Goal: Transaction & Acquisition: Purchase product/service

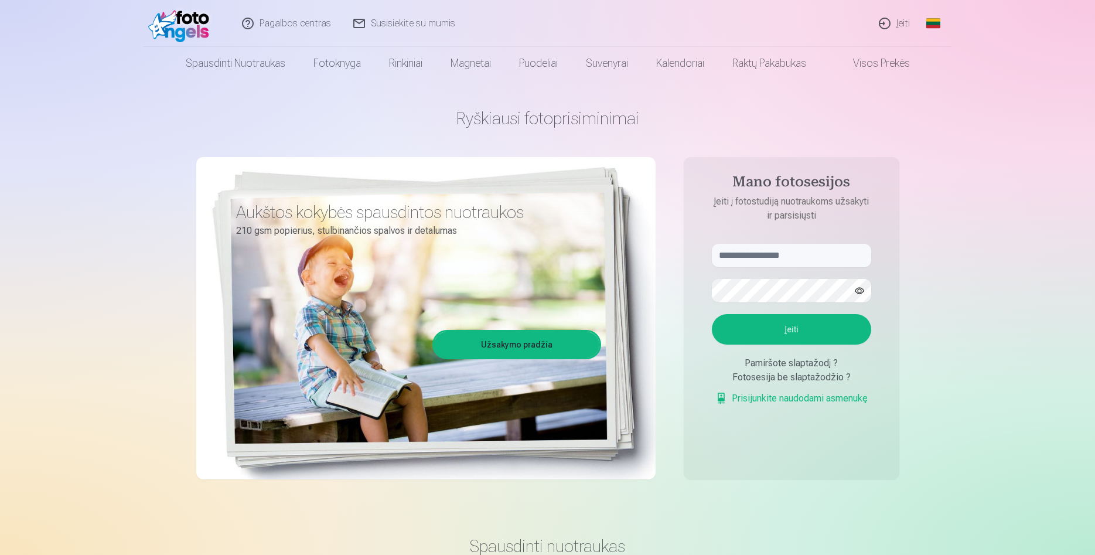
click at [898, 21] on link "Įeiti" at bounding box center [895, 23] width 53 height 47
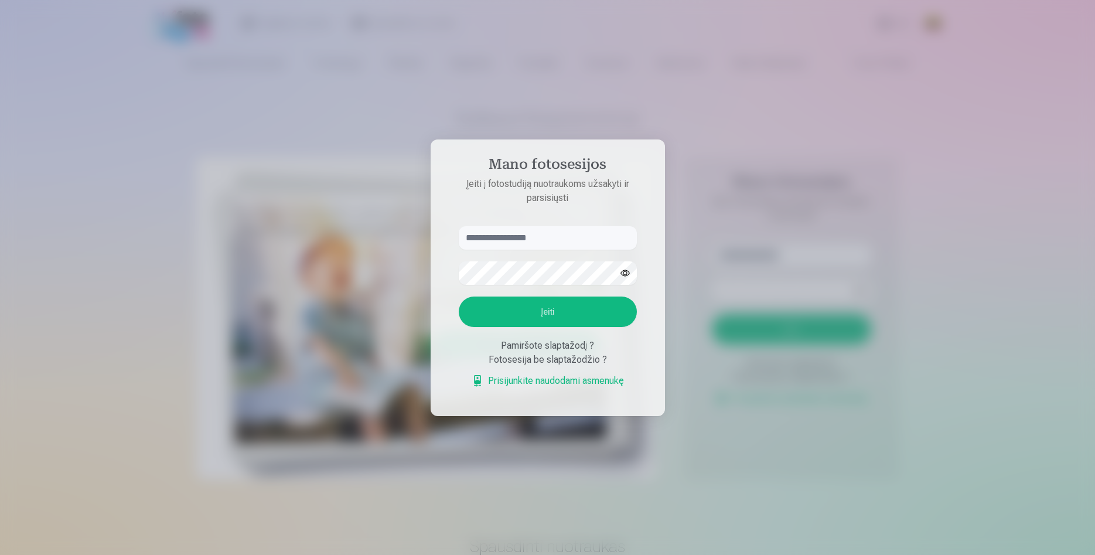
click at [523, 242] on input "text" at bounding box center [548, 237] width 178 height 23
click at [523, 241] on input "text" at bounding box center [548, 237] width 178 height 23
click at [520, 232] on input "text" at bounding box center [548, 237] width 178 height 23
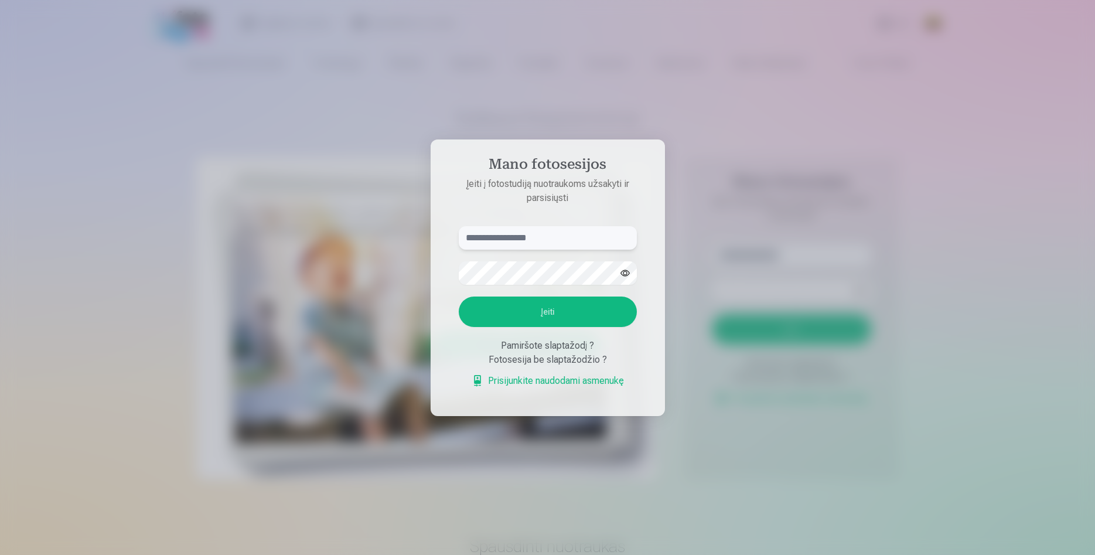
click at [521, 233] on input "text" at bounding box center [548, 237] width 178 height 23
type input "**********"
click at [621, 277] on button "button" at bounding box center [625, 273] width 22 height 22
click at [591, 310] on button "Įeiti" at bounding box center [548, 312] width 178 height 30
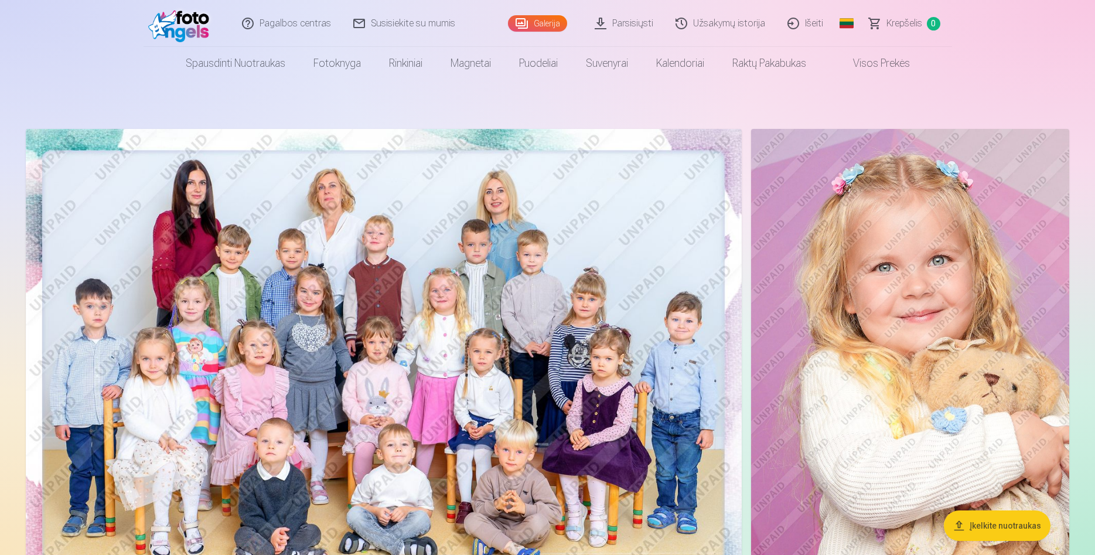
click at [492, 336] on img at bounding box center [384, 368] width 716 height 478
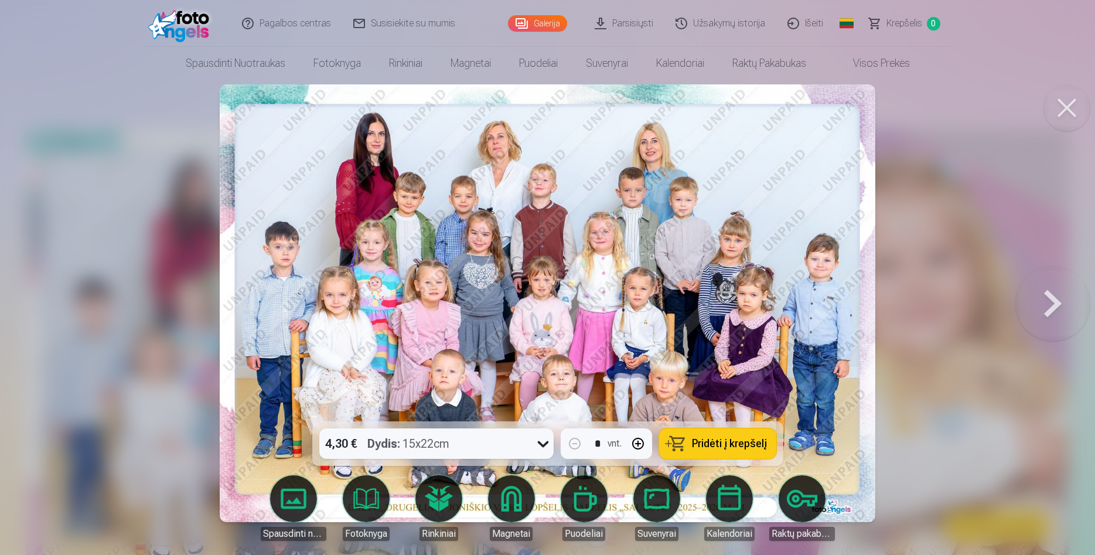
click at [1057, 308] on button at bounding box center [1053, 303] width 75 height 213
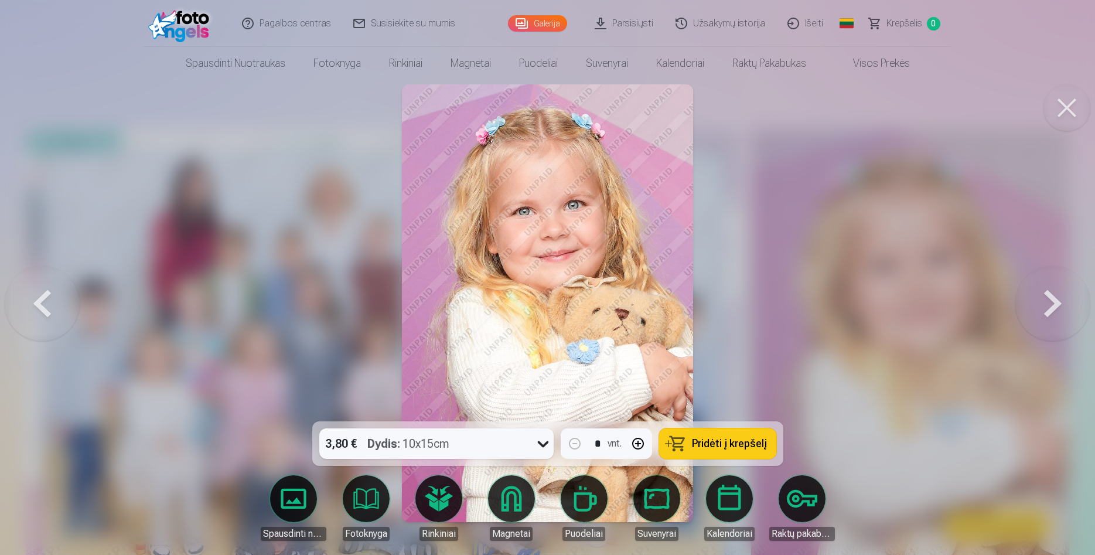
click at [1056, 308] on button at bounding box center [1053, 303] width 75 height 213
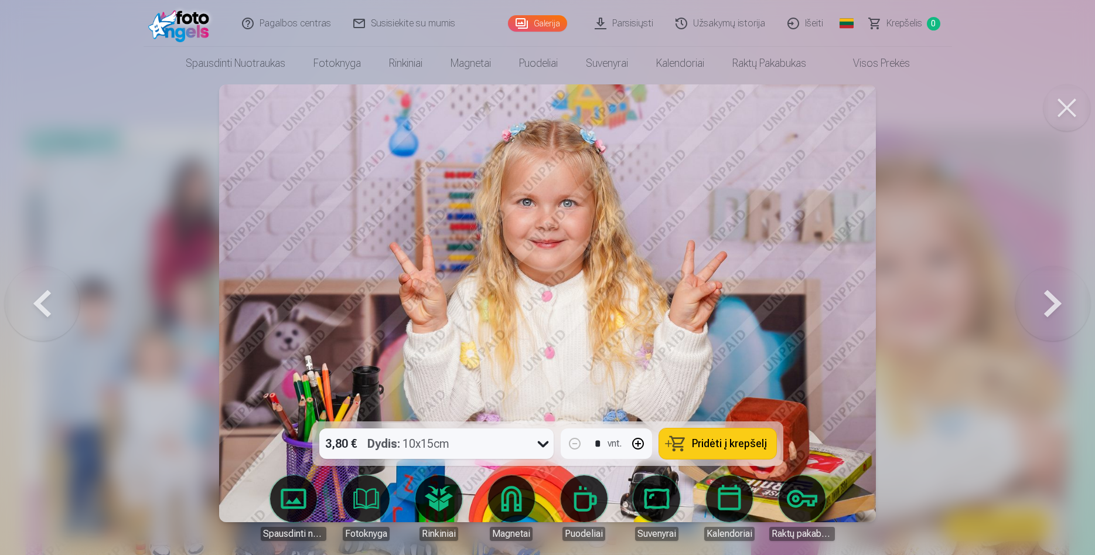
click at [1056, 308] on button at bounding box center [1053, 303] width 75 height 213
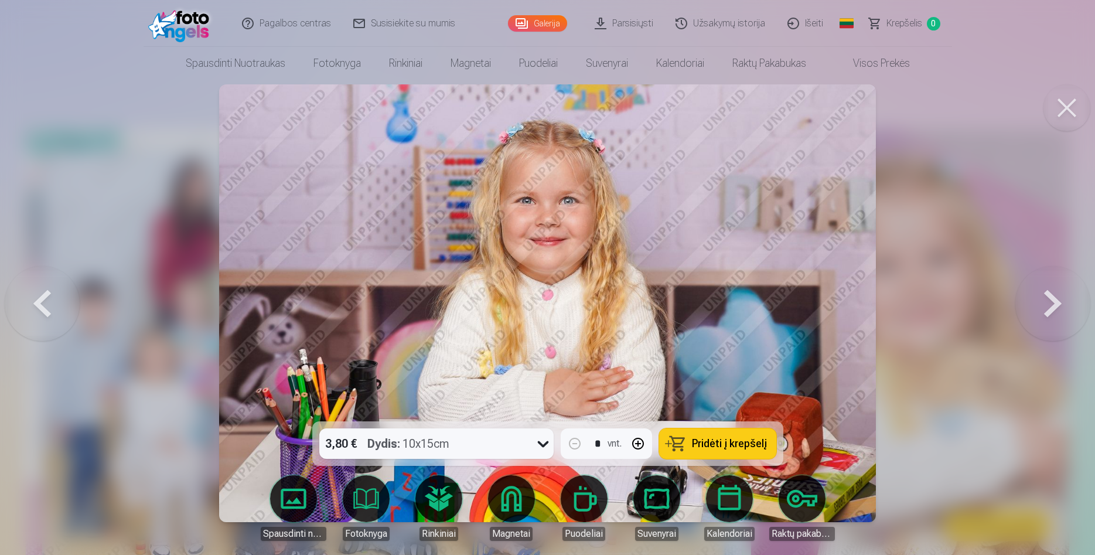
click at [1056, 308] on button at bounding box center [1053, 303] width 75 height 213
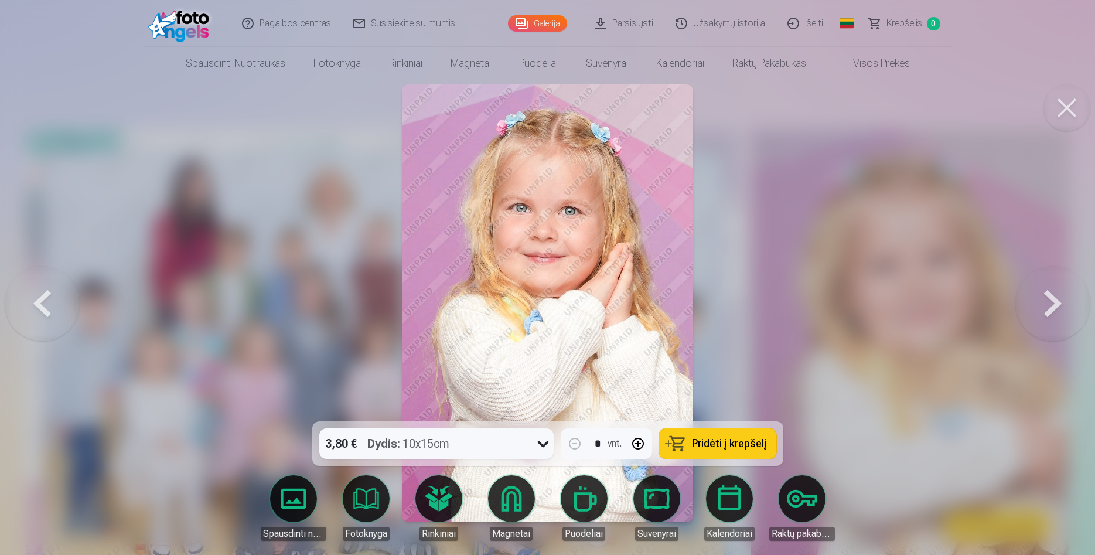
click at [1056, 308] on button at bounding box center [1053, 303] width 75 height 213
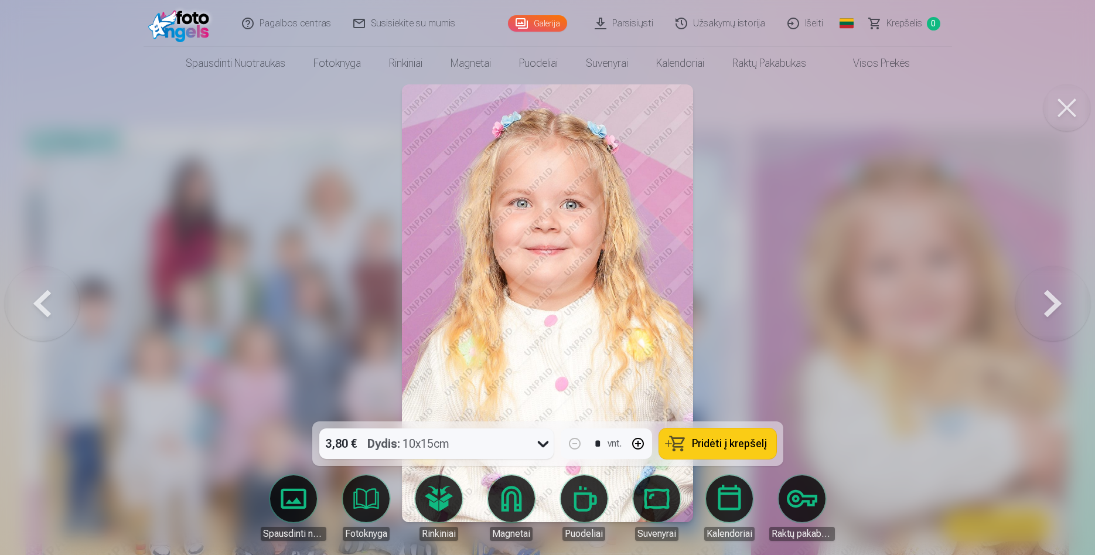
click at [1056, 308] on button at bounding box center [1053, 303] width 75 height 213
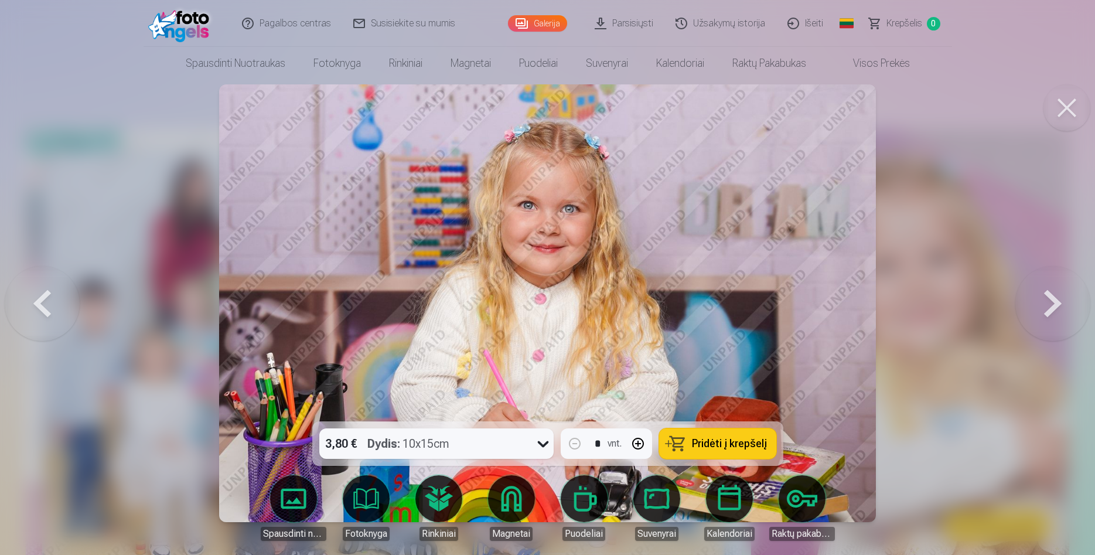
click at [1062, 305] on button at bounding box center [1053, 303] width 75 height 213
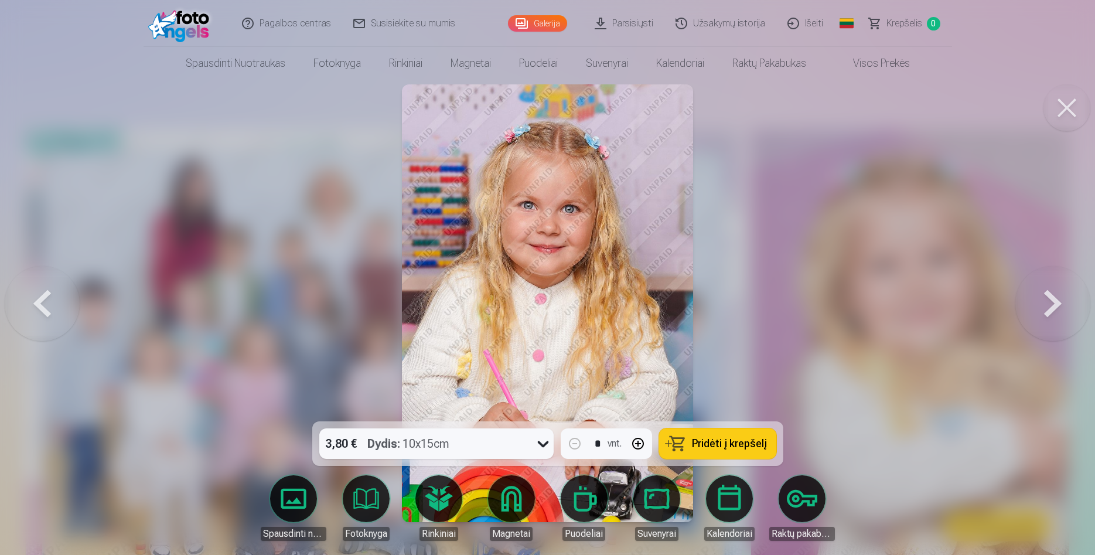
click at [1059, 308] on button at bounding box center [1053, 303] width 75 height 213
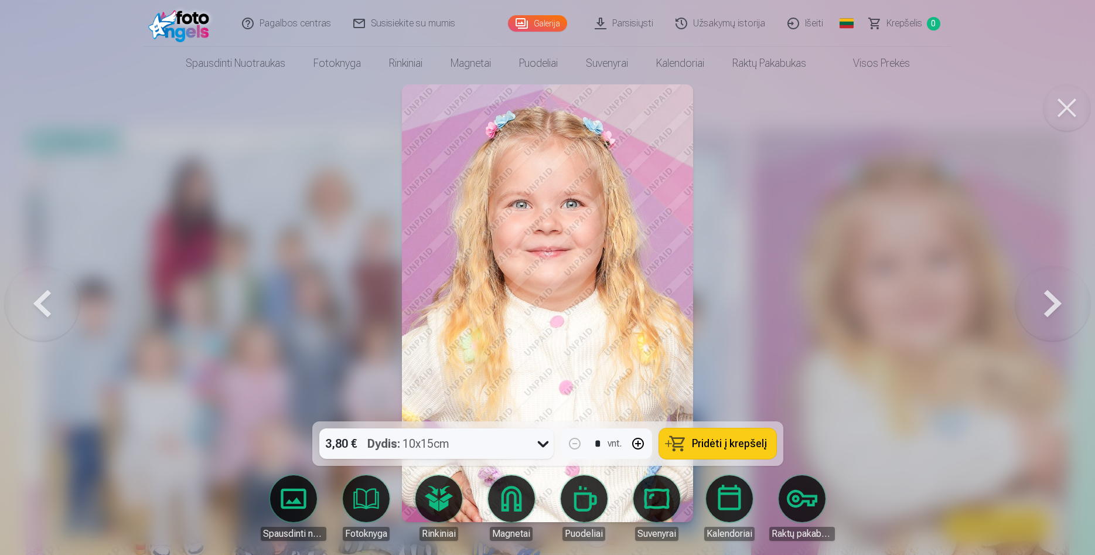
click at [1059, 308] on button at bounding box center [1053, 303] width 75 height 213
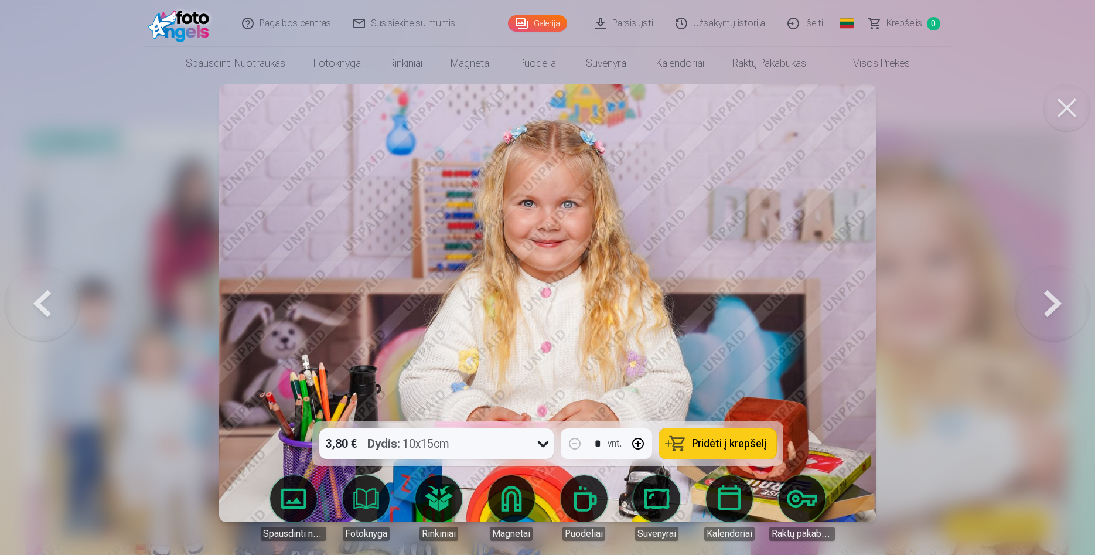
click at [1059, 309] on button at bounding box center [1053, 303] width 75 height 213
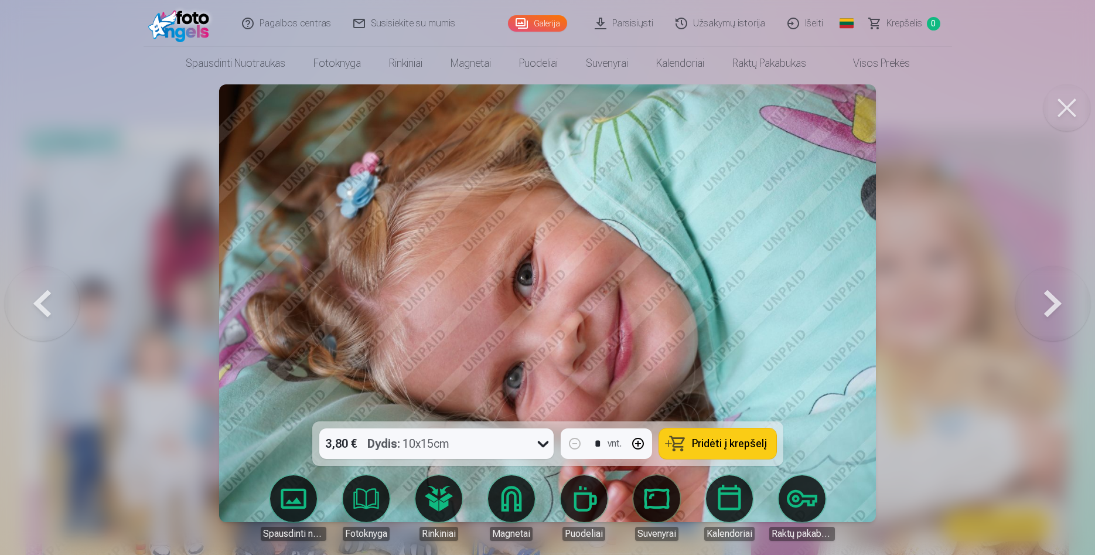
click at [1059, 309] on button at bounding box center [1053, 303] width 75 height 213
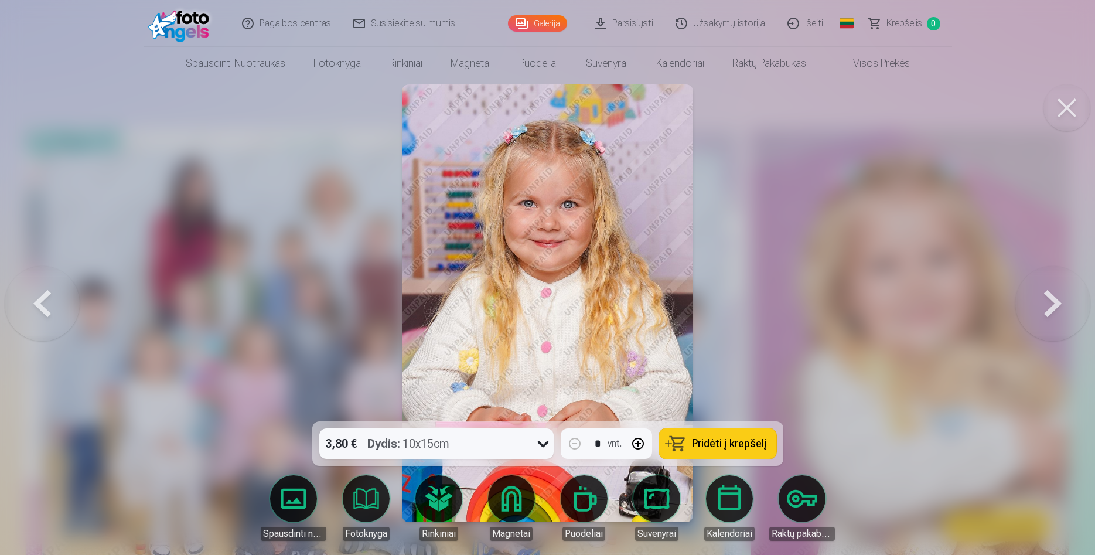
click at [1060, 309] on button at bounding box center [1053, 303] width 75 height 213
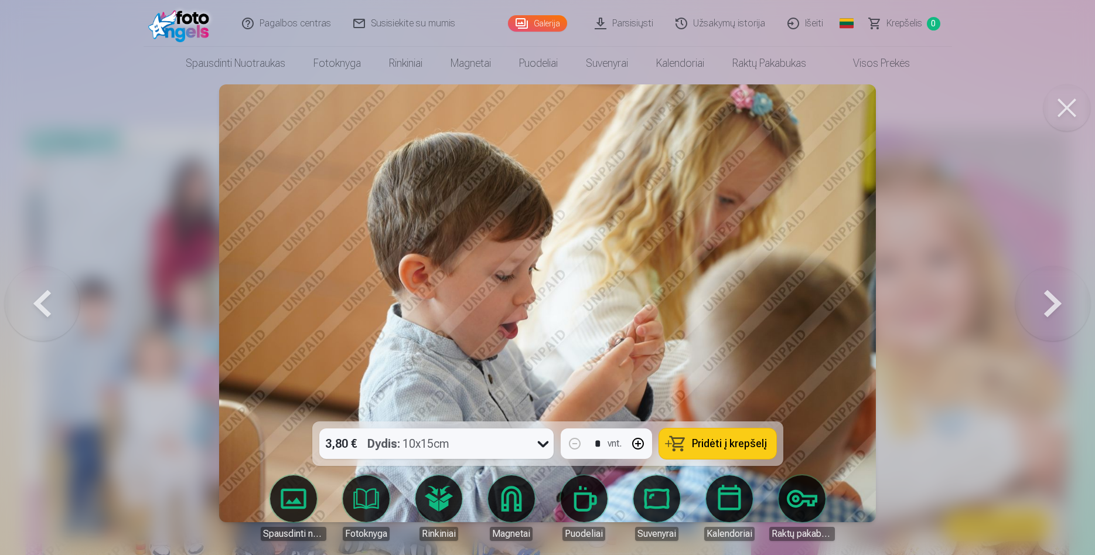
click at [1060, 309] on button at bounding box center [1053, 303] width 75 height 213
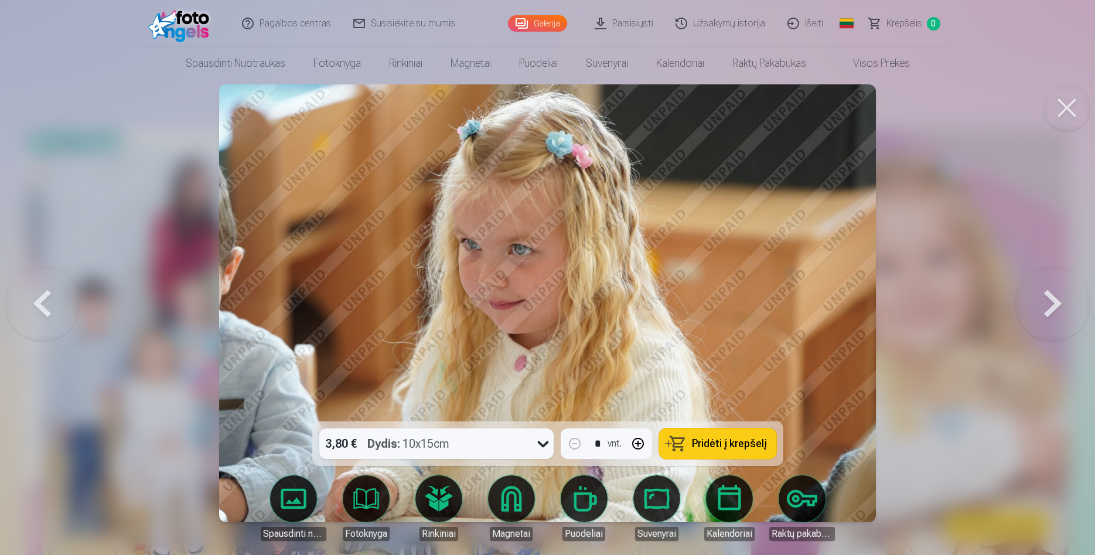
click at [23, 297] on button at bounding box center [42, 303] width 75 height 213
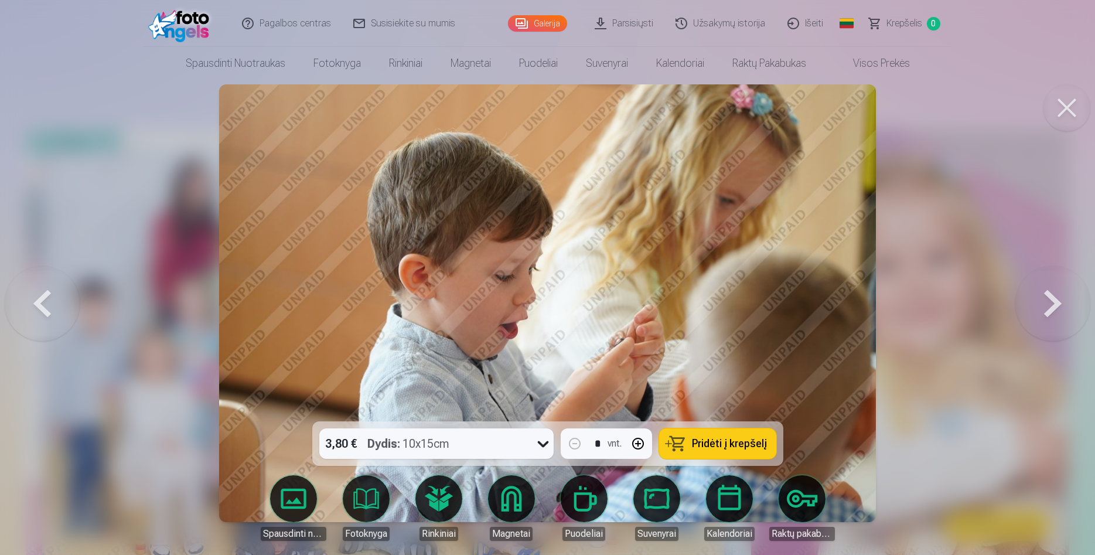
click at [33, 319] on button at bounding box center [42, 303] width 75 height 213
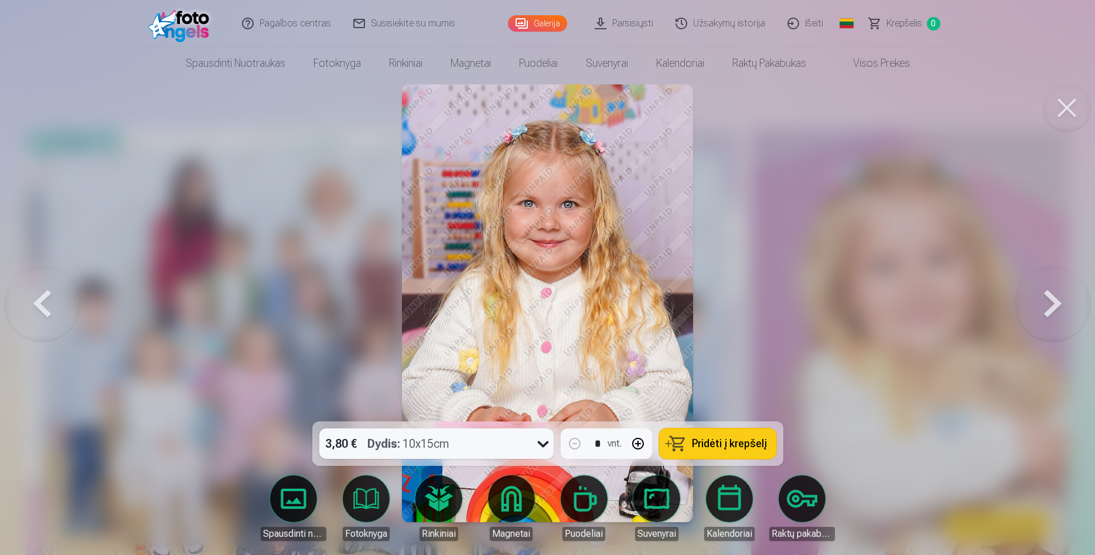
click at [33, 319] on button at bounding box center [42, 303] width 75 height 213
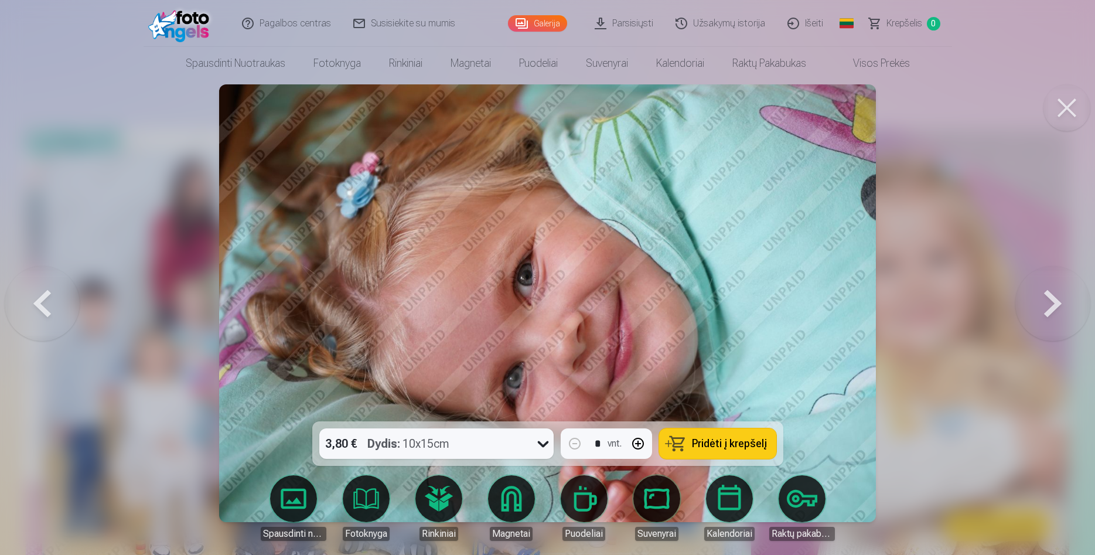
click at [1046, 301] on button at bounding box center [1053, 303] width 75 height 213
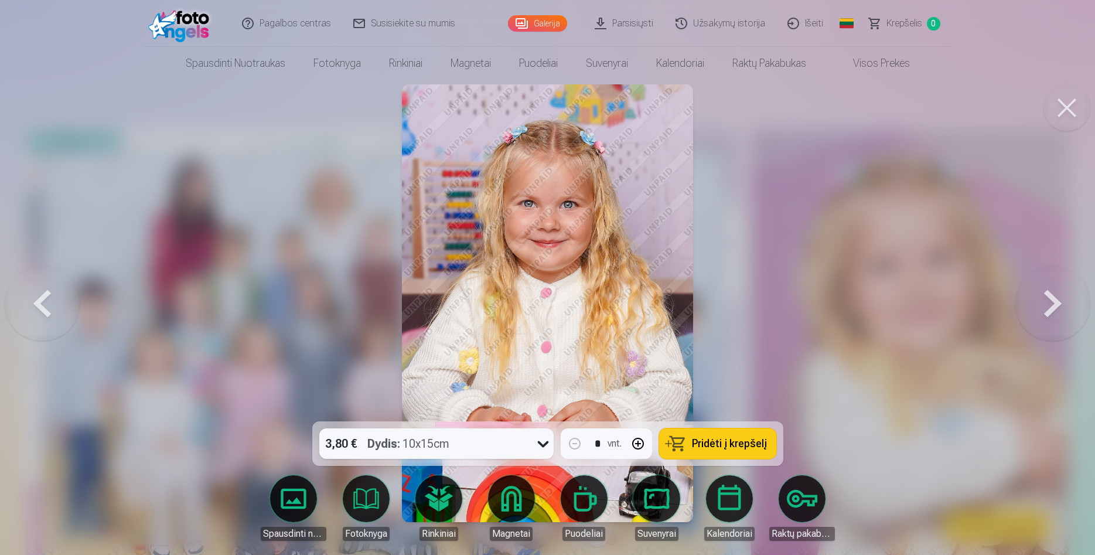
click at [1047, 301] on button at bounding box center [1053, 303] width 75 height 213
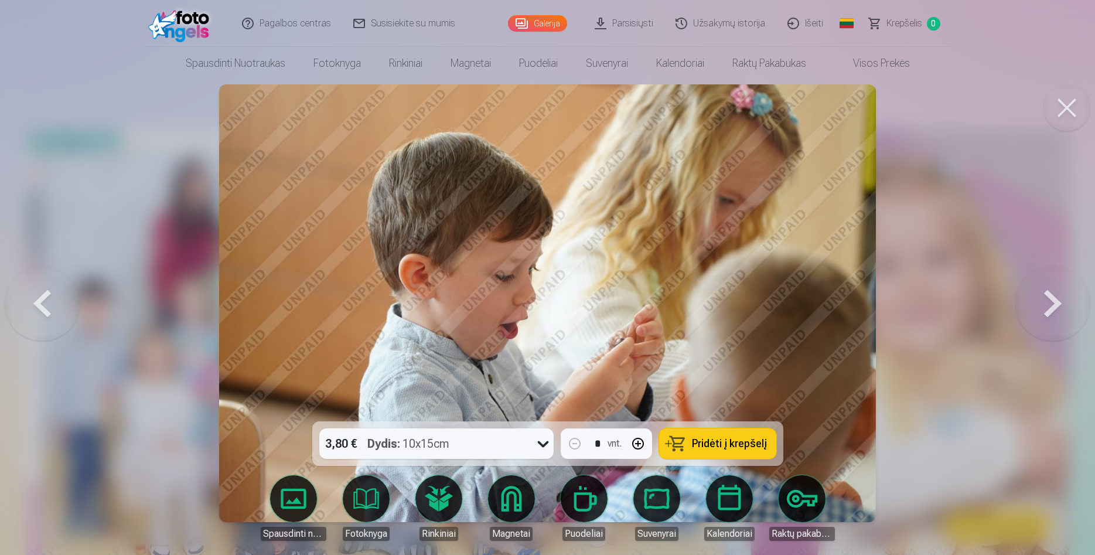
click at [1047, 302] on button at bounding box center [1053, 303] width 75 height 213
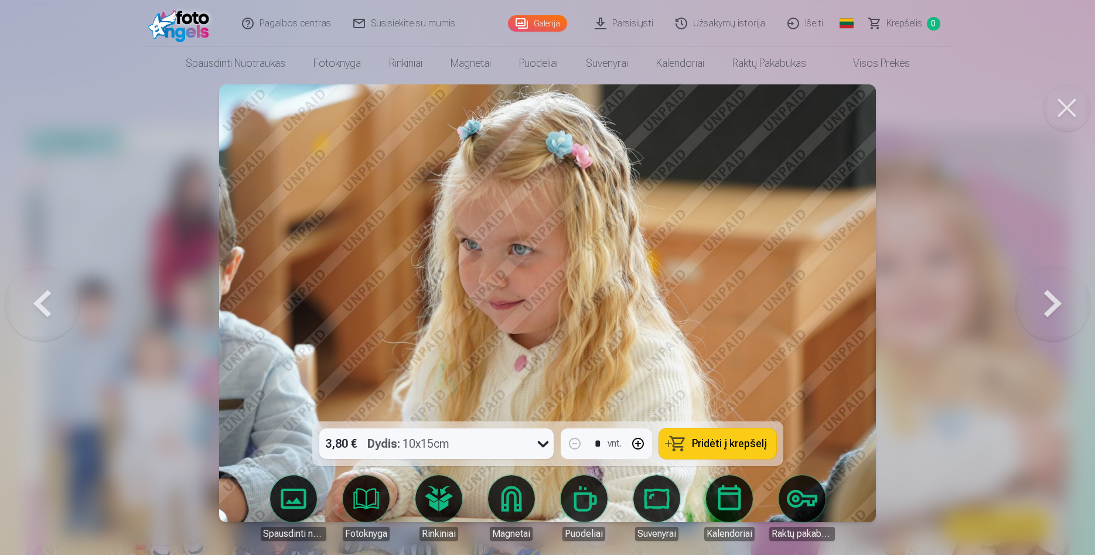
click at [1049, 304] on button at bounding box center [1053, 303] width 75 height 213
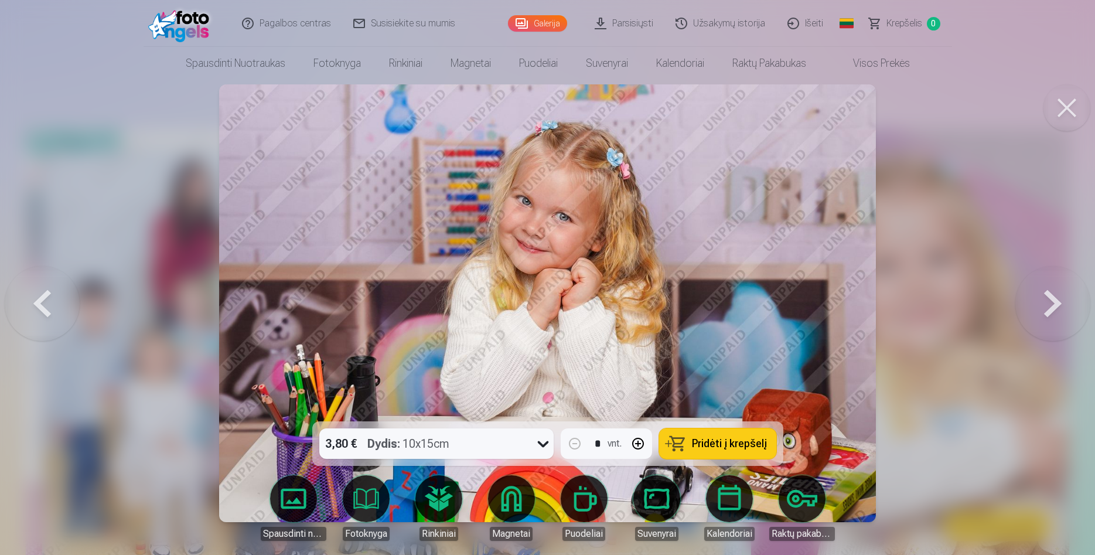
click at [1048, 303] on button at bounding box center [1053, 303] width 75 height 213
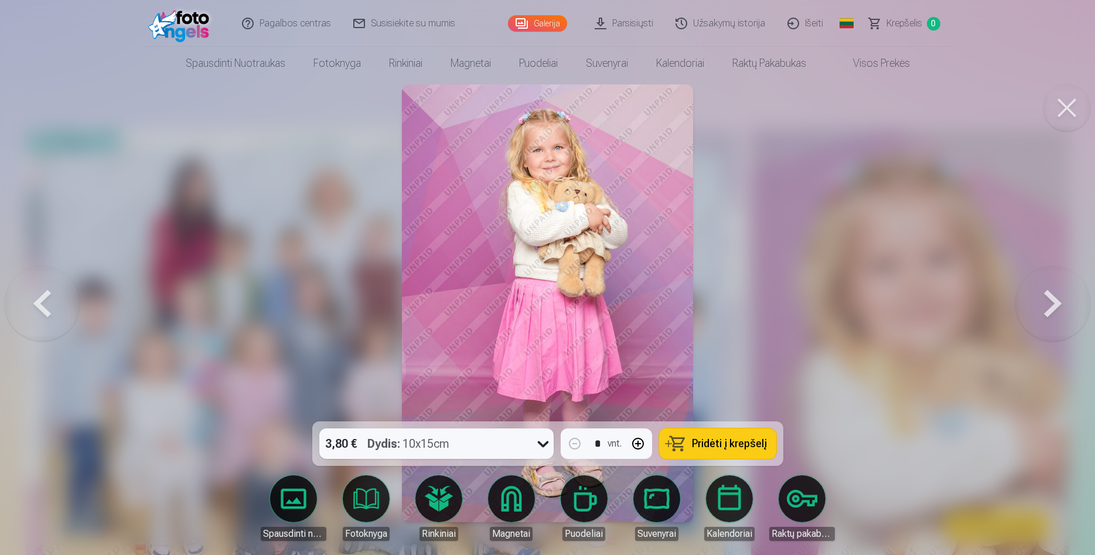
click at [1048, 303] on button at bounding box center [1053, 303] width 75 height 213
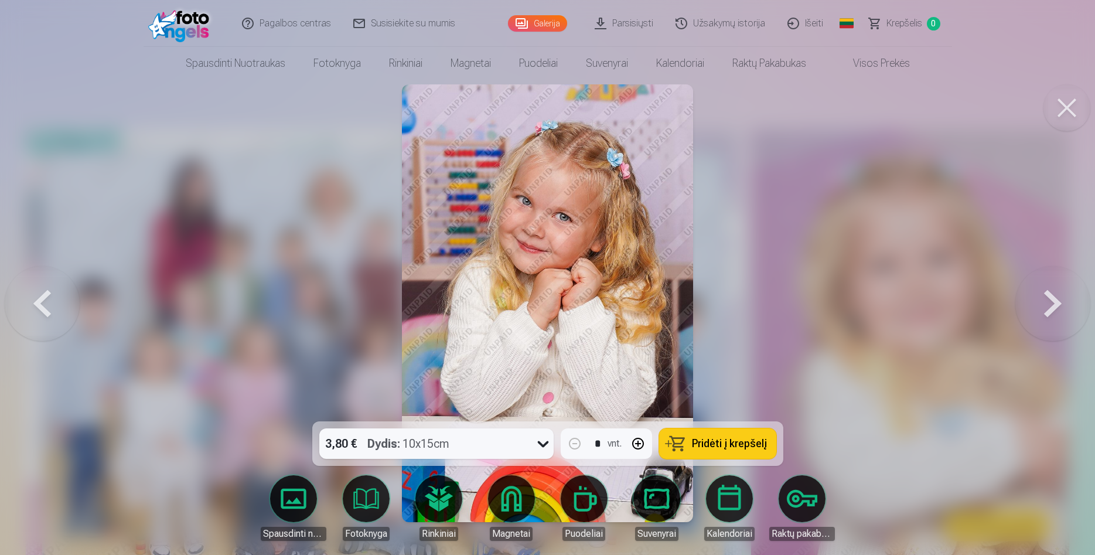
click at [1049, 303] on button at bounding box center [1053, 303] width 75 height 213
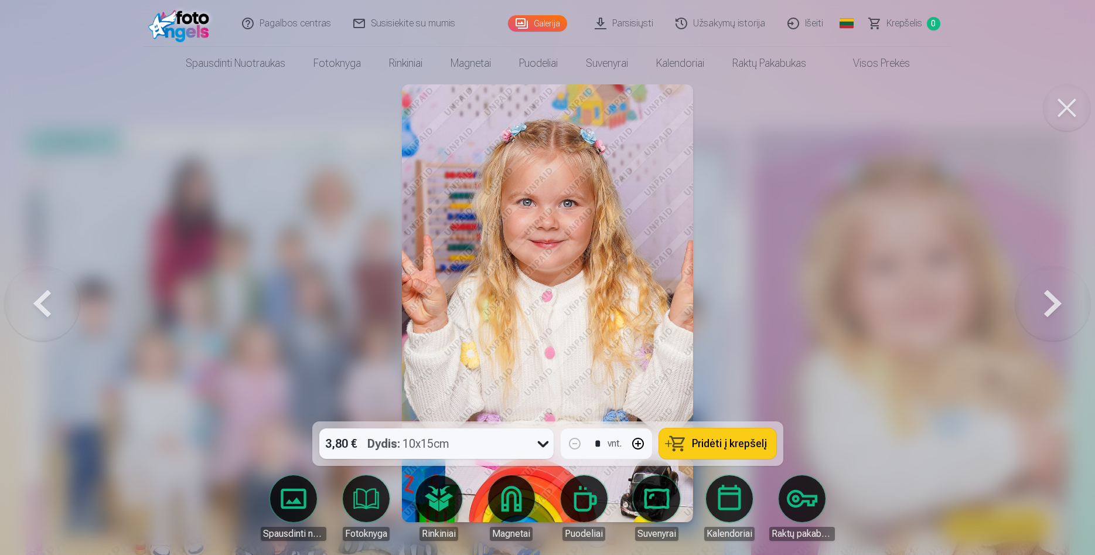
click at [1053, 304] on button at bounding box center [1053, 303] width 75 height 213
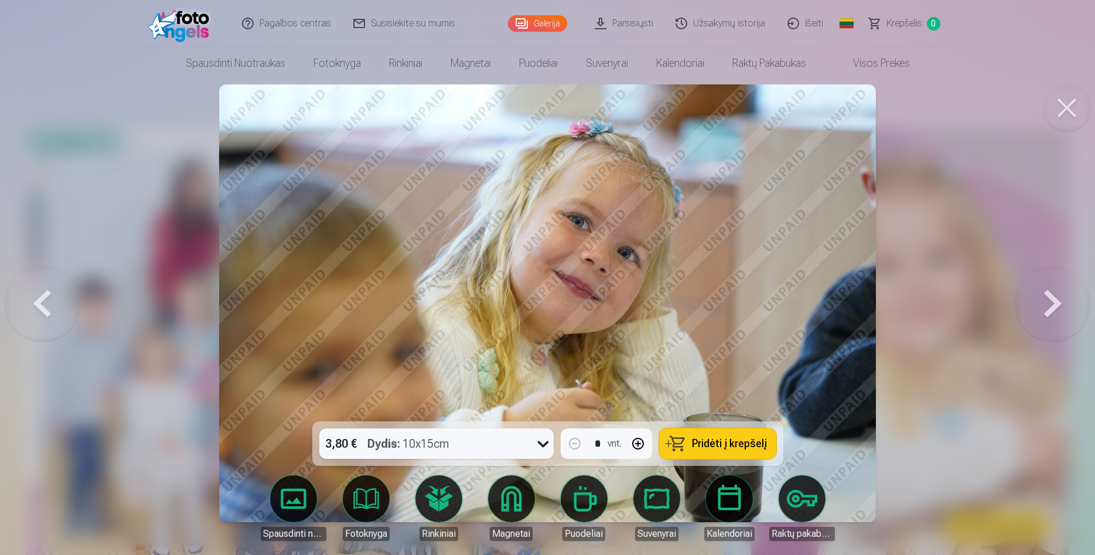
click at [1053, 304] on button at bounding box center [1053, 303] width 75 height 213
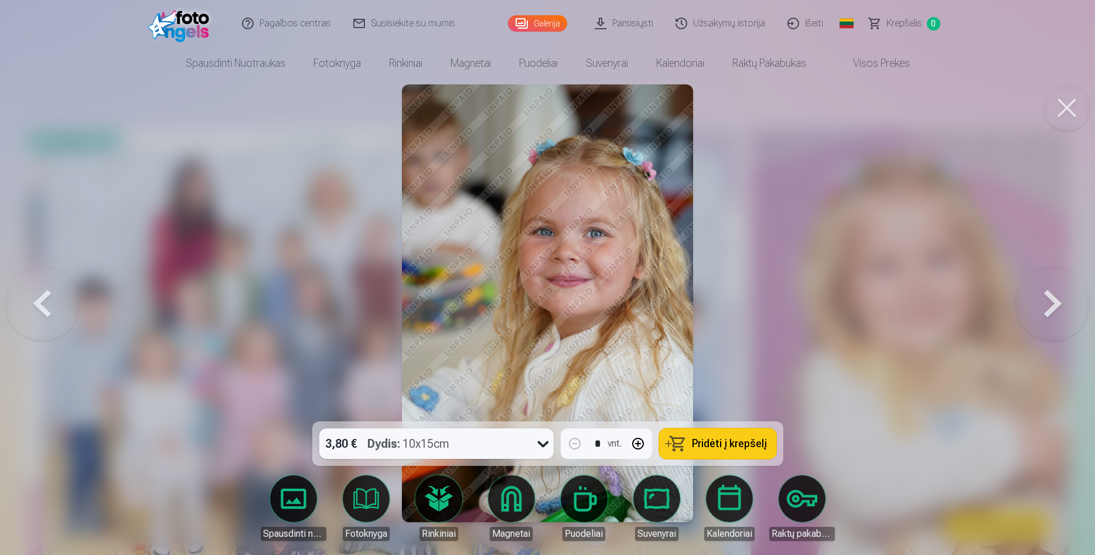
click at [1053, 304] on button at bounding box center [1053, 303] width 75 height 213
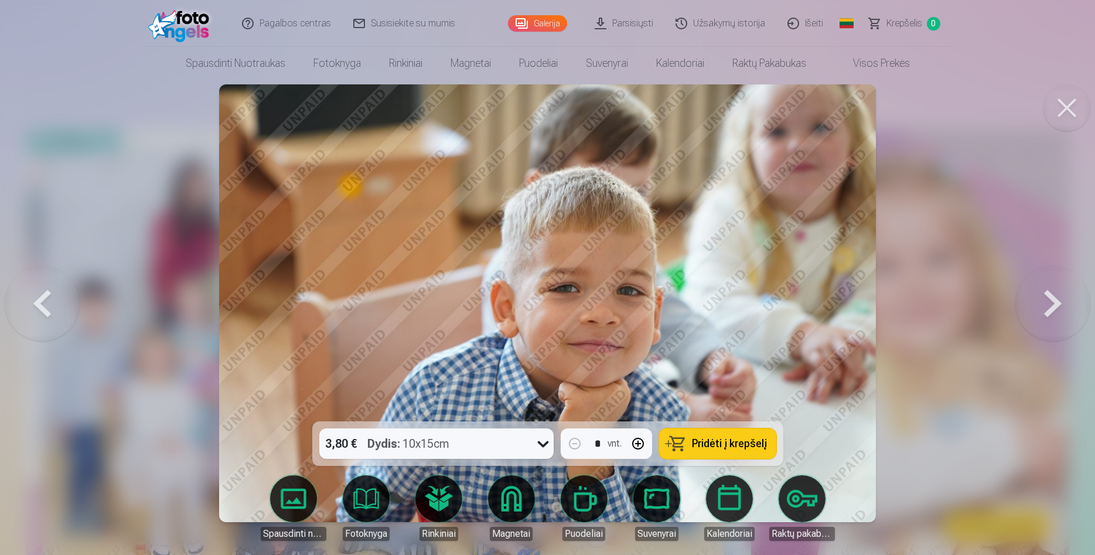
click at [1053, 304] on button at bounding box center [1053, 303] width 75 height 213
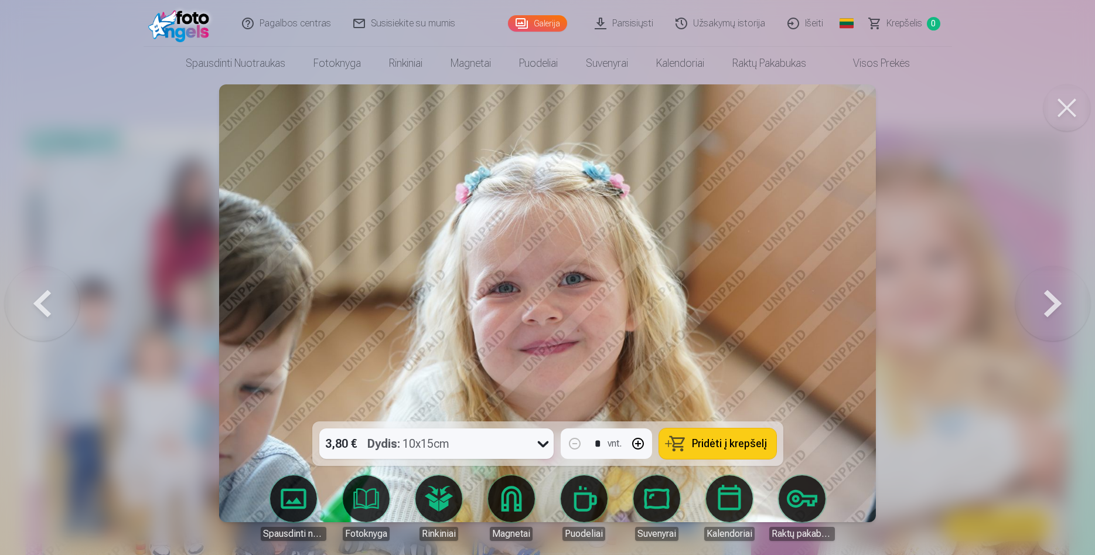
click at [1053, 304] on button at bounding box center [1053, 303] width 75 height 213
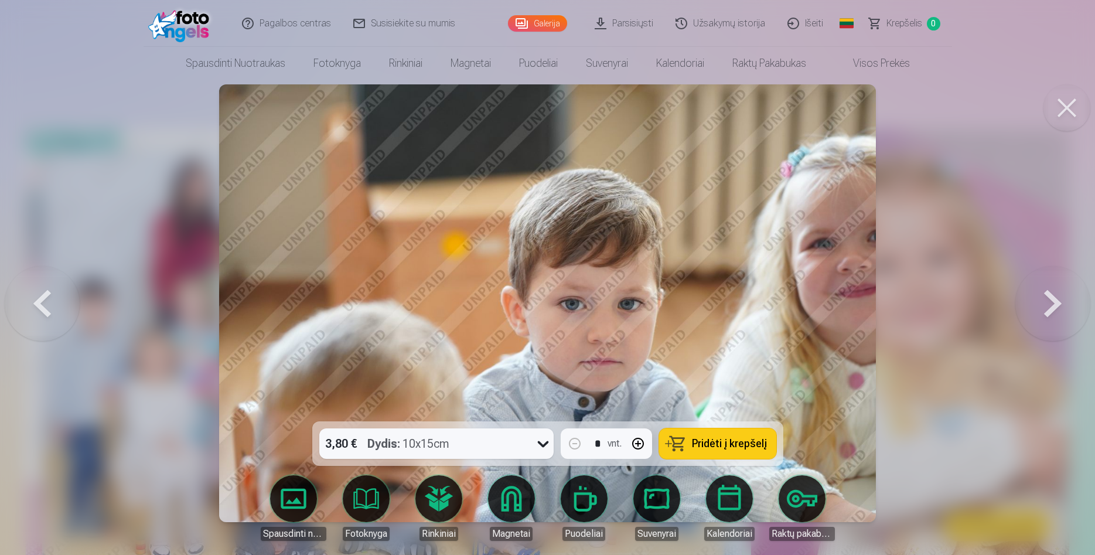
click at [1053, 304] on button at bounding box center [1053, 303] width 75 height 213
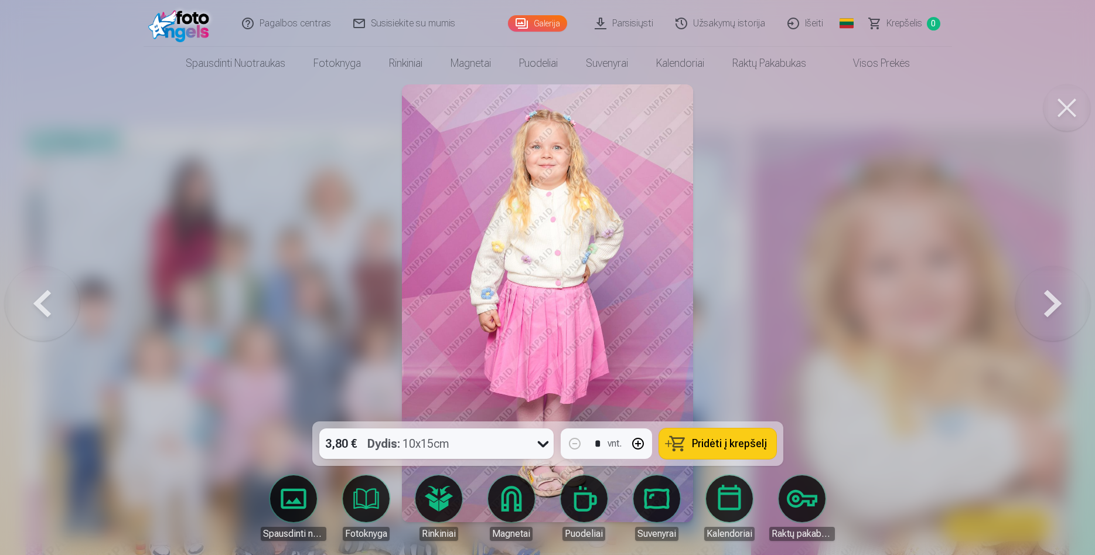
click at [1053, 304] on button at bounding box center [1053, 303] width 75 height 213
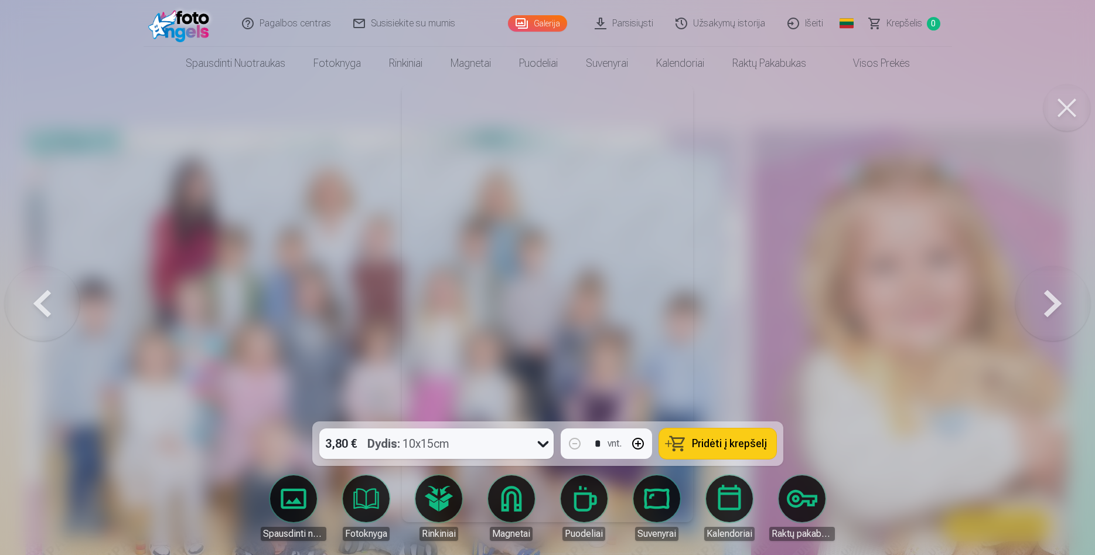
click at [1053, 304] on button at bounding box center [1053, 303] width 75 height 213
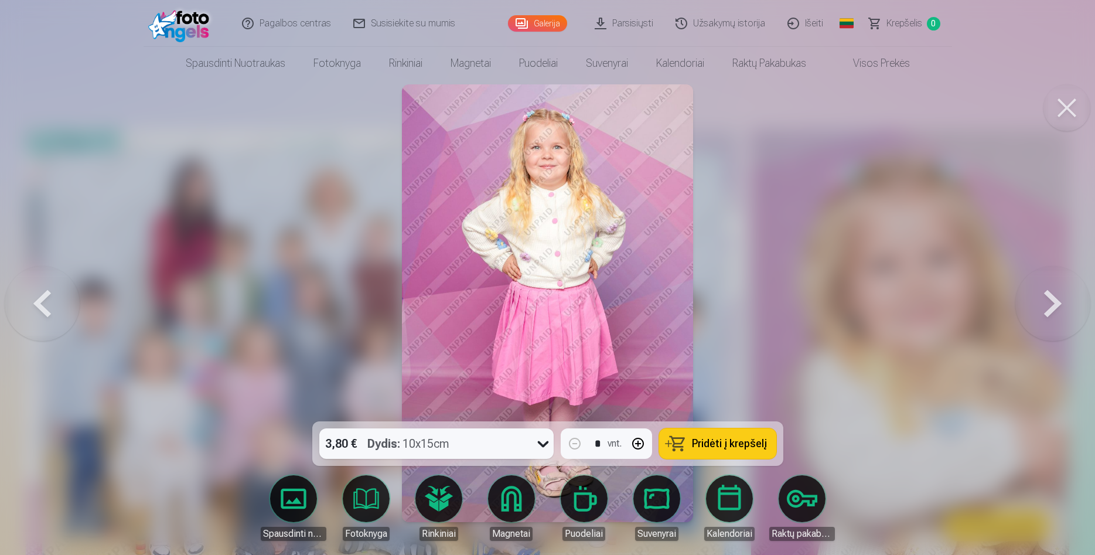
click at [1053, 304] on button at bounding box center [1053, 303] width 75 height 213
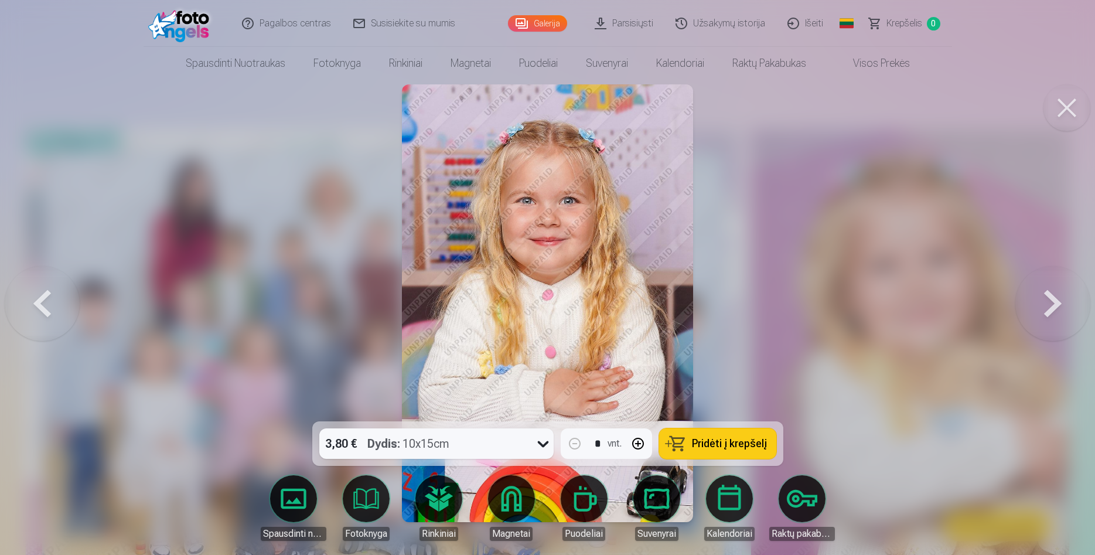
click at [1054, 302] on button at bounding box center [1053, 303] width 75 height 213
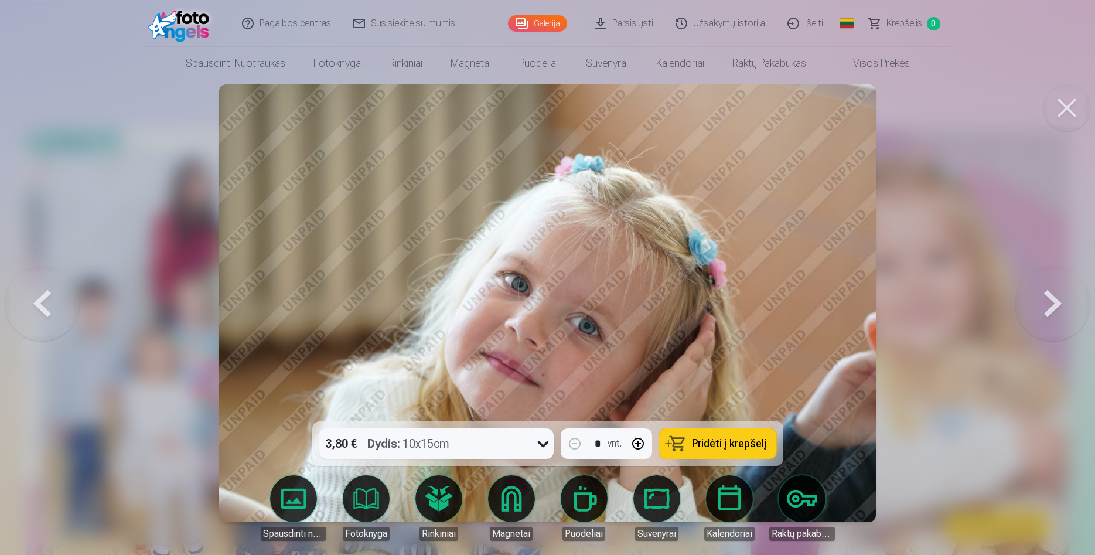
click at [1015, 280] on div at bounding box center [547, 277] width 1095 height 555
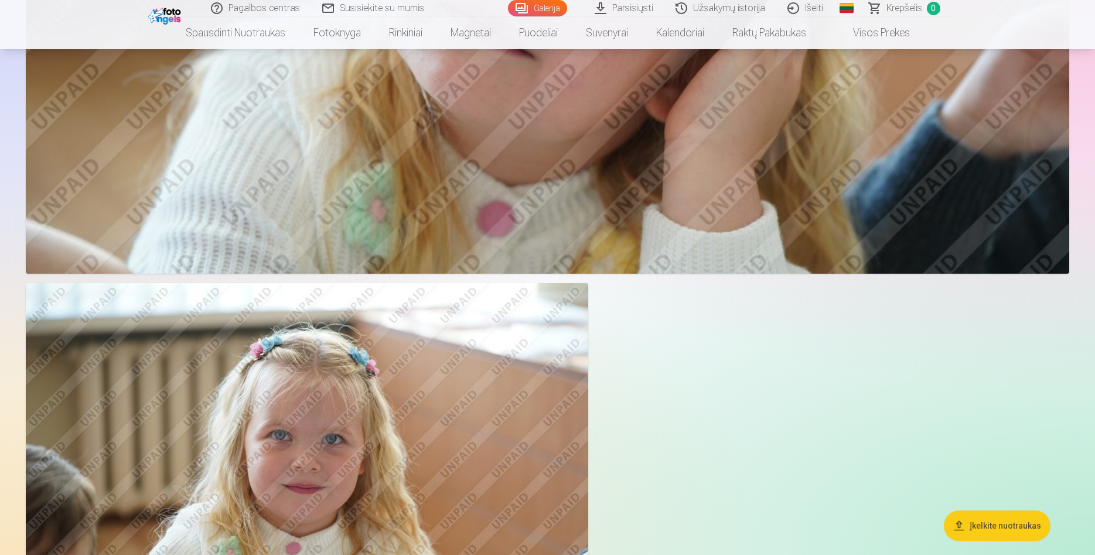
scroll to position [10283, 0]
click at [1008, 522] on button "Įkelkite nuotraukas" at bounding box center [997, 526] width 107 height 30
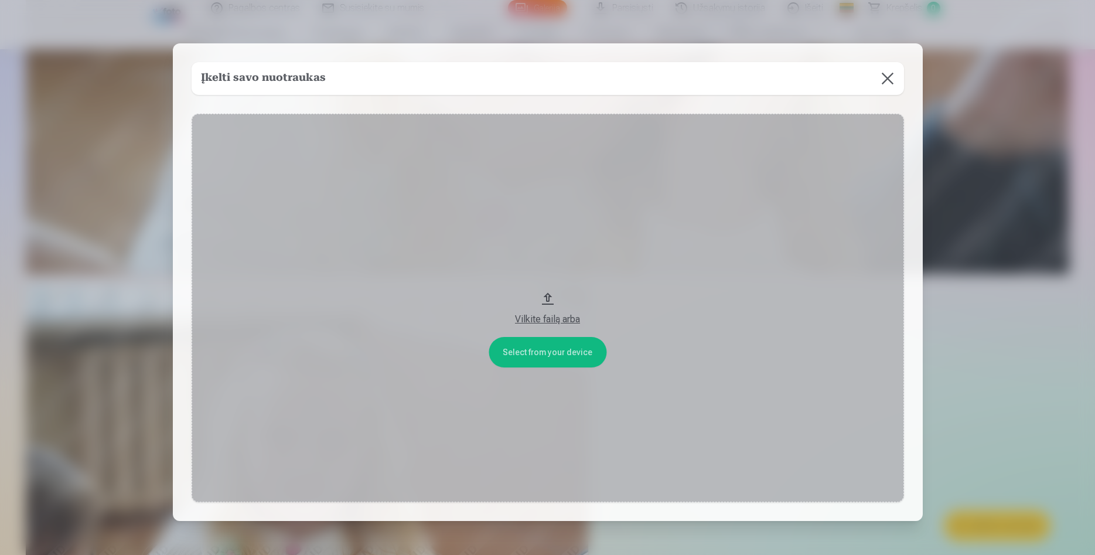
click at [889, 76] on button at bounding box center [888, 78] width 33 height 33
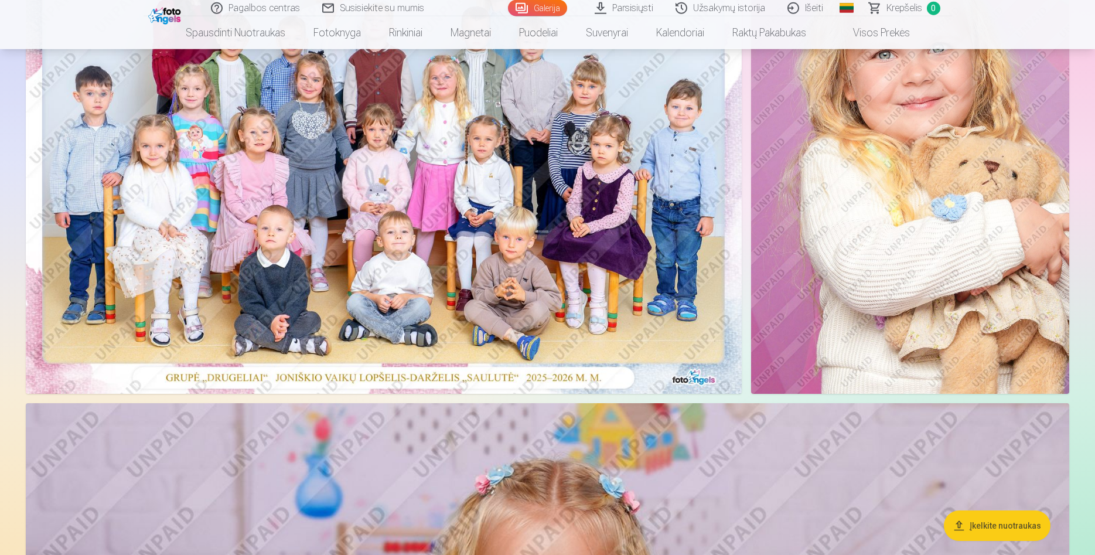
scroll to position [239, 0]
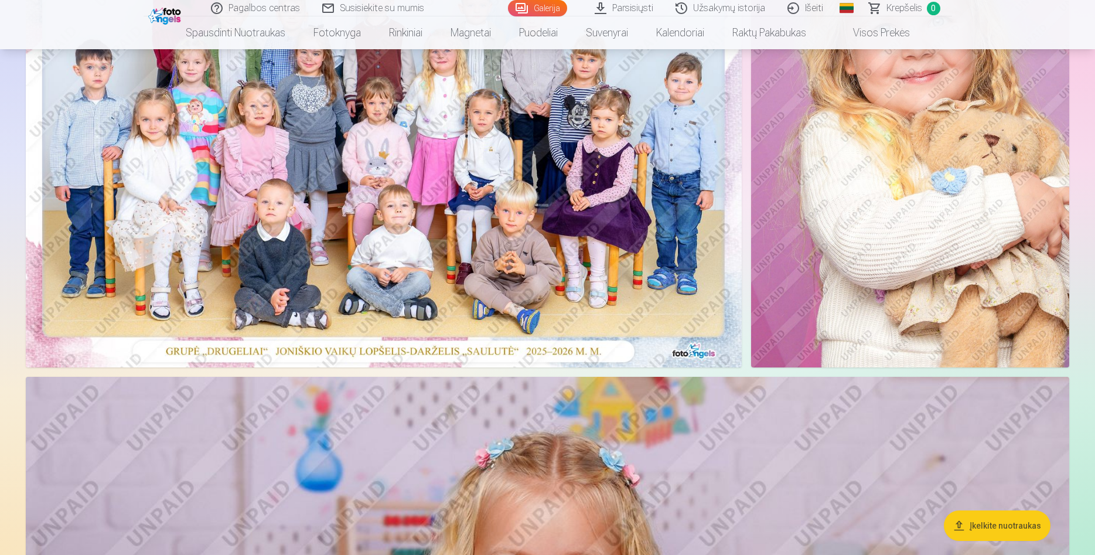
click at [509, 250] on img at bounding box center [384, 129] width 716 height 478
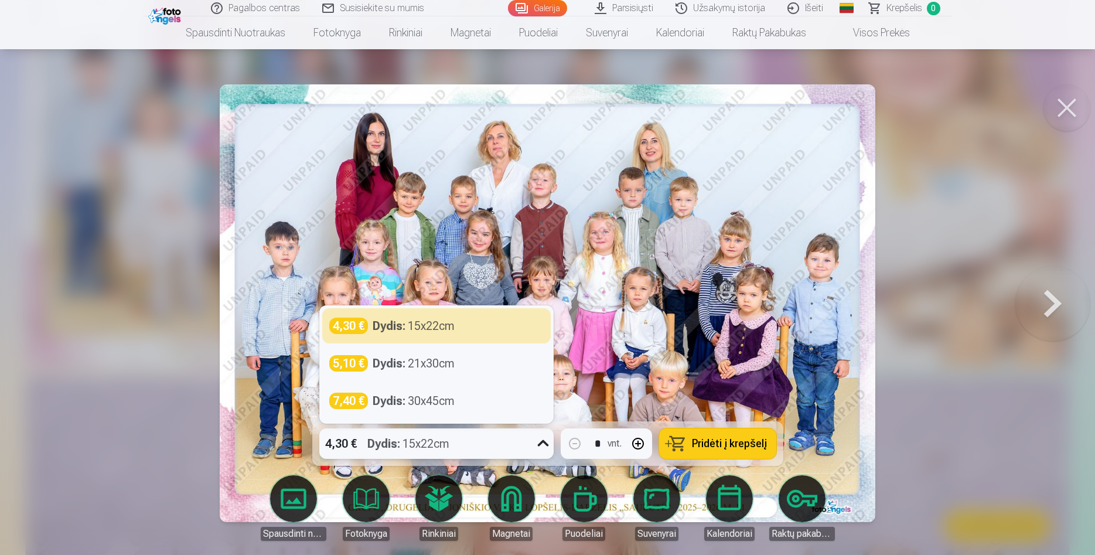
click at [539, 446] on icon at bounding box center [543, 443] width 19 height 19
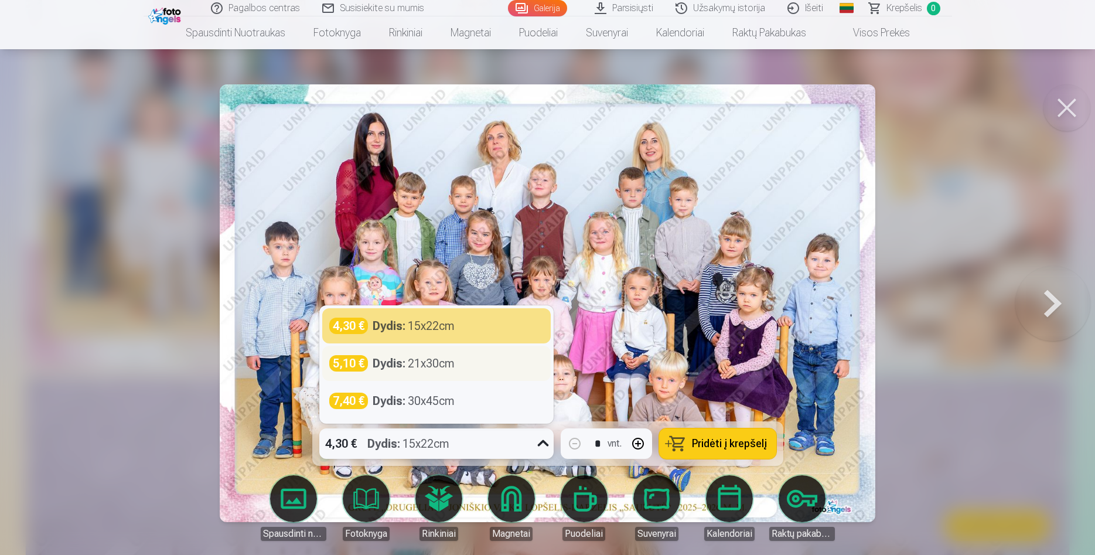
click at [402, 360] on strong "Dydis :" at bounding box center [389, 363] width 33 height 16
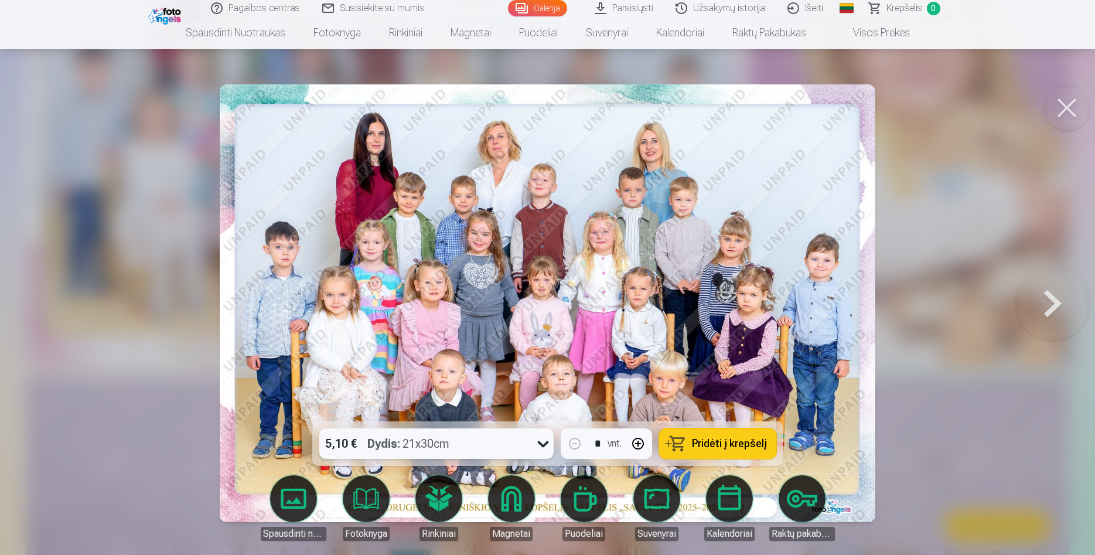
click at [481, 443] on div "5,10 € Dydis : 21x30cm" at bounding box center [425, 443] width 212 height 30
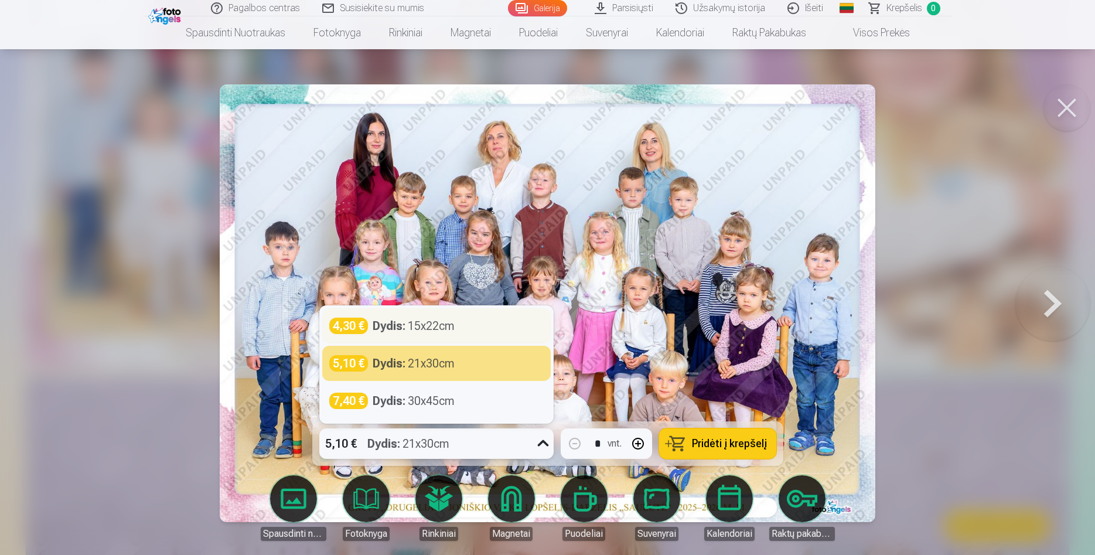
click at [424, 334] on div "Dydis : 15x22cm" at bounding box center [414, 326] width 82 height 16
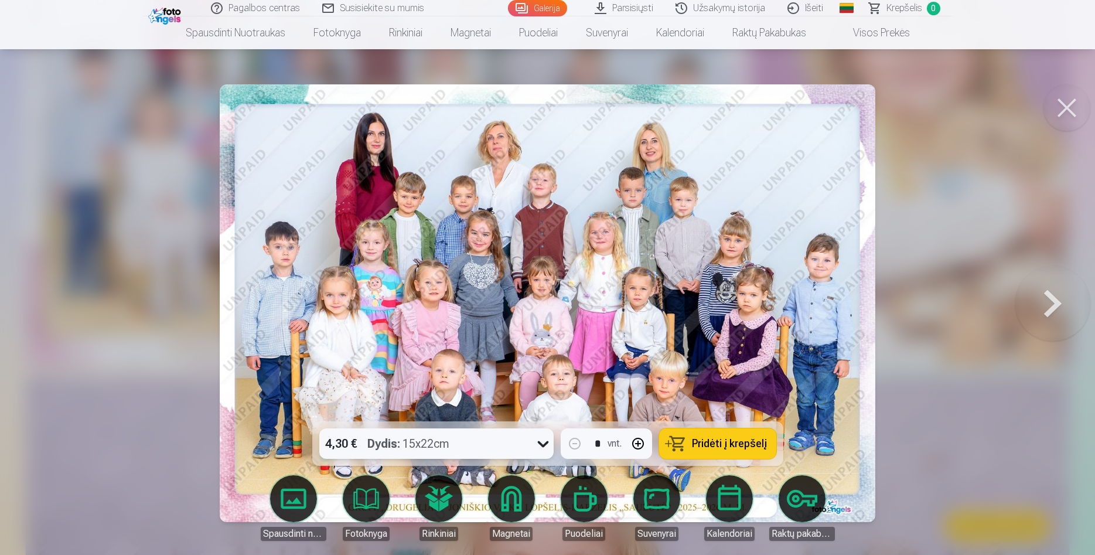
click at [723, 441] on span "Pridėti į krepšelį" at bounding box center [729, 443] width 75 height 11
click at [1064, 120] on button at bounding box center [1067, 107] width 47 height 47
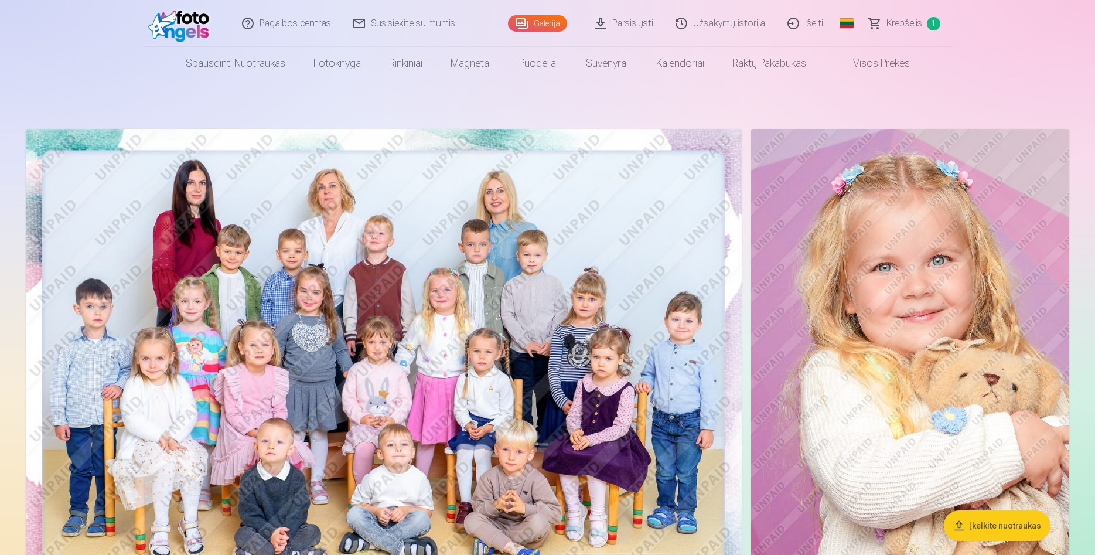
click at [930, 320] on img at bounding box center [910, 368] width 318 height 478
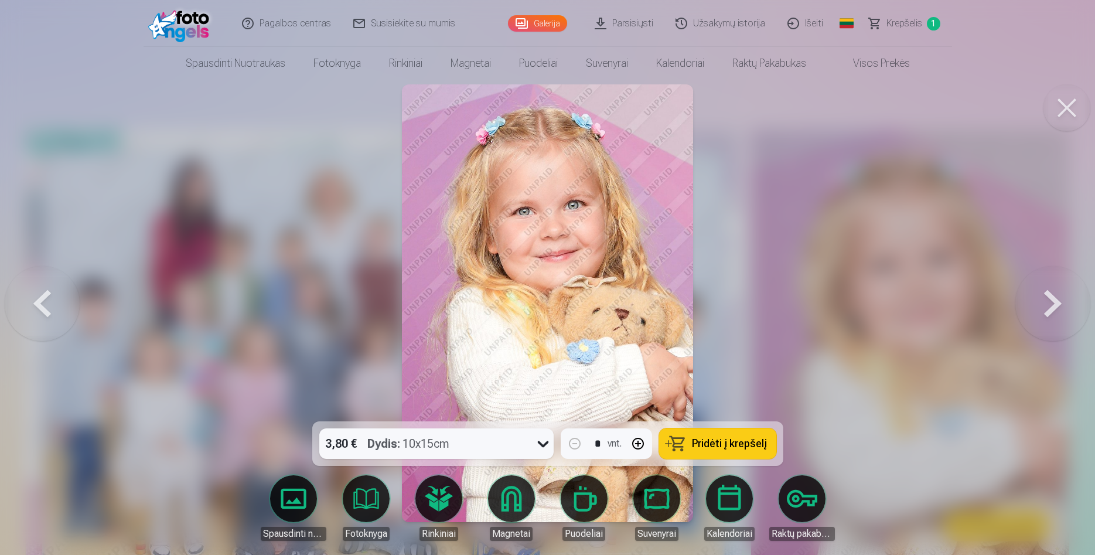
click at [488, 443] on div "3,80 € Dydis : 10x15cm" at bounding box center [425, 443] width 212 height 30
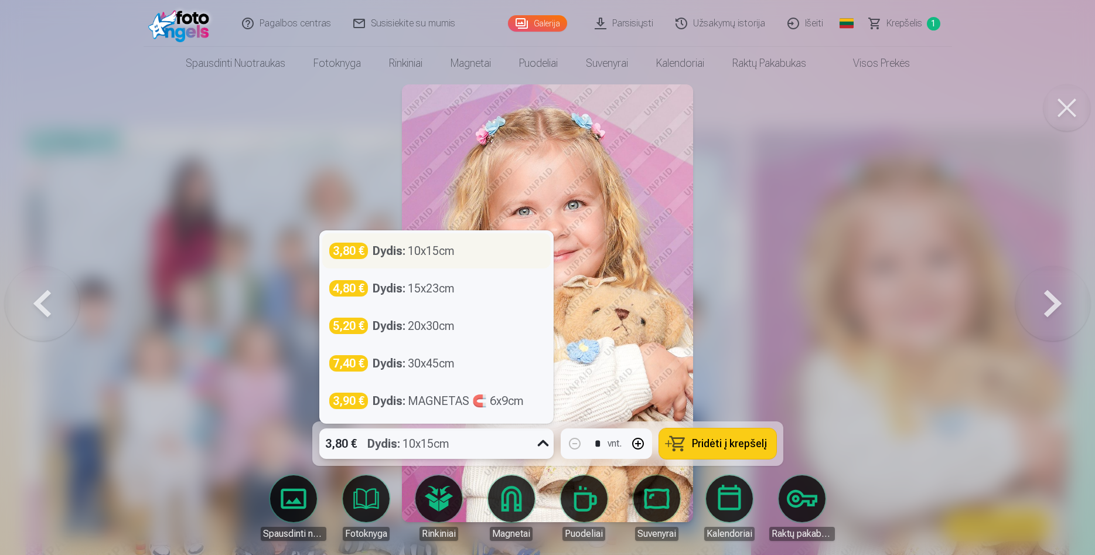
click at [471, 251] on div "3,80 € Dydis : 10x15cm" at bounding box center [436, 251] width 215 height 16
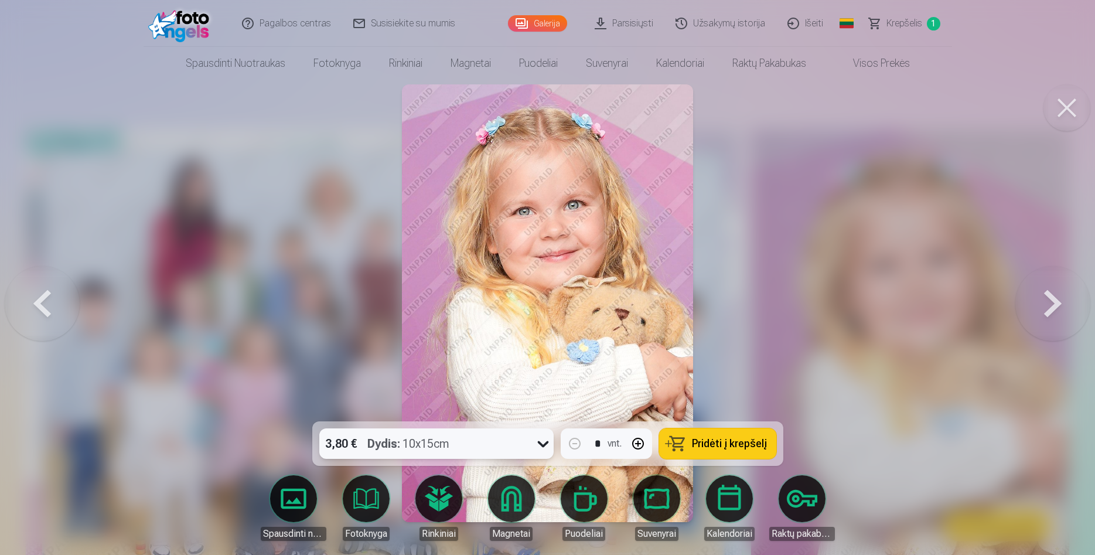
click at [755, 455] on button "Pridėti į krepšelį" at bounding box center [717, 443] width 117 height 30
click at [1053, 317] on button at bounding box center [1053, 303] width 75 height 213
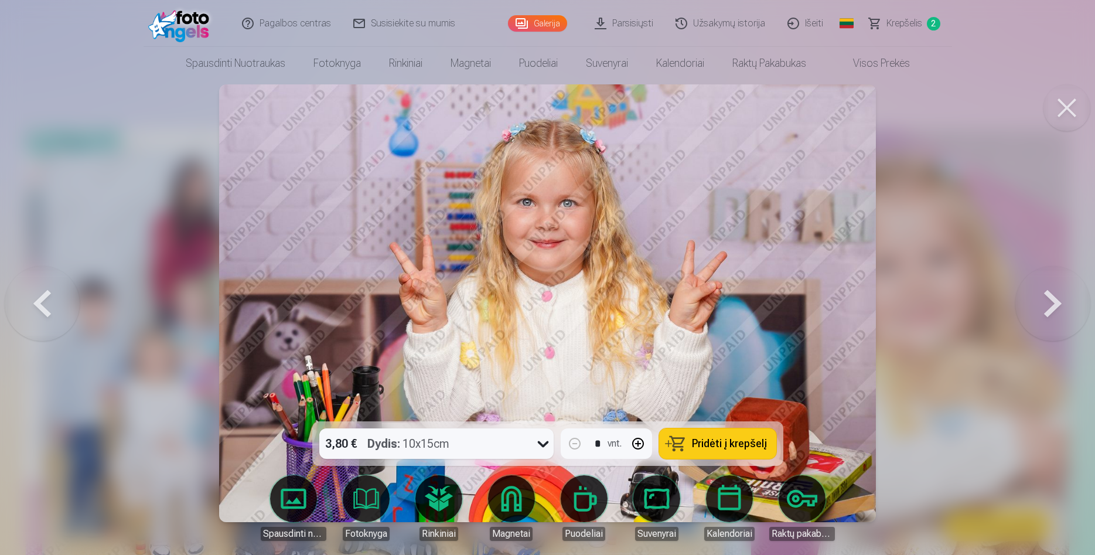
click at [707, 448] on span "Pridėti į krepšelį" at bounding box center [729, 443] width 75 height 11
click at [1047, 322] on button at bounding box center [1053, 303] width 75 height 213
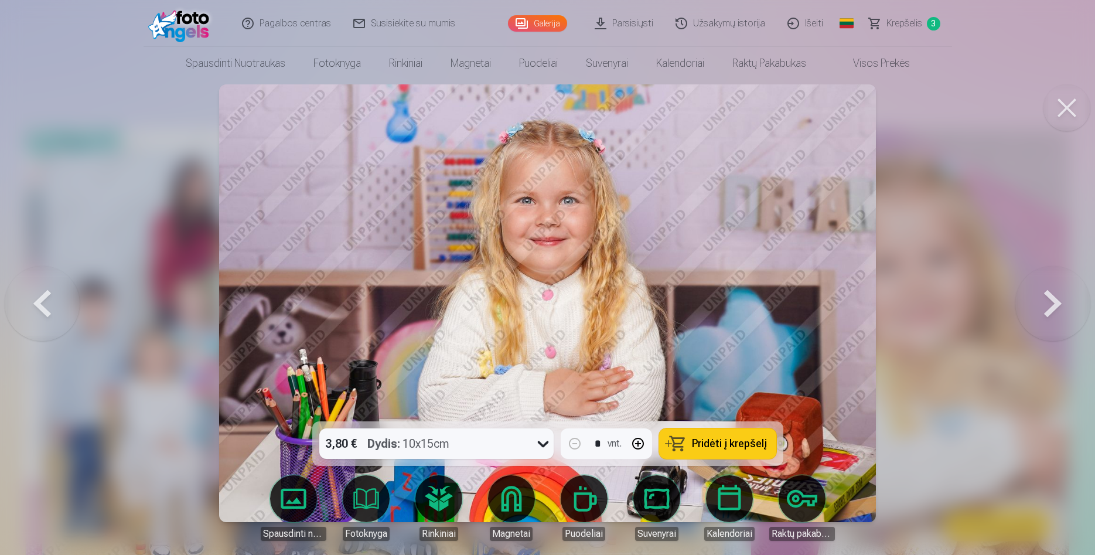
click at [63, 315] on button at bounding box center [42, 303] width 75 height 213
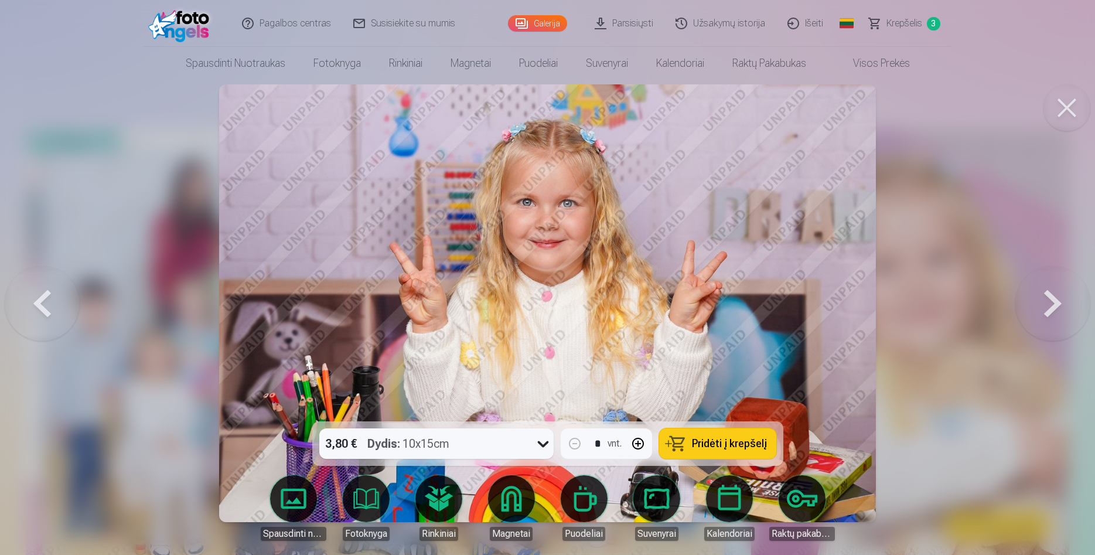
click at [1039, 302] on button at bounding box center [1053, 303] width 75 height 213
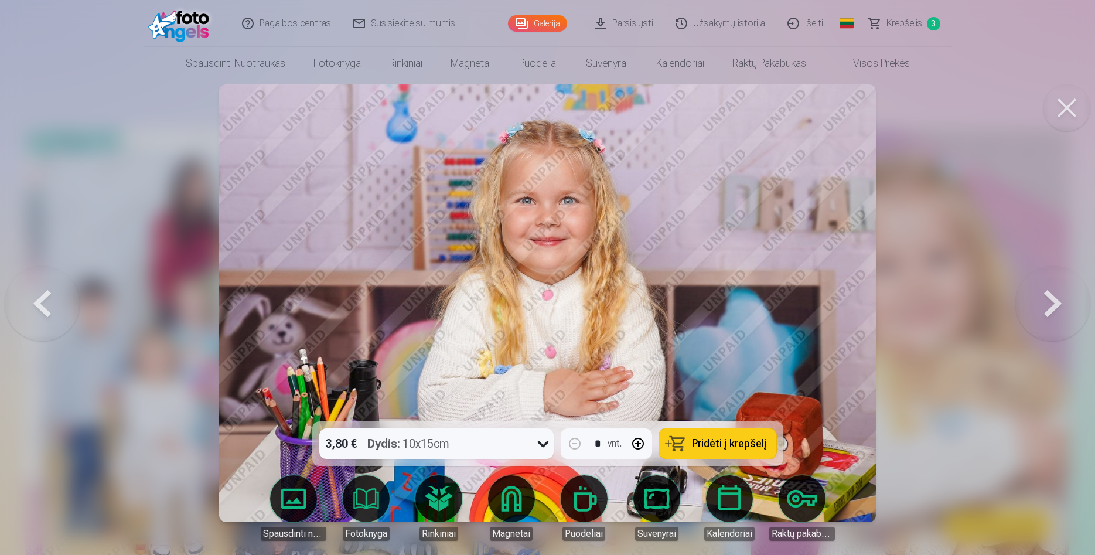
click at [737, 446] on span "Pridėti į krepšelį" at bounding box center [729, 443] width 75 height 11
click at [1054, 311] on button at bounding box center [1053, 303] width 75 height 213
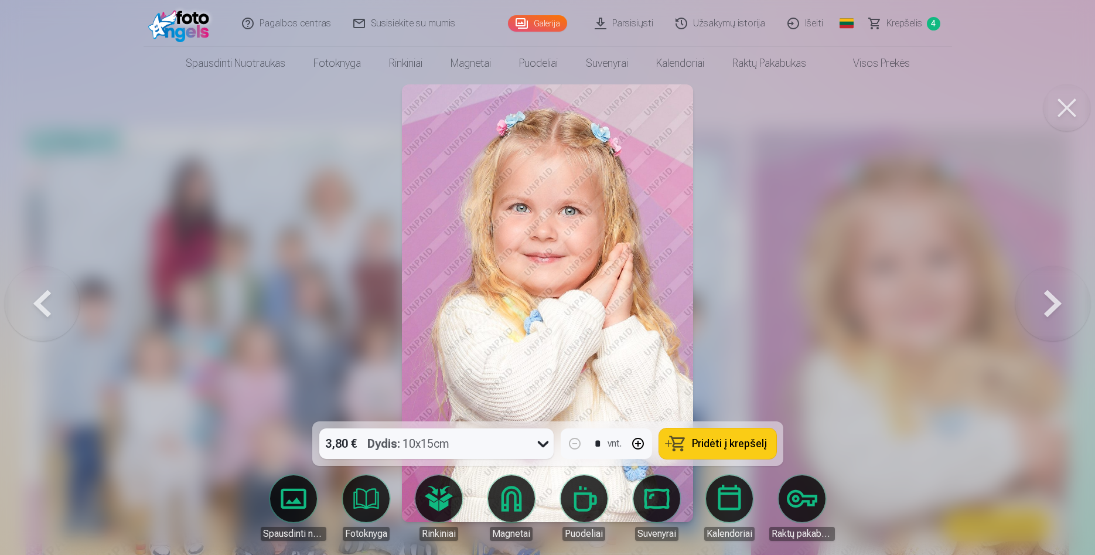
click at [1054, 311] on button at bounding box center [1053, 303] width 75 height 213
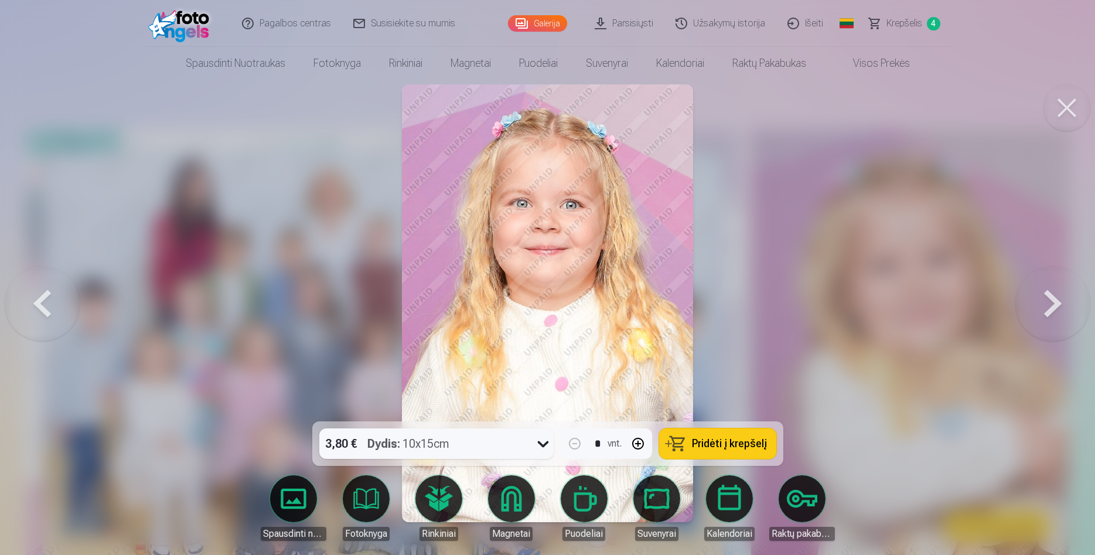
click at [1054, 311] on button at bounding box center [1053, 303] width 75 height 213
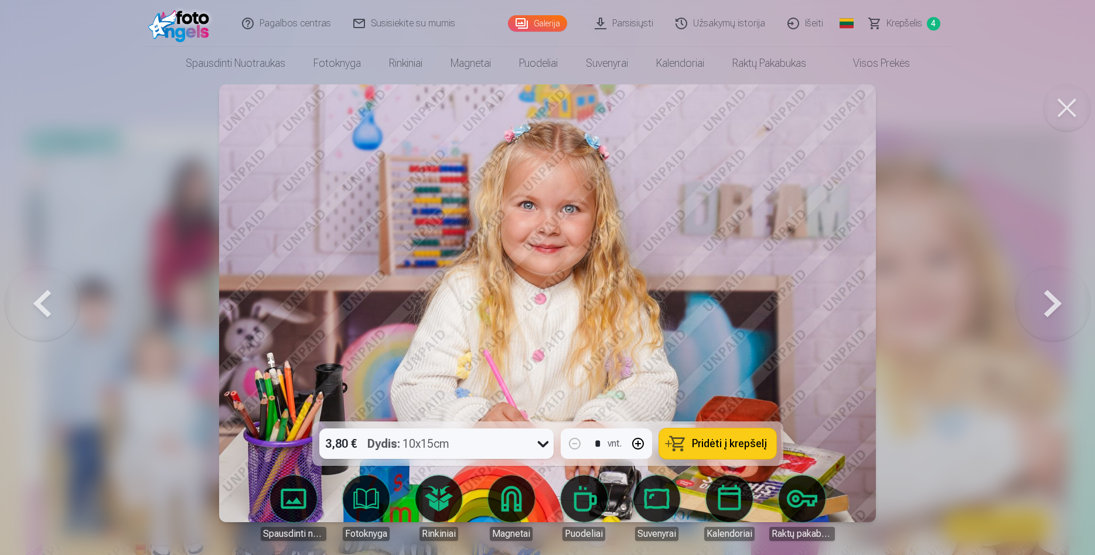
click at [527, 448] on div "3,80 € Dydis : 10x15cm" at bounding box center [425, 443] width 212 height 30
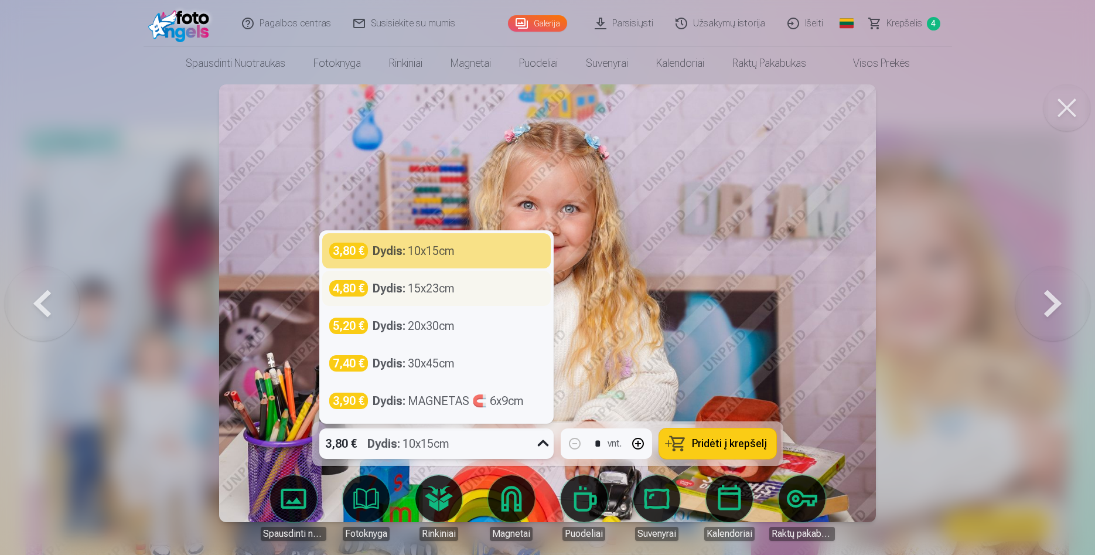
click at [448, 290] on div "Dydis : 15x23cm" at bounding box center [414, 288] width 82 height 16
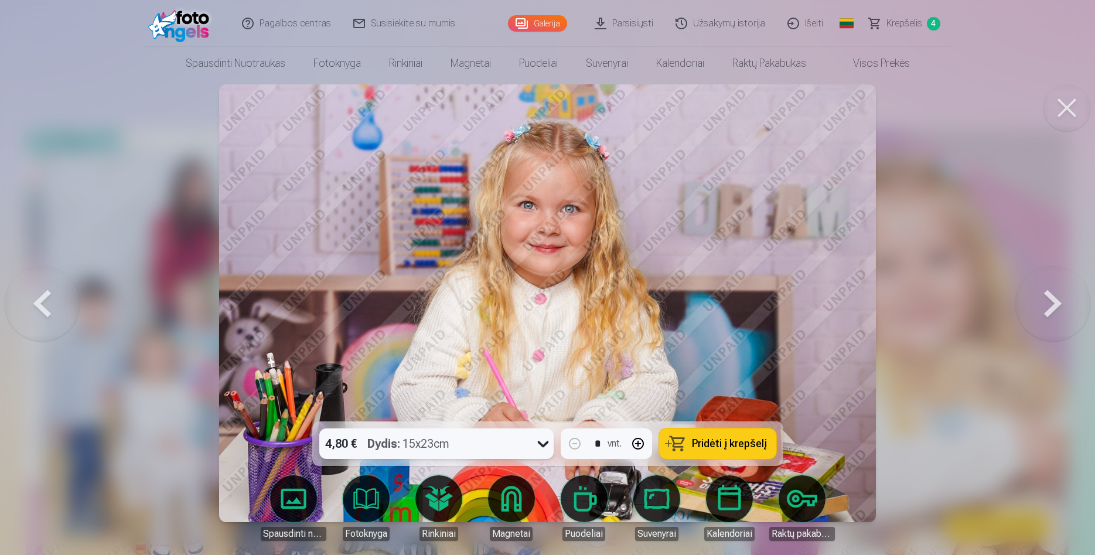
click at [747, 445] on span "Pridėti į krepšelį" at bounding box center [729, 443] width 75 height 11
click at [1070, 301] on button at bounding box center [1053, 303] width 75 height 213
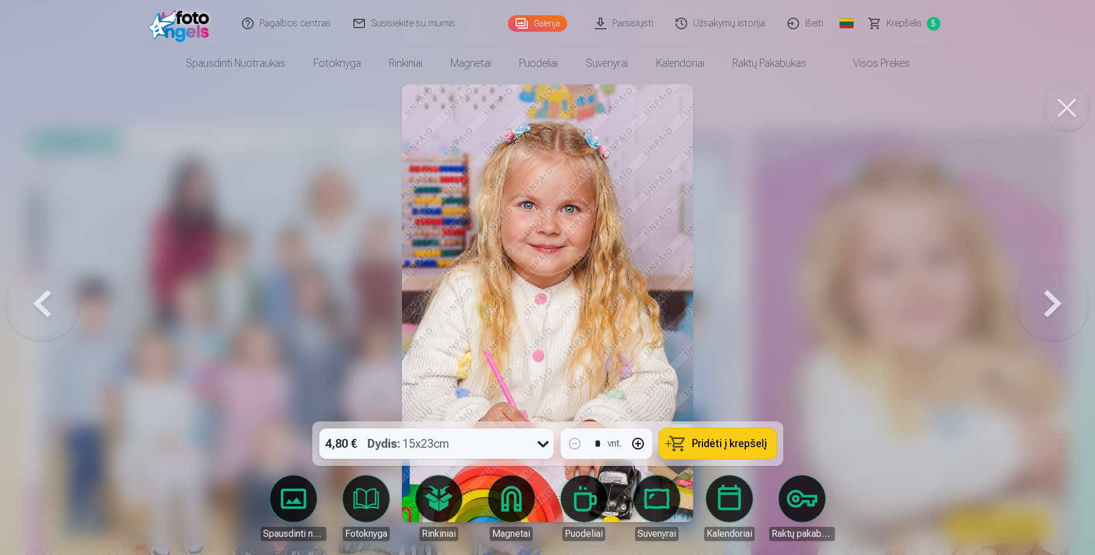
click at [1063, 307] on button at bounding box center [1053, 303] width 75 height 213
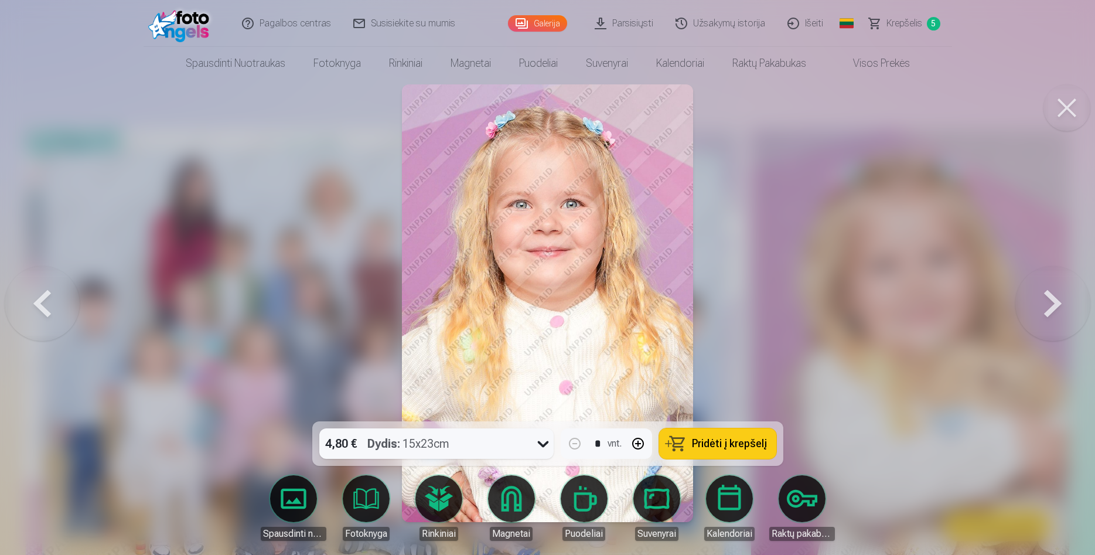
click at [43, 297] on button at bounding box center [42, 303] width 75 height 213
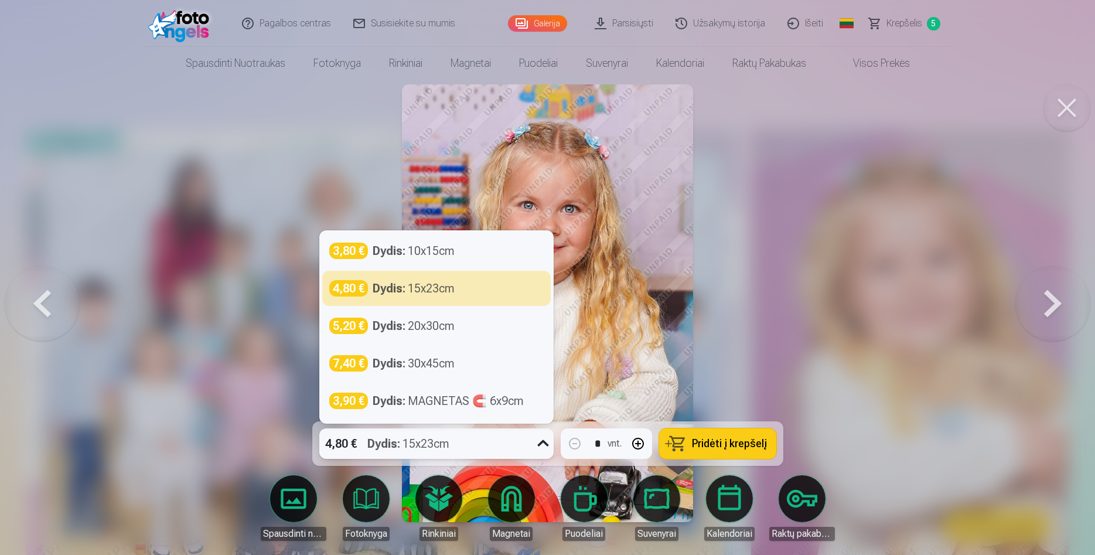
click at [451, 447] on div "4,80 € Dydis : 15x23cm" at bounding box center [425, 443] width 212 height 30
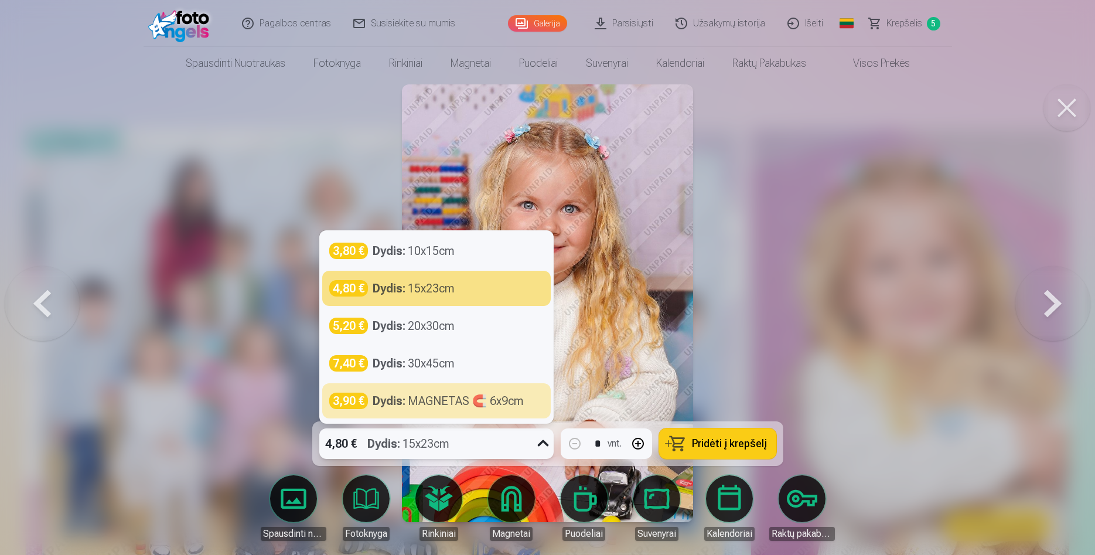
click at [734, 446] on span "Pridėti į krepšelį" at bounding box center [729, 443] width 75 height 11
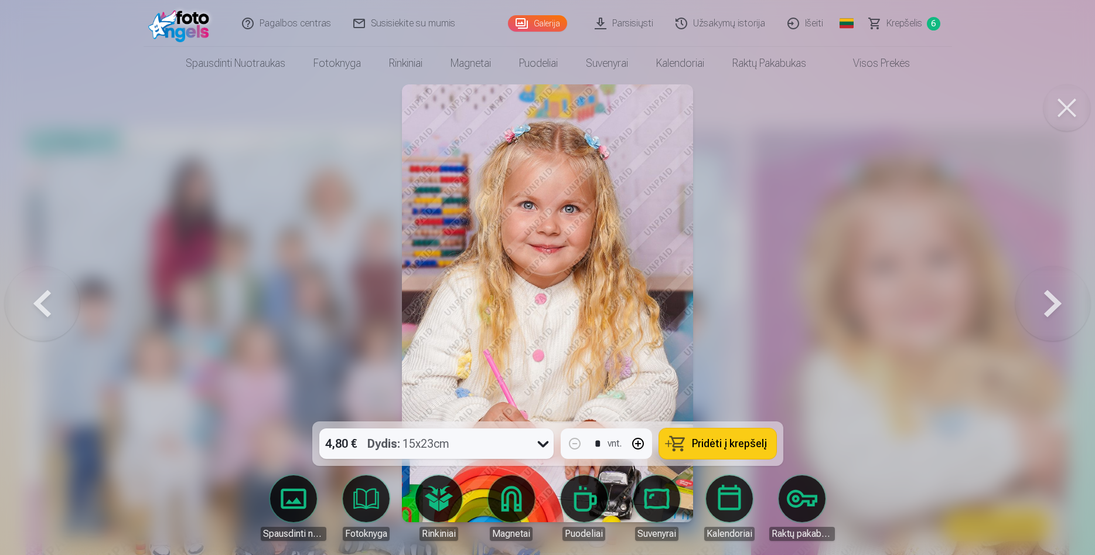
click at [1059, 305] on button at bounding box center [1053, 303] width 75 height 213
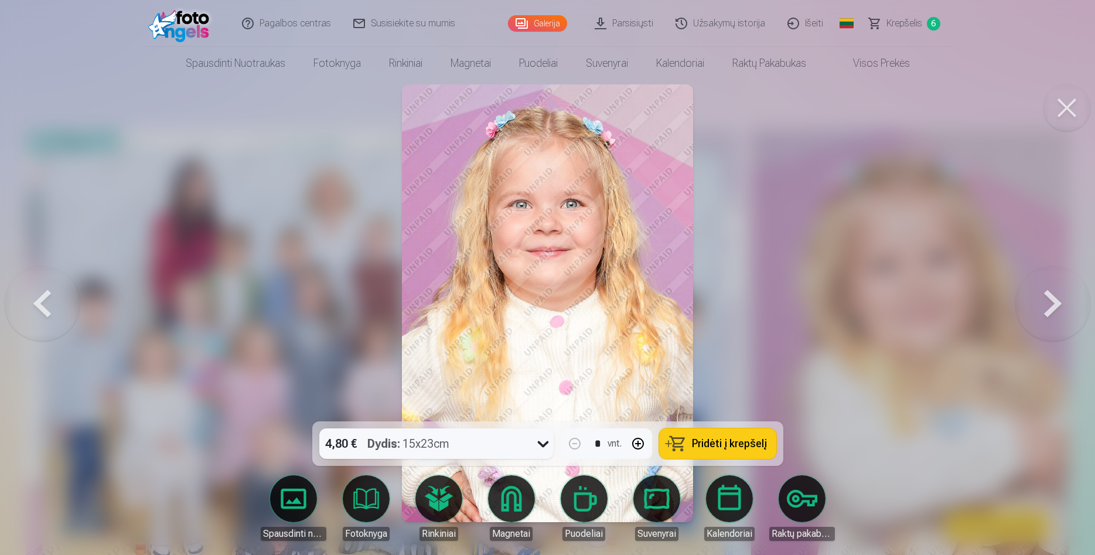
click at [1057, 307] on button at bounding box center [1053, 303] width 75 height 213
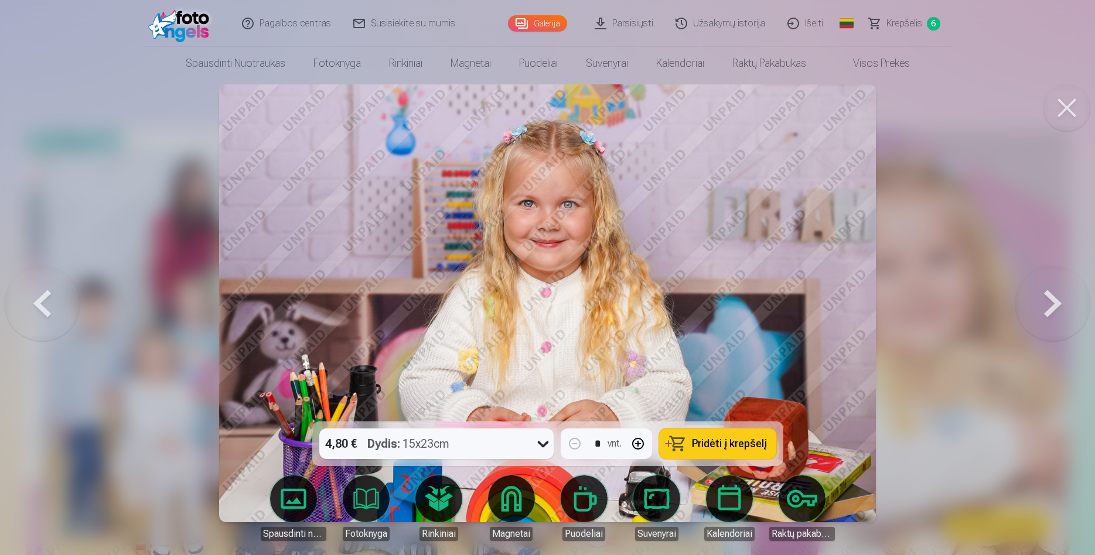
click at [723, 449] on span "Pridėti į krepšelį" at bounding box center [729, 443] width 75 height 11
click at [1035, 306] on button at bounding box center [1053, 303] width 75 height 213
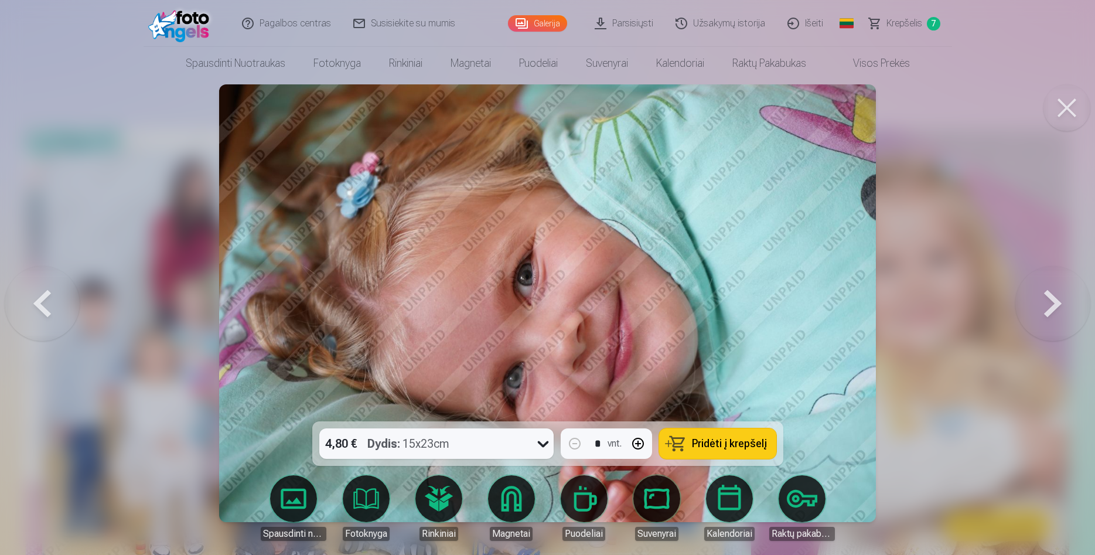
click at [1035, 306] on button at bounding box center [1053, 303] width 75 height 213
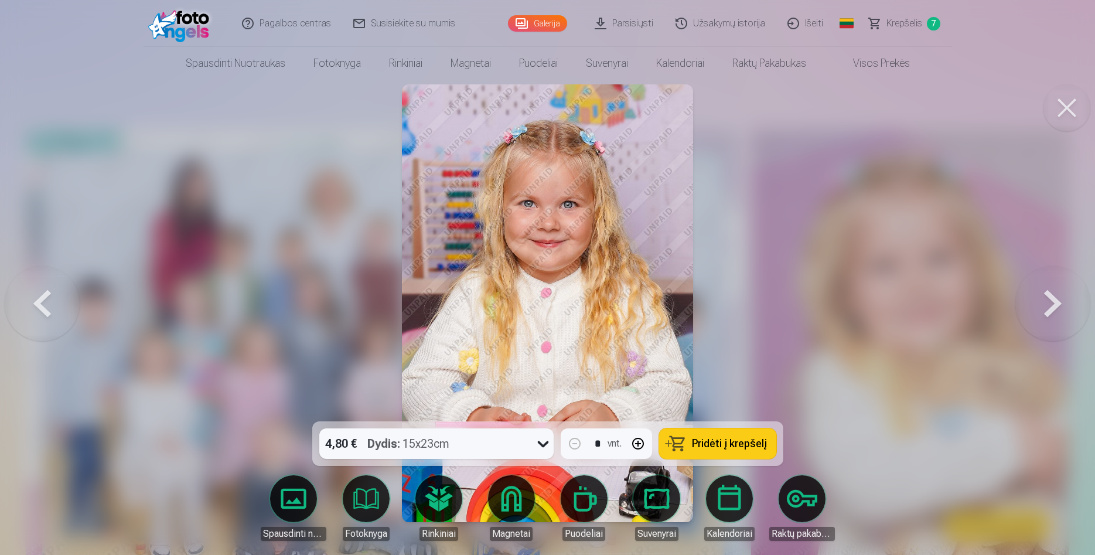
click at [448, 448] on div "Dydis : 15x23cm" at bounding box center [409, 443] width 82 height 30
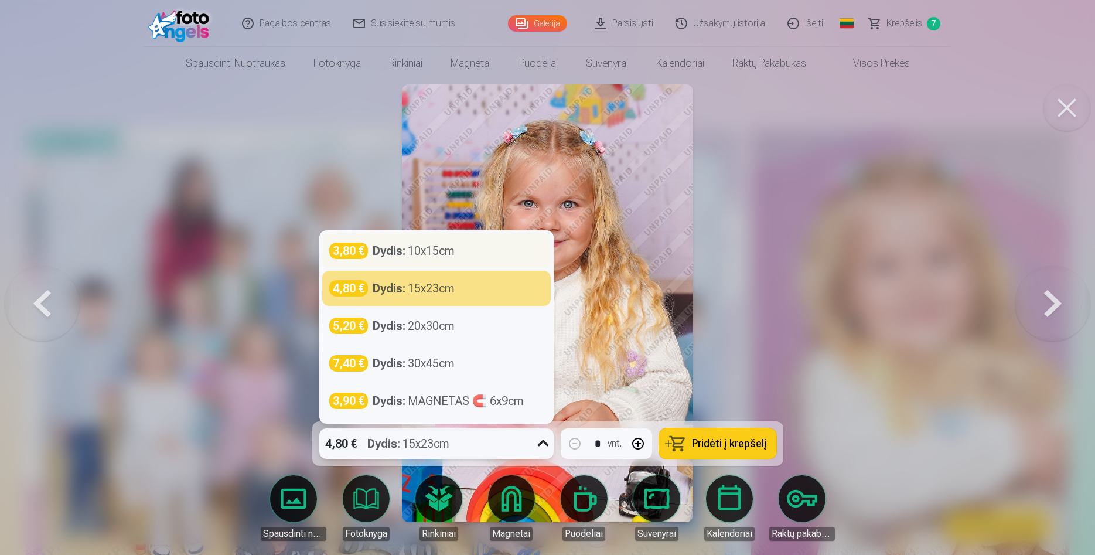
click at [453, 260] on div "3,80 € Dydis : 10x15cm" at bounding box center [436, 250] width 229 height 35
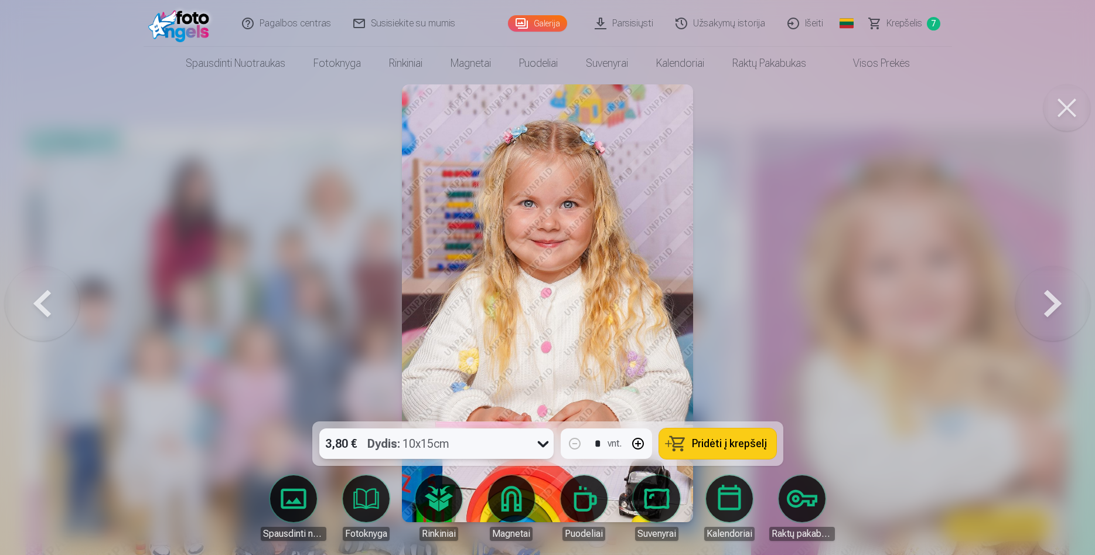
click at [495, 437] on div "3,80 € Dydis : 10x15cm" at bounding box center [425, 443] width 212 height 30
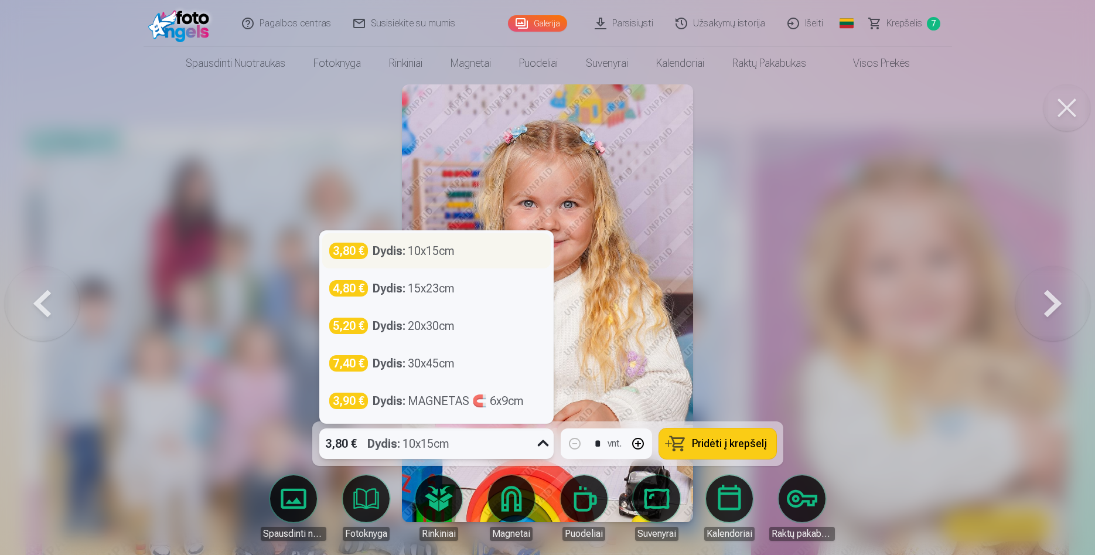
click at [419, 252] on div "Dydis : 10x15cm" at bounding box center [414, 251] width 82 height 16
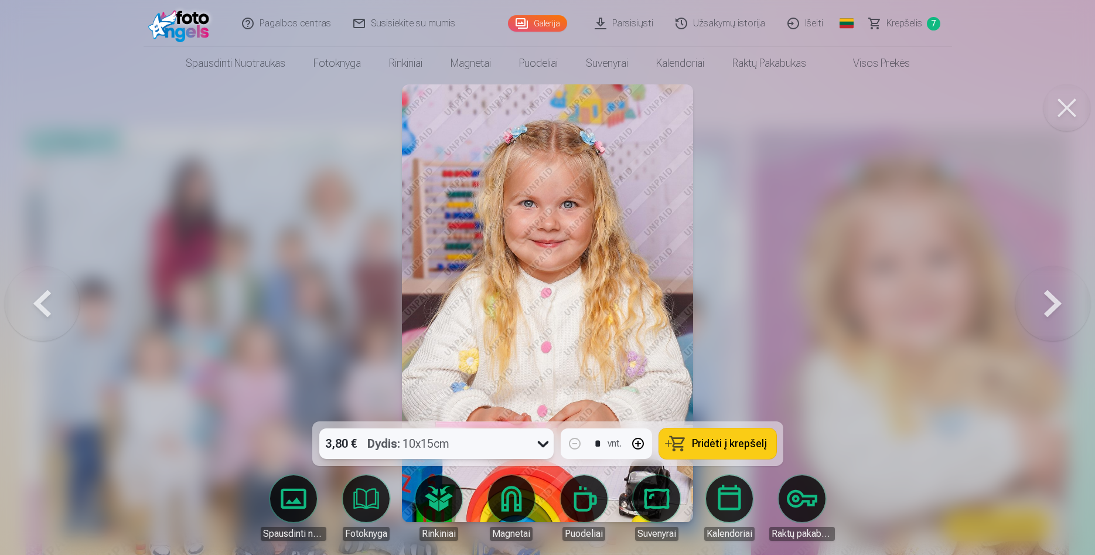
click at [738, 447] on span "Pridėti į krepšelį" at bounding box center [729, 443] width 75 height 11
click at [1064, 318] on button at bounding box center [1053, 303] width 75 height 213
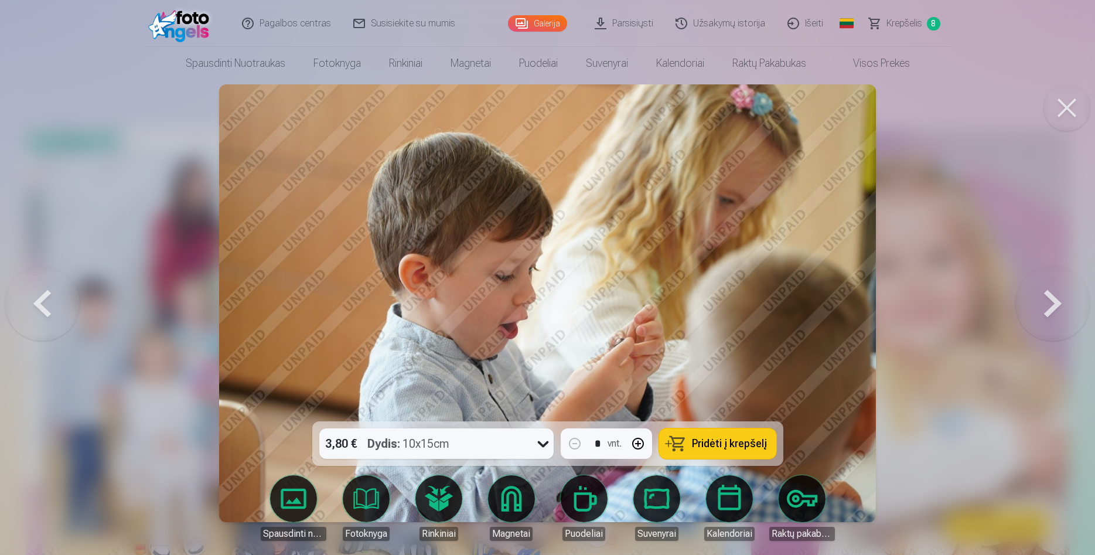
click at [1064, 318] on button at bounding box center [1053, 303] width 75 height 213
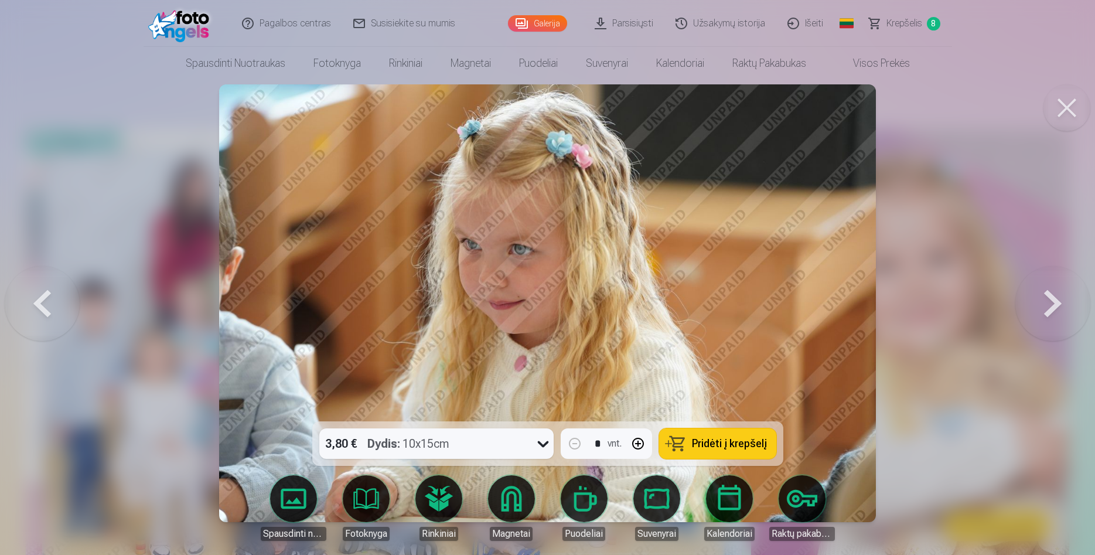
click at [1064, 318] on button at bounding box center [1053, 303] width 75 height 213
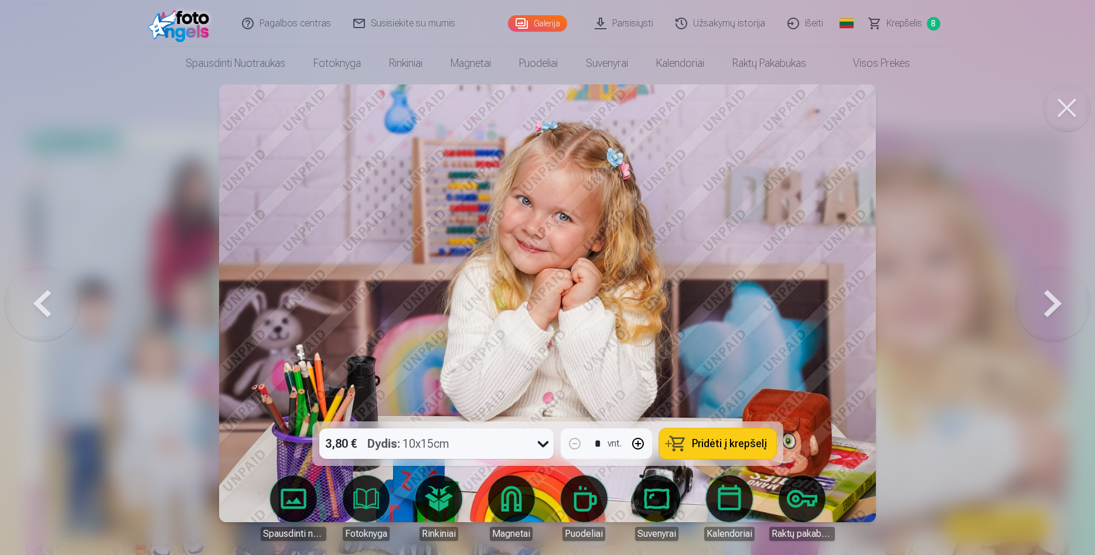
click at [1064, 318] on button at bounding box center [1053, 303] width 75 height 213
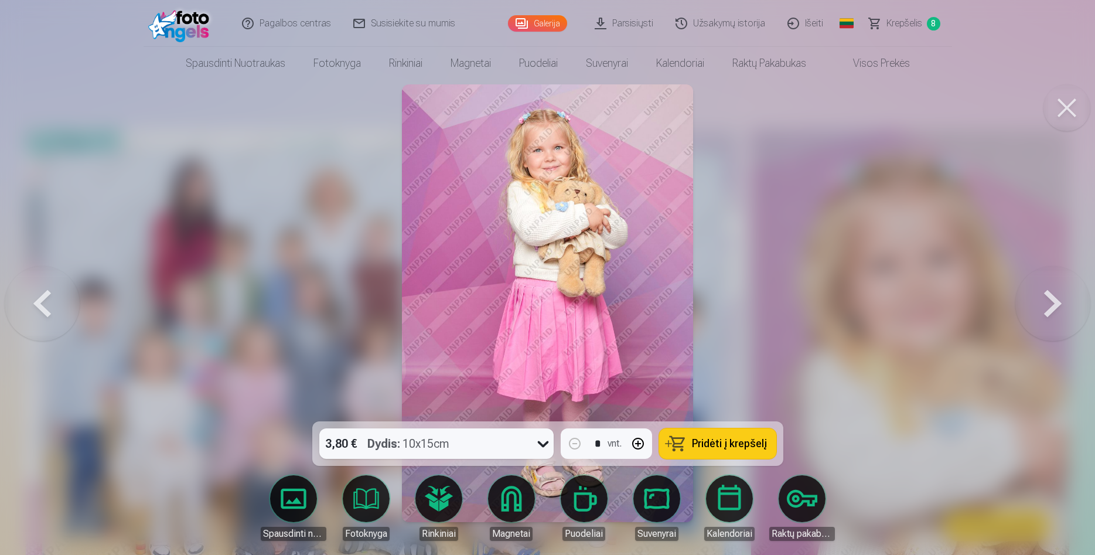
click at [1064, 317] on button at bounding box center [1053, 303] width 75 height 213
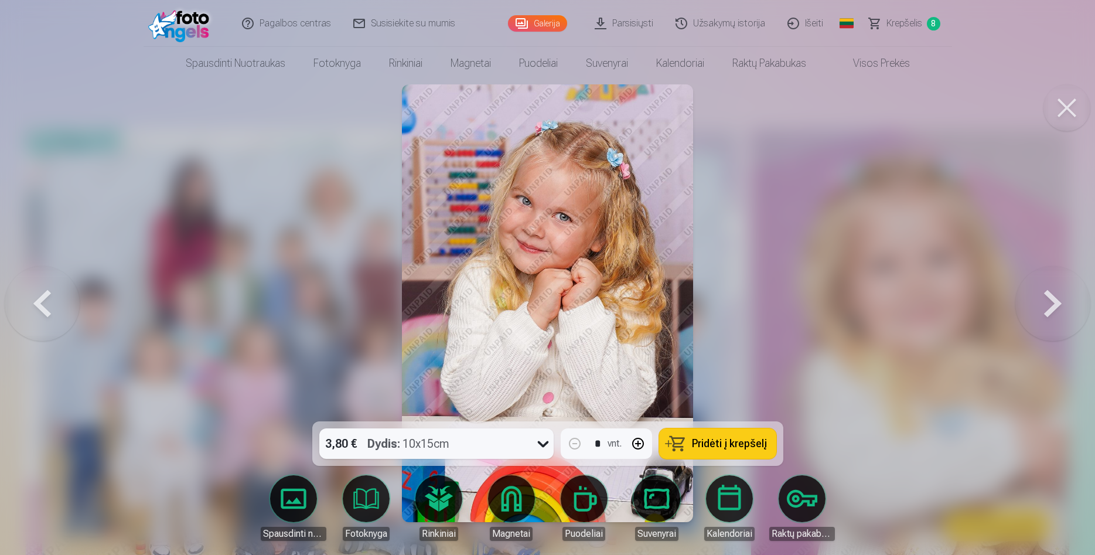
click at [1064, 317] on button at bounding box center [1053, 303] width 75 height 213
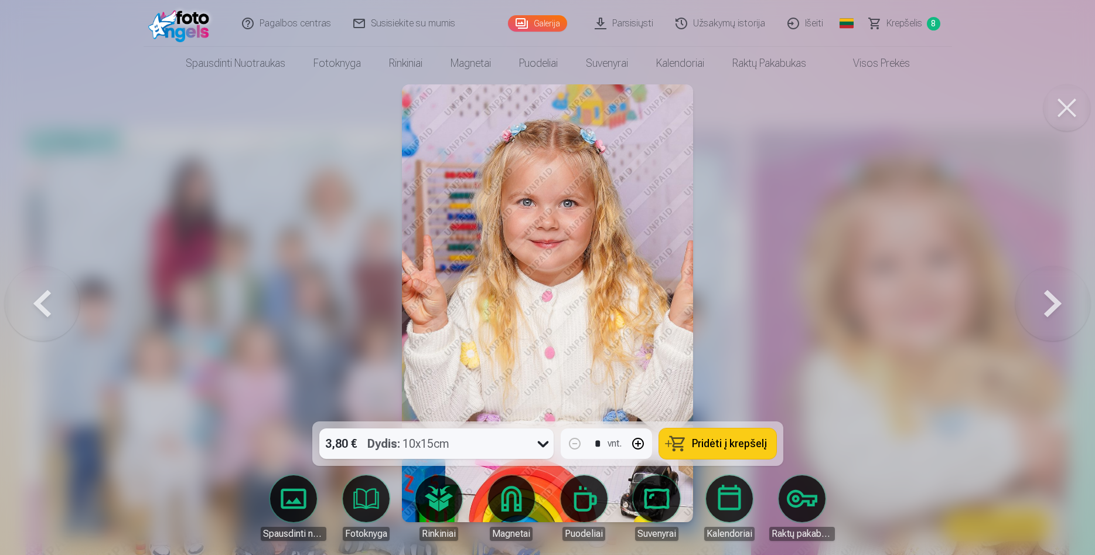
click at [1067, 318] on button at bounding box center [1053, 303] width 75 height 213
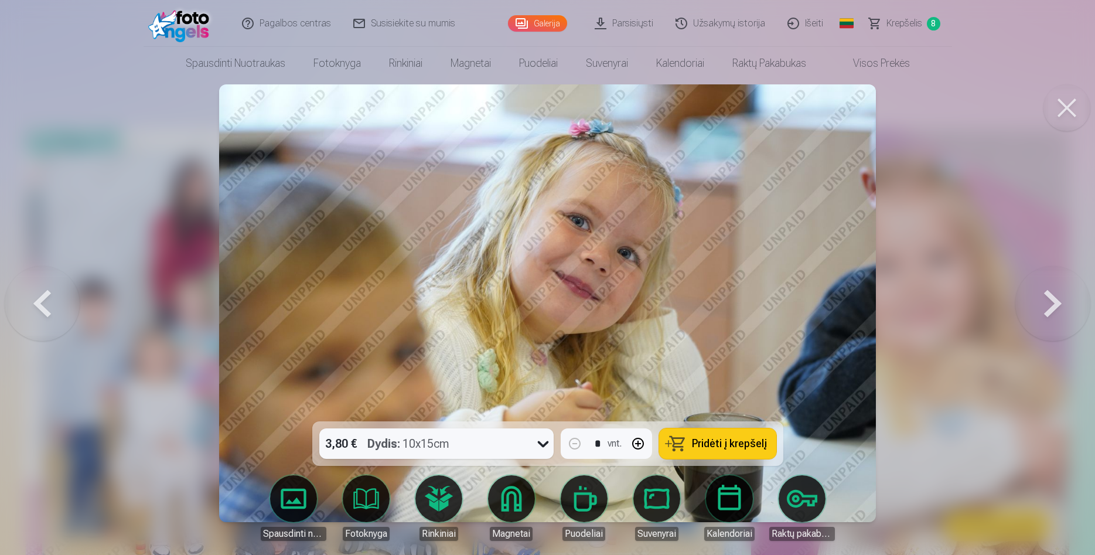
click at [1070, 319] on button at bounding box center [1053, 303] width 75 height 213
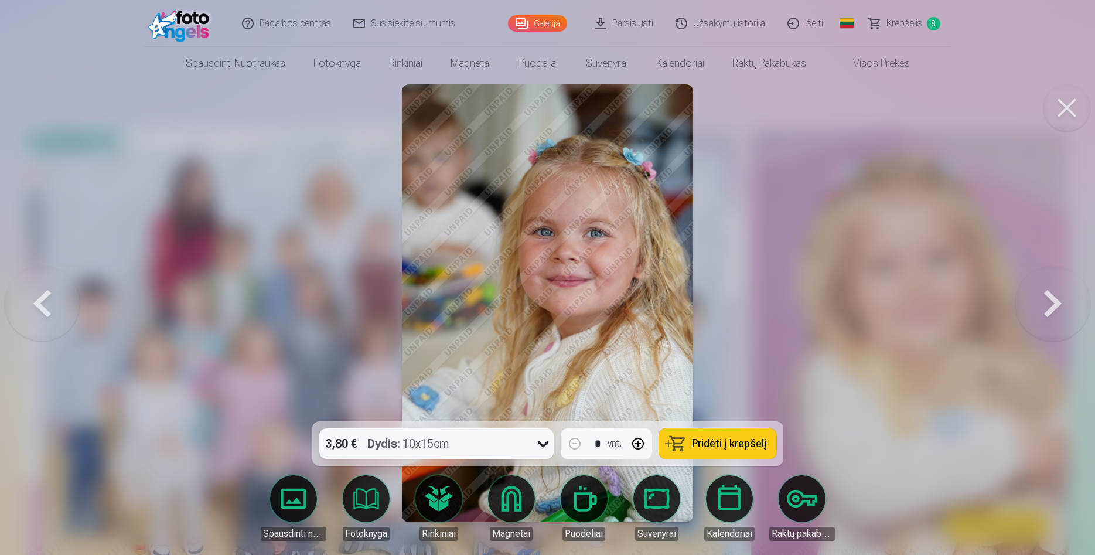
click at [717, 446] on span "Pridėti į krepšelį" at bounding box center [729, 443] width 75 height 11
click at [1067, 308] on button at bounding box center [1053, 303] width 75 height 213
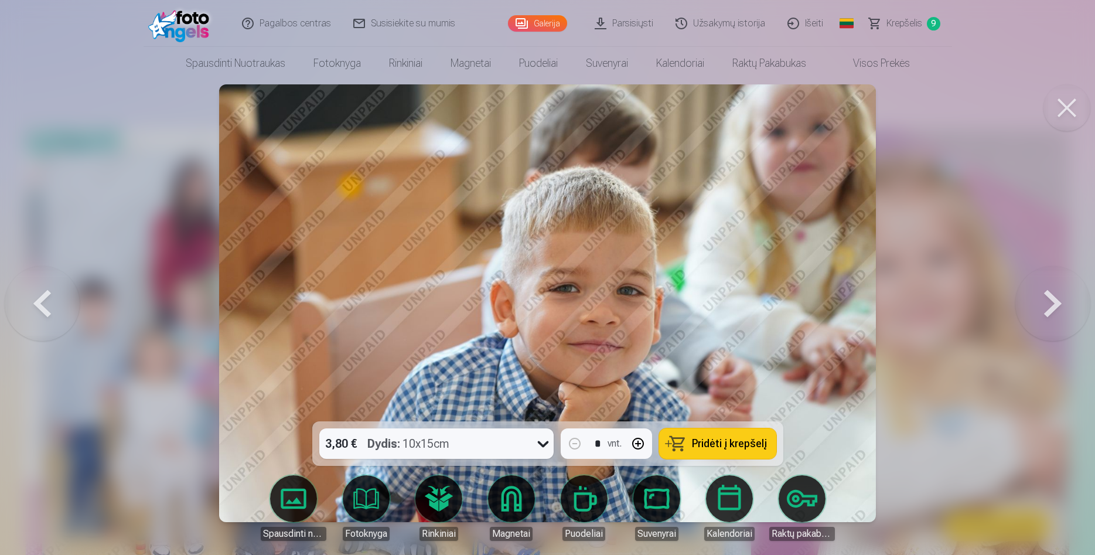
click at [1067, 308] on button at bounding box center [1053, 303] width 75 height 213
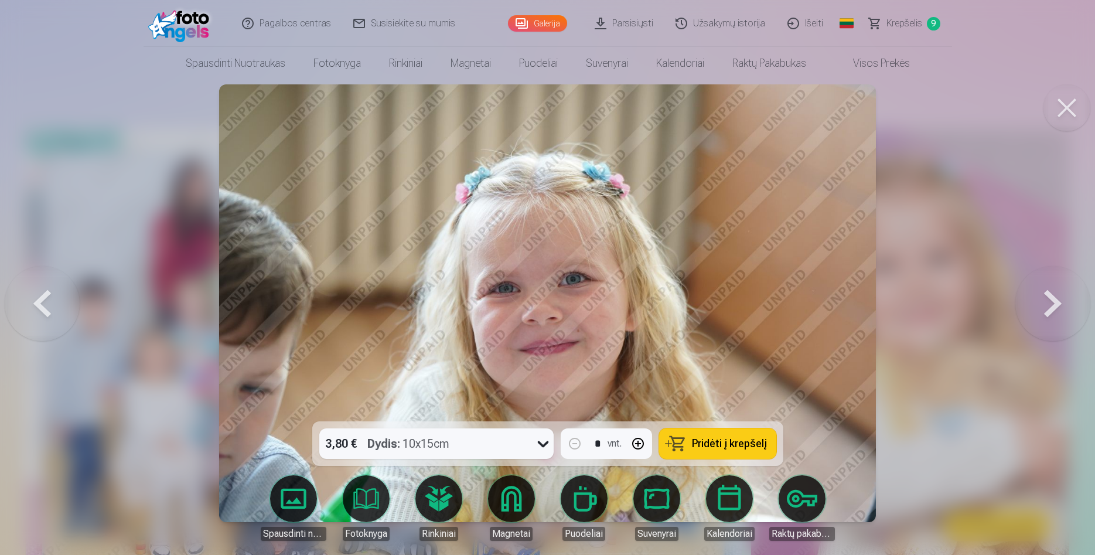
click at [1067, 308] on button at bounding box center [1053, 303] width 75 height 213
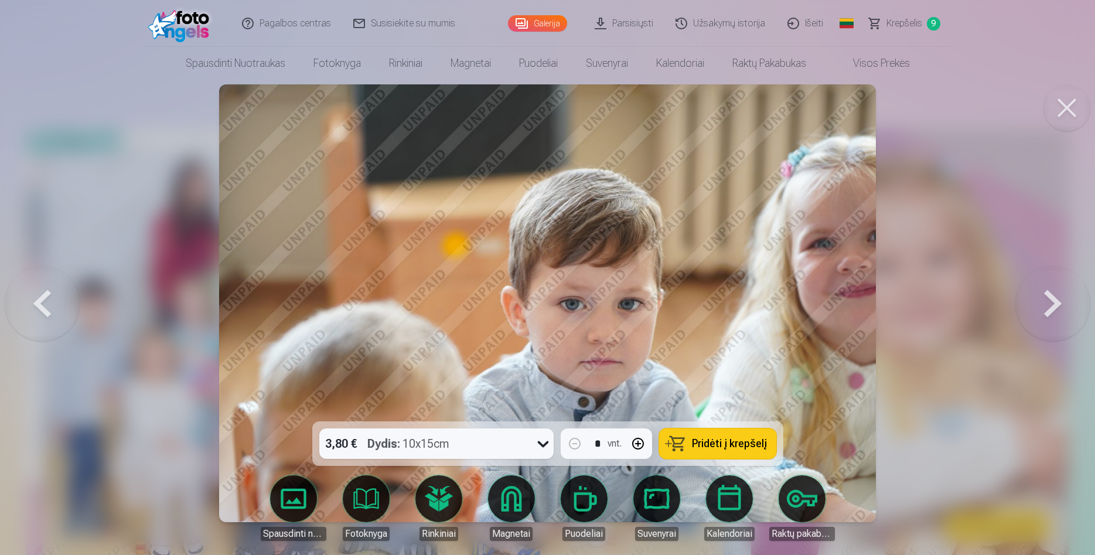
click at [1067, 307] on button at bounding box center [1053, 303] width 75 height 213
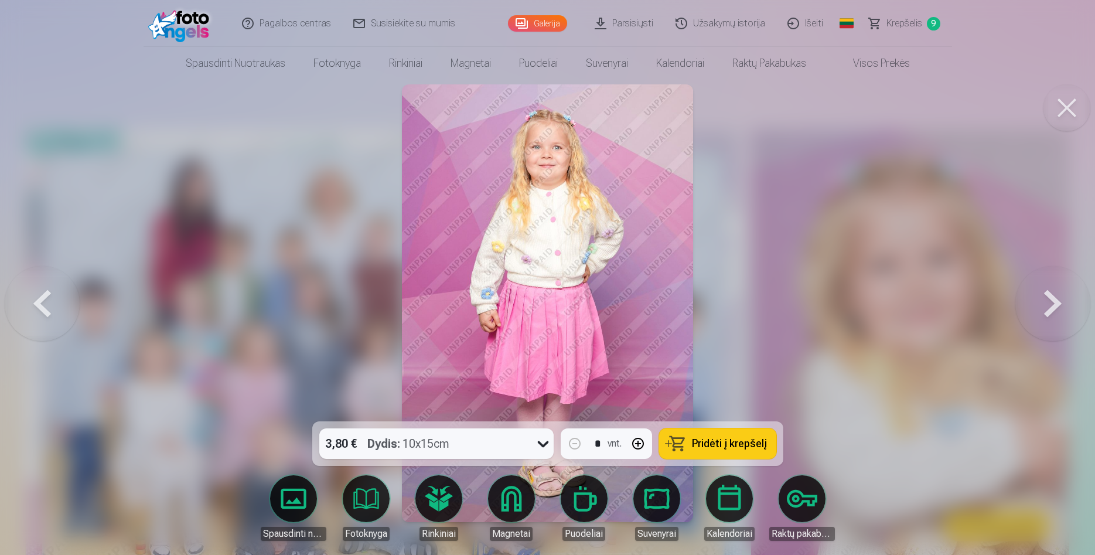
click at [1067, 307] on button at bounding box center [1053, 303] width 75 height 213
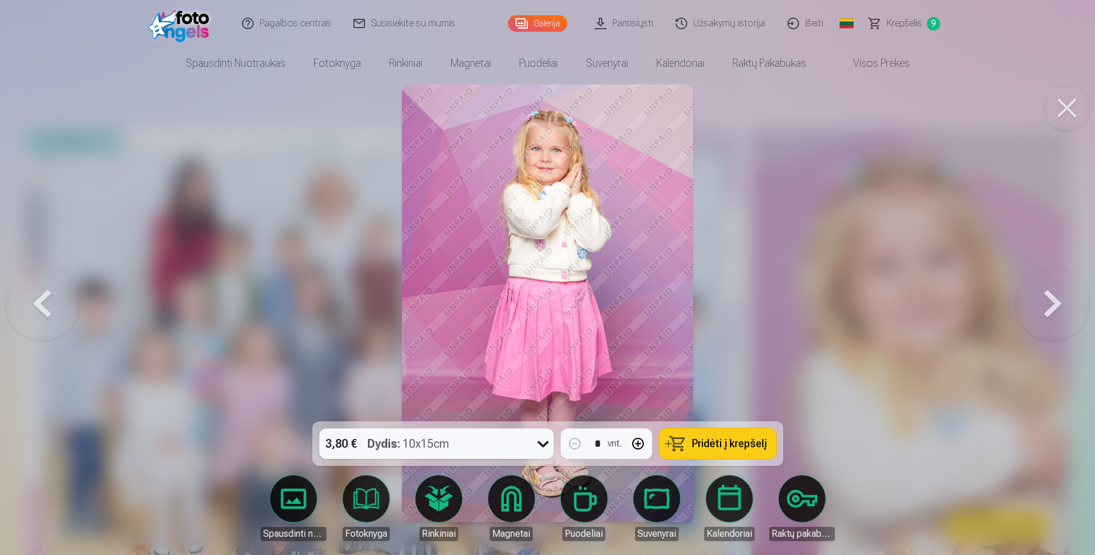
click at [1067, 307] on button at bounding box center [1053, 303] width 75 height 213
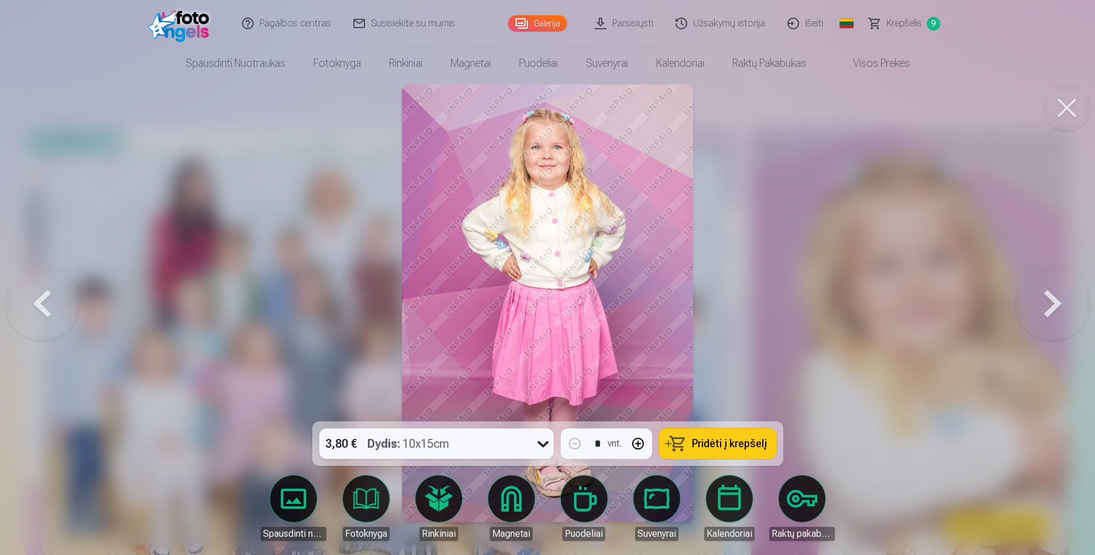
click at [1067, 307] on button at bounding box center [1053, 303] width 75 height 213
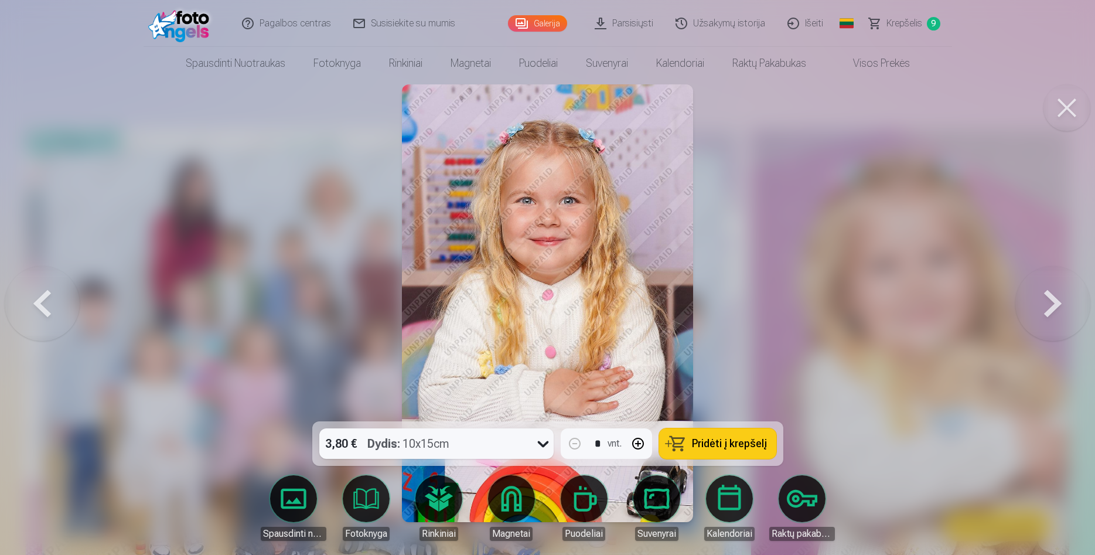
click at [1067, 307] on button at bounding box center [1053, 303] width 75 height 213
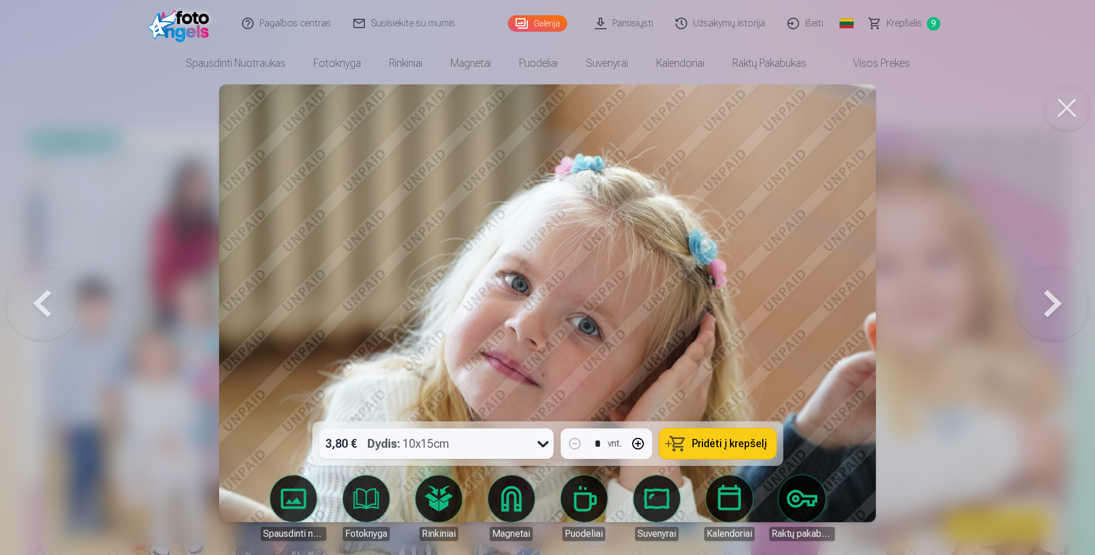
click at [52, 311] on button at bounding box center [42, 303] width 75 height 213
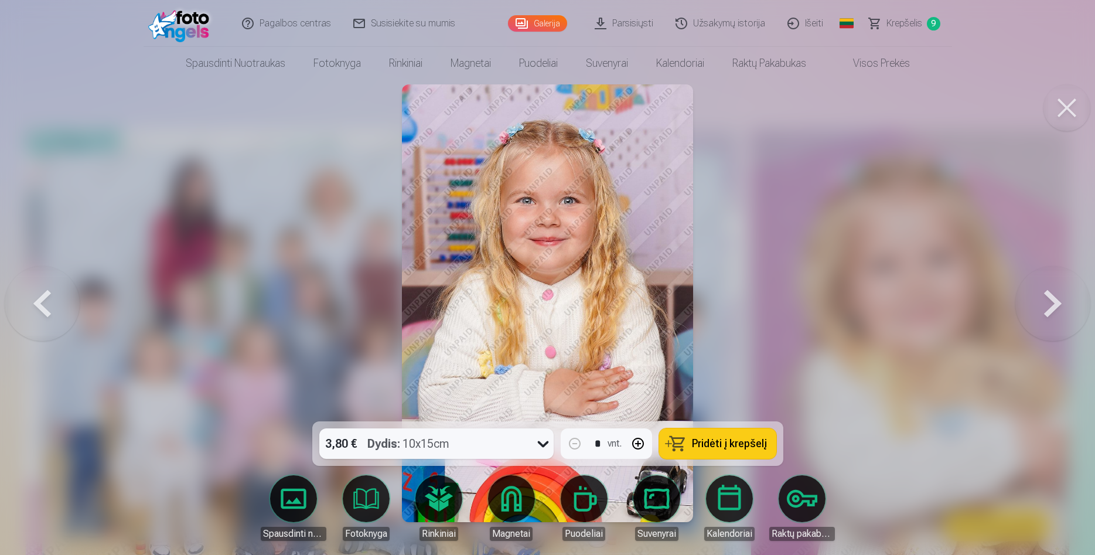
click at [740, 433] on button "Pridėti į krepšelį" at bounding box center [717, 443] width 117 height 30
click at [720, 448] on span "Pridėti į krepšelį" at bounding box center [729, 443] width 75 height 11
click at [1043, 308] on button at bounding box center [1053, 303] width 75 height 213
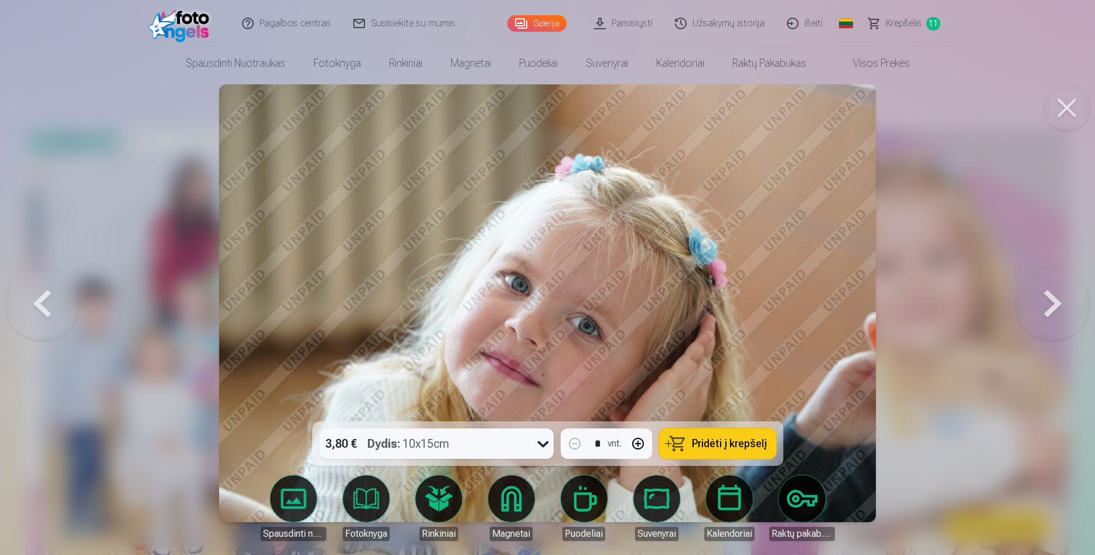
click at [1044, 310] on button at bounding box center [1053, 303] width 75 height 213
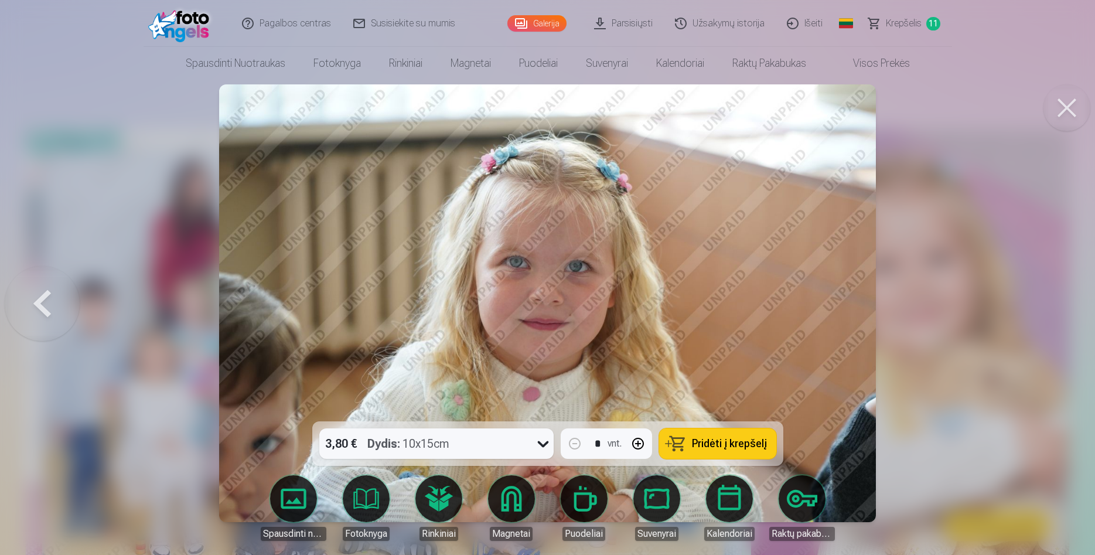
click at [32, 312] on button at bounding box center [42, 303] width 75 height 213
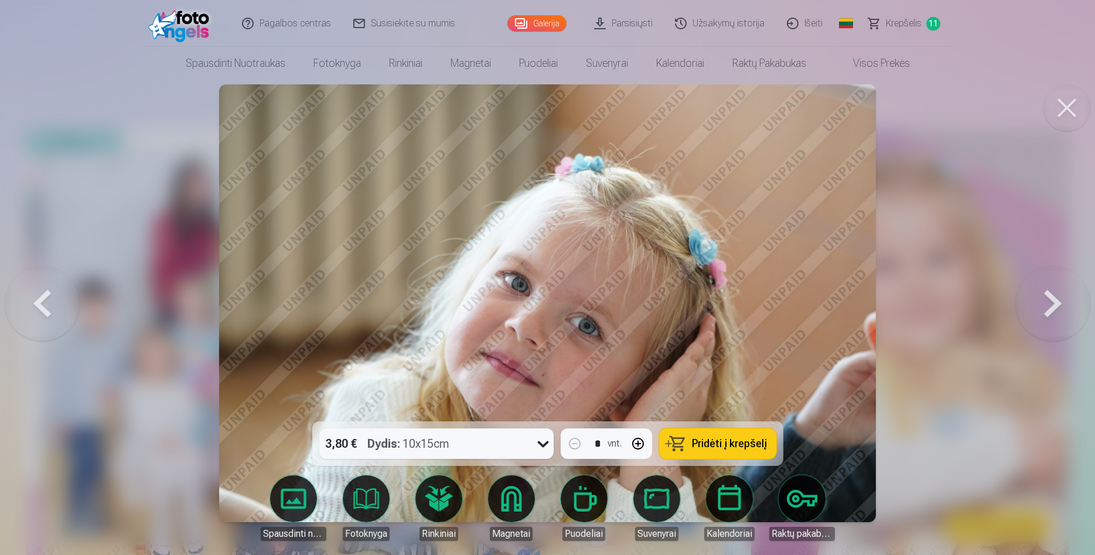
click at [1062, 307] on button at bounding box center [1053, 303] width 75 height 213
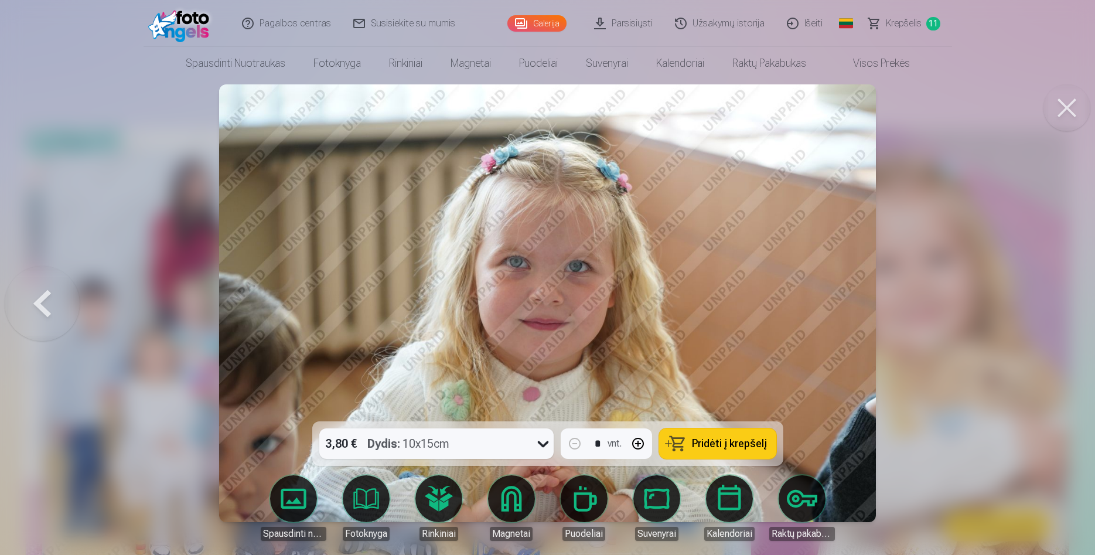
click at [1059, 307] on div at bounding box center [547, 277] width 1095 height 555
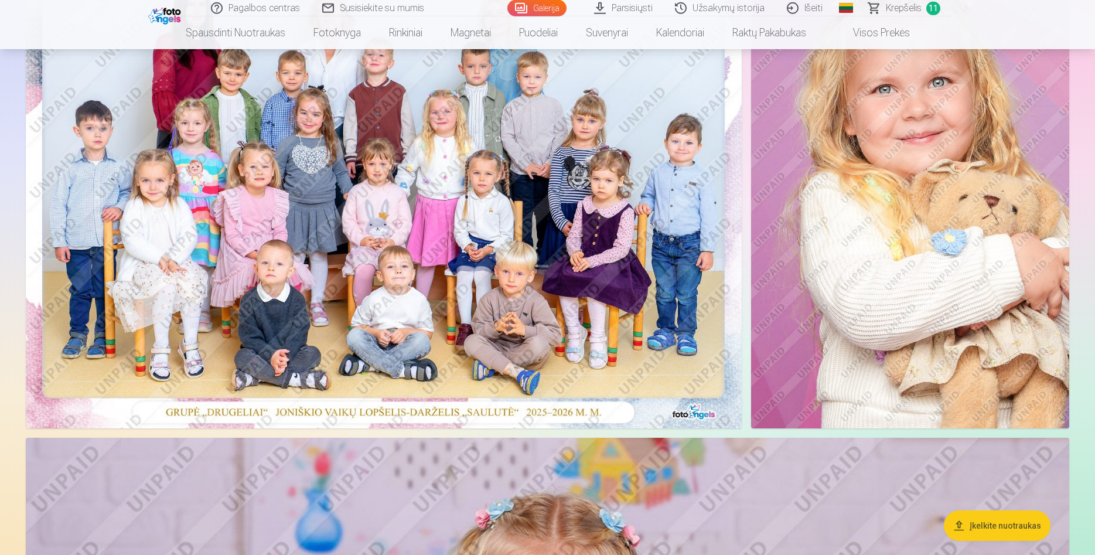
scroll to position [179, 0]
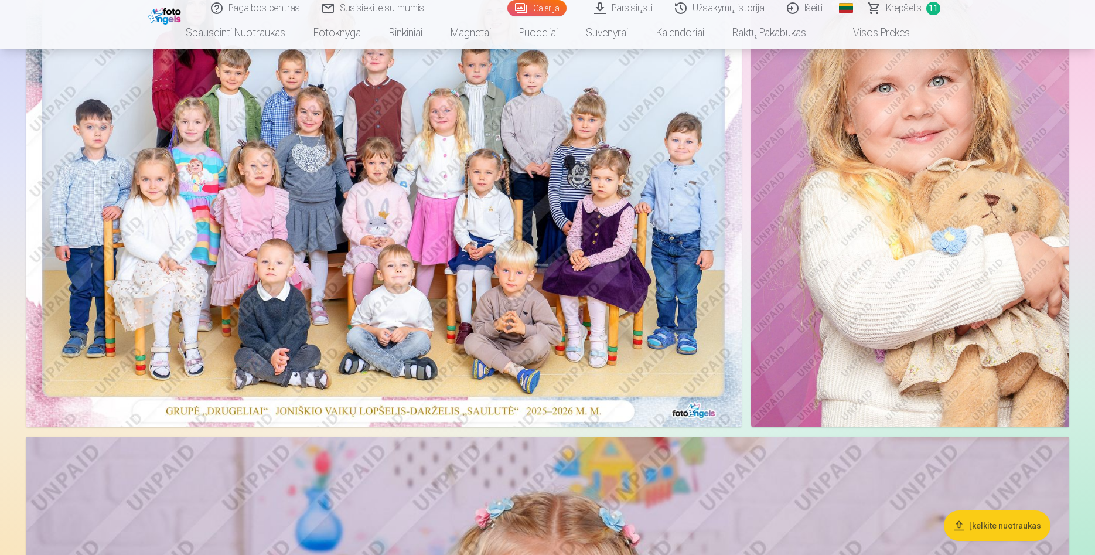
click at [915, 8] on span "Krepšelis" at bounding box center [904, 8] width 36 height 14
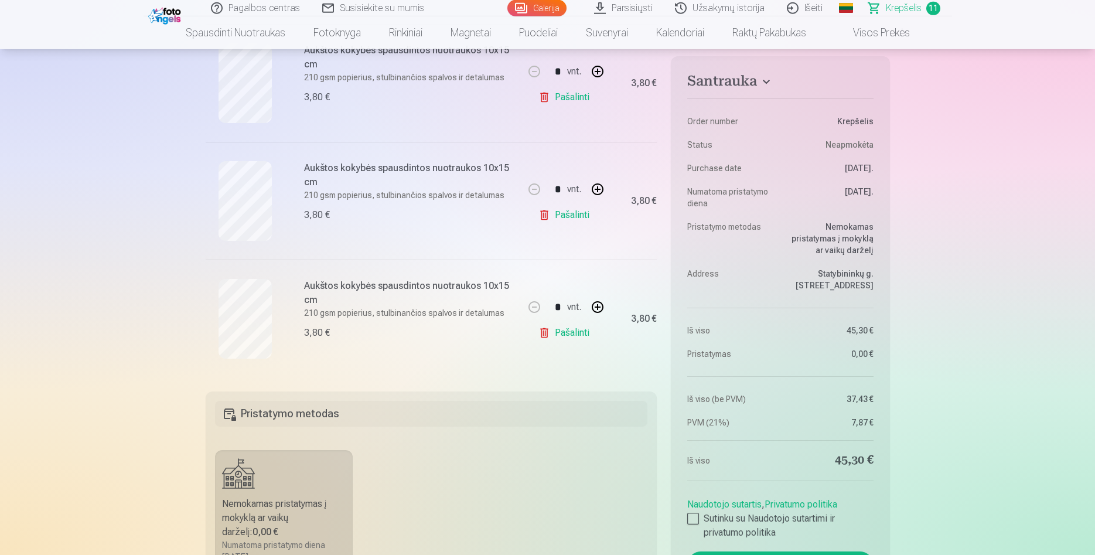
scroll to position [1196, 0]
click at [569, 331] on link "Pašalinti" at bounding box center [567, 332] width 56 height 23
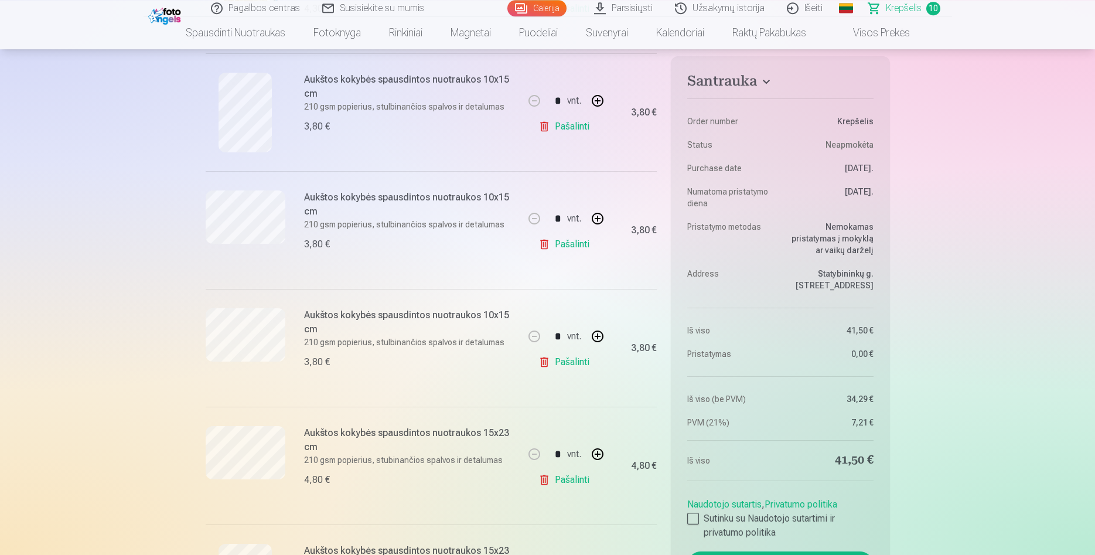
scroll to position [359, 0]
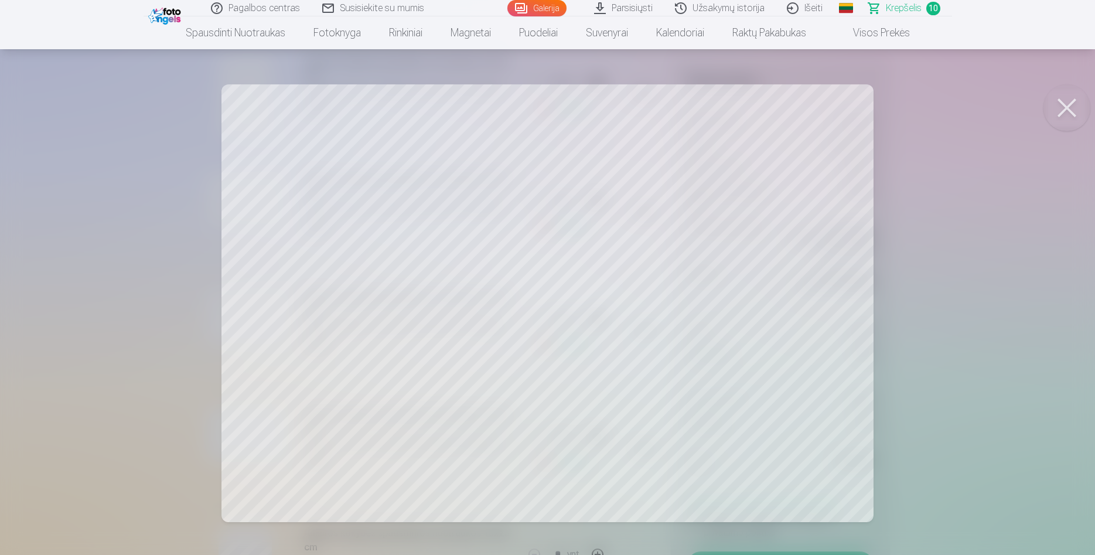
click at [1070, 107] on button at bounding box center [1067, 107] width 47 height 47
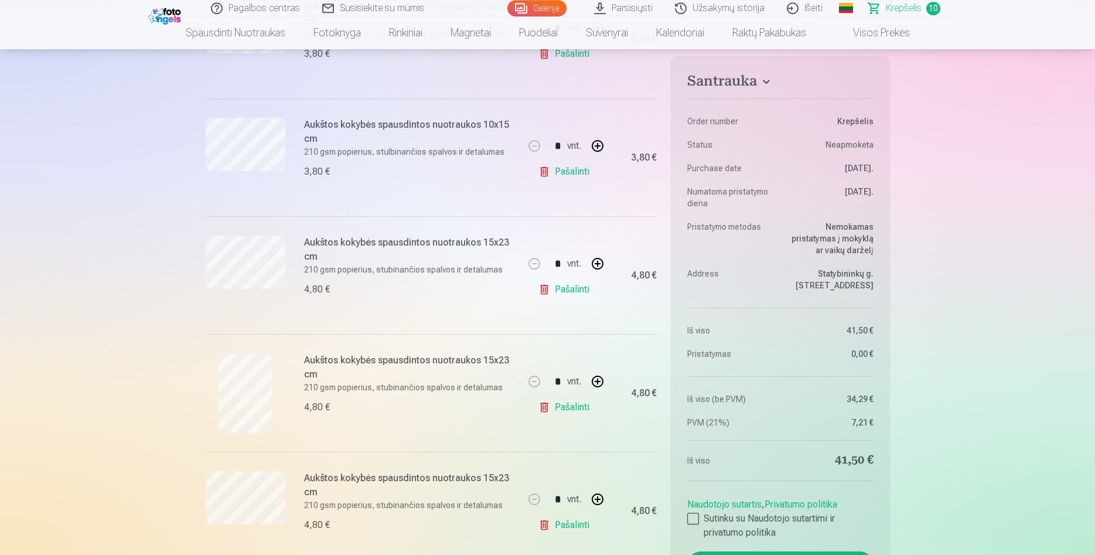
scroll to position [538, 0]
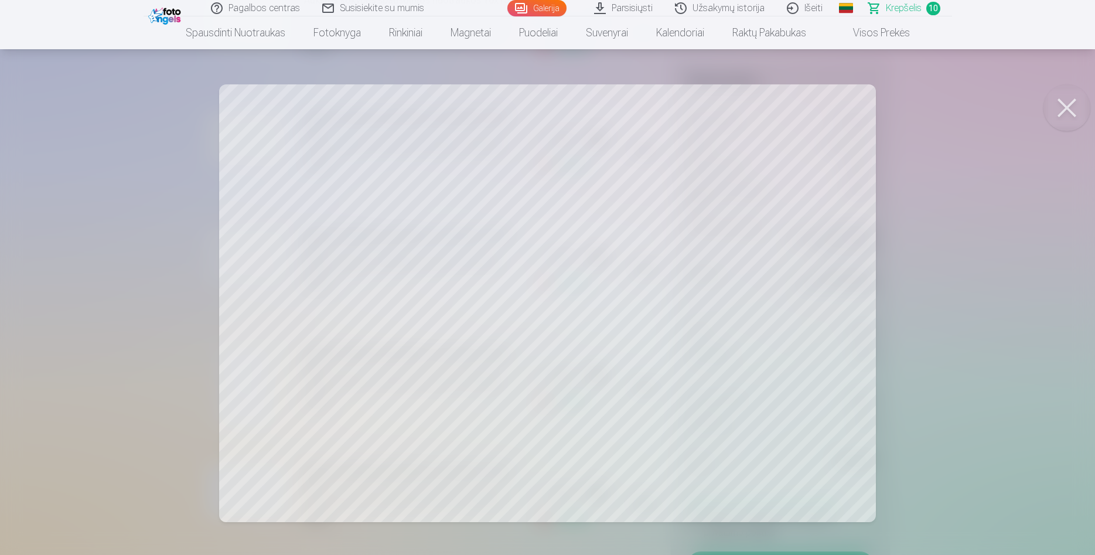
click at [1067, 109] on button at bounding box center [1067, 107] width 47 height 47
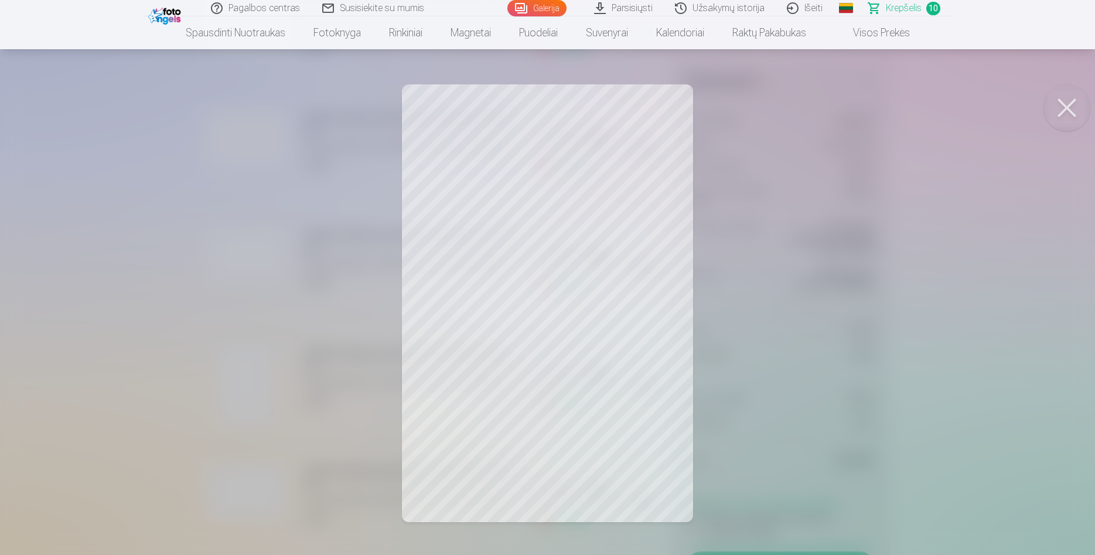
click at [1070, 113] on button at bounding box center [1067, 107] width 47 height 47
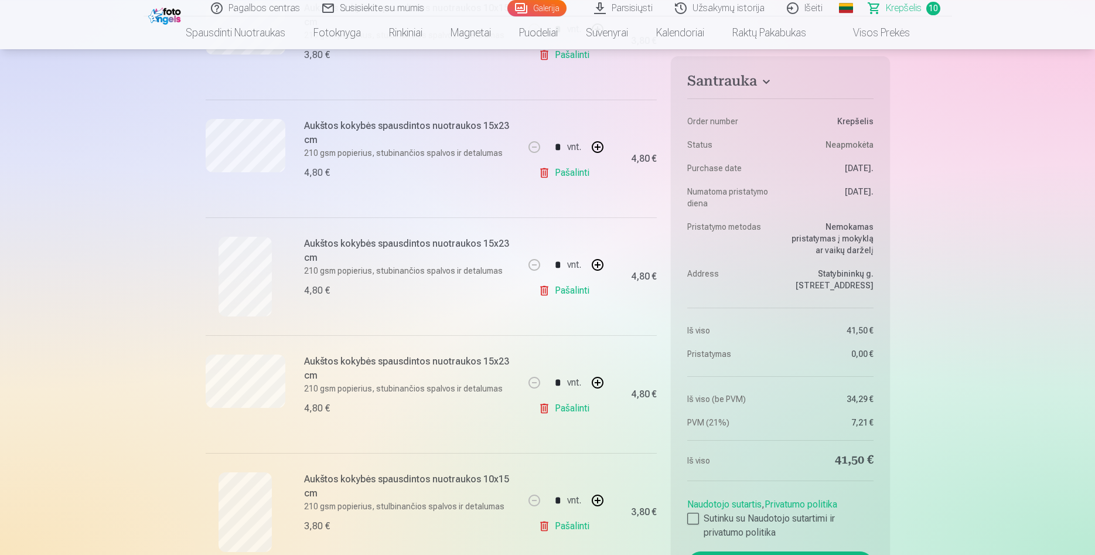
scroll to position [658, 0]
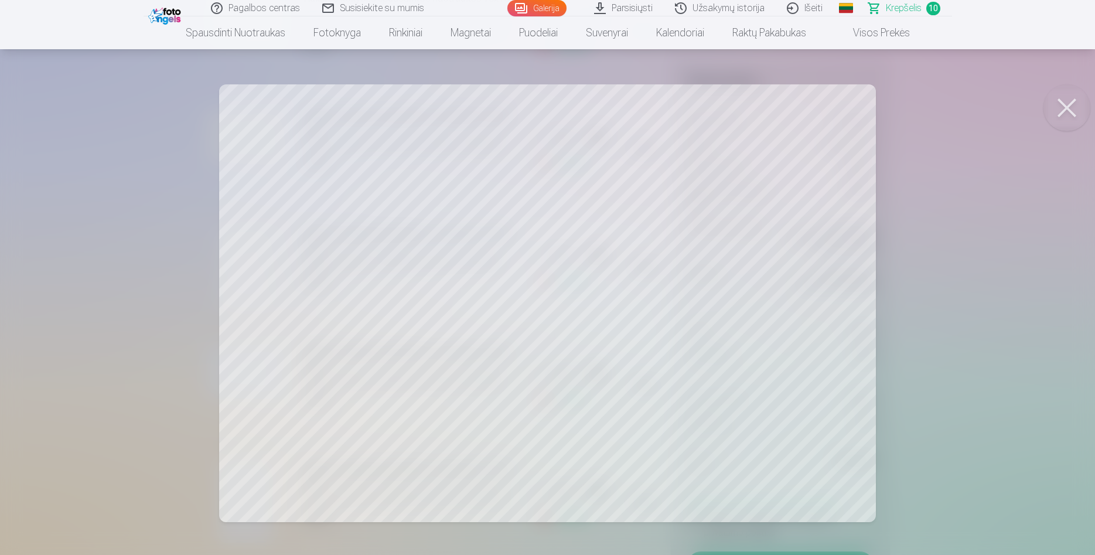
click at [1063, 110] on button at bounding box center [1067, 107] width 47 height 47
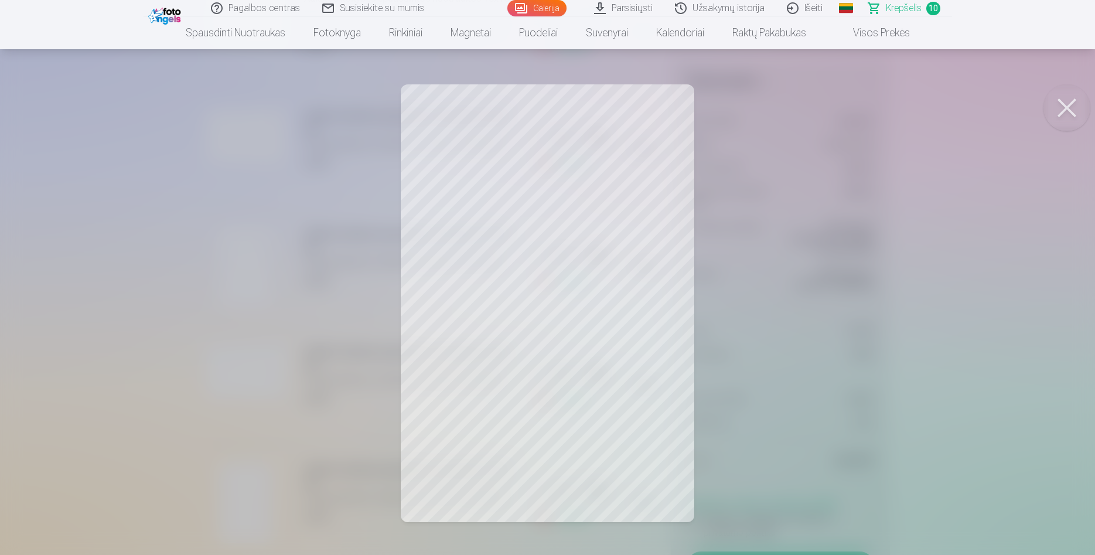
click at [1068, 104] on button at bounding box center [1067, 107] width 47 height 47
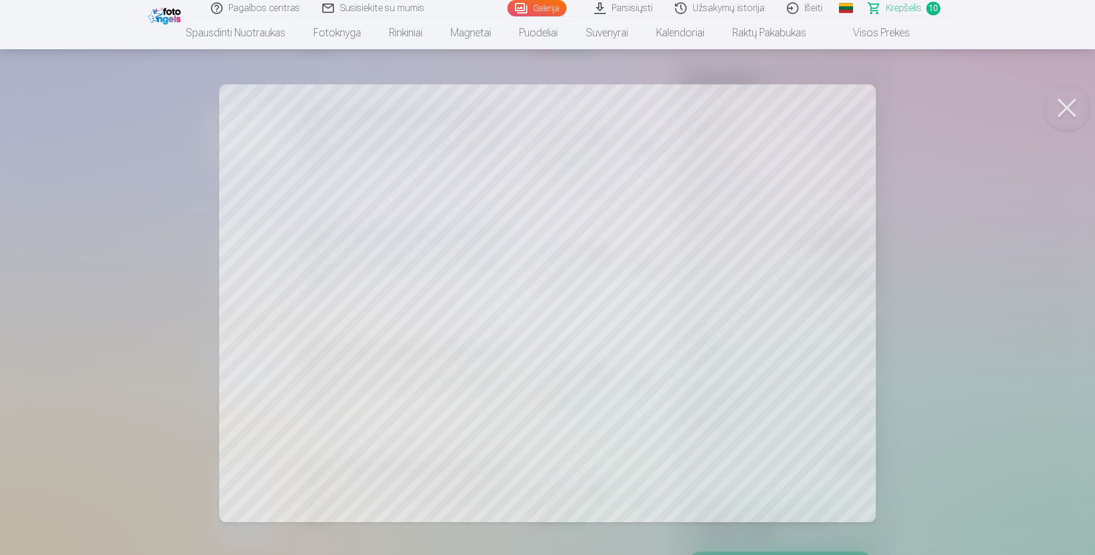
click at [1078, 108] on button at bounding box center [1067, 107] width 47 height 47
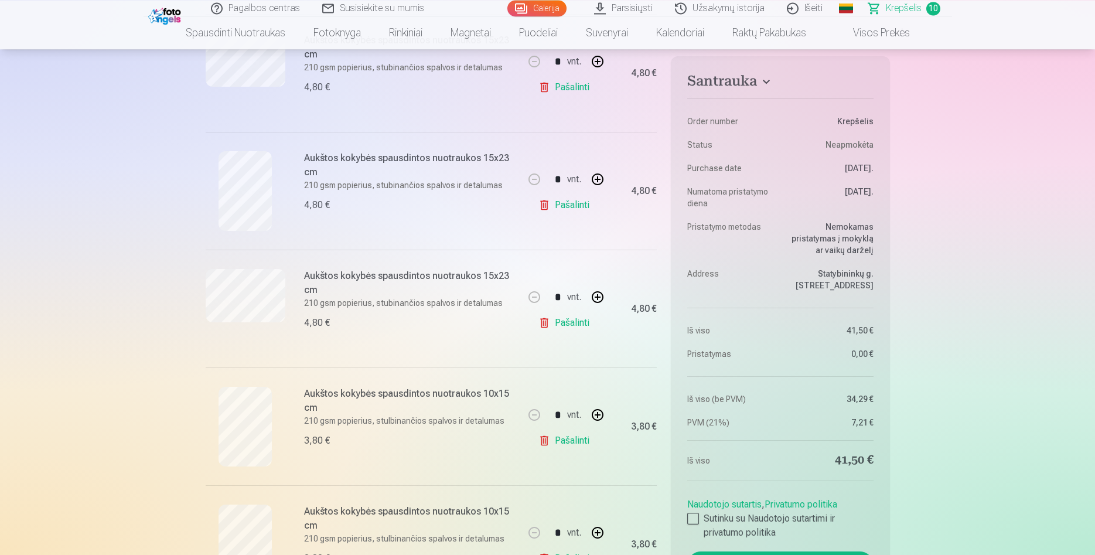
scroll to position [837, 0]
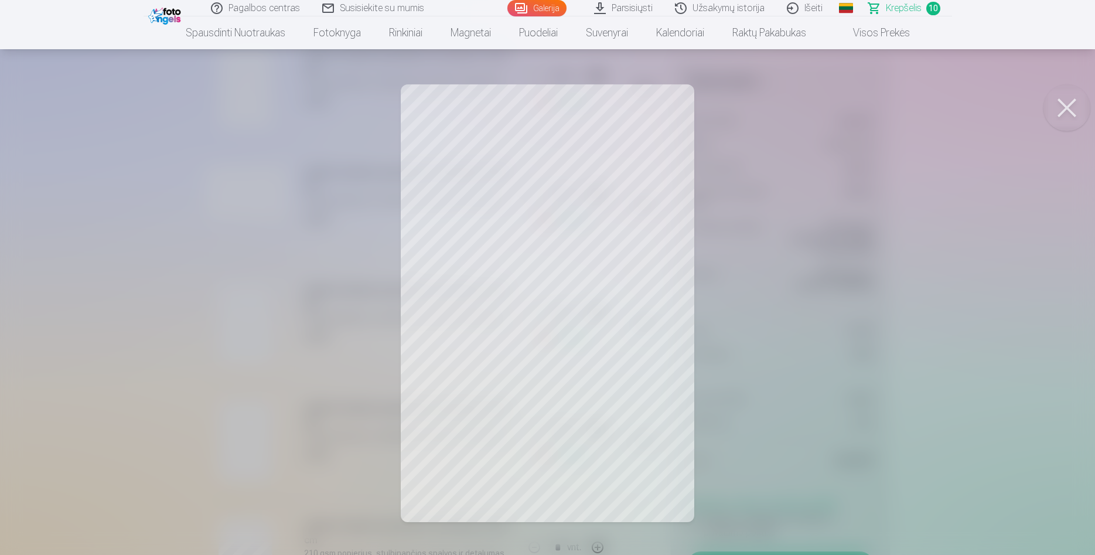
click at [1071, 104] on button at bounding box center [1067, 107] width 47 height 47
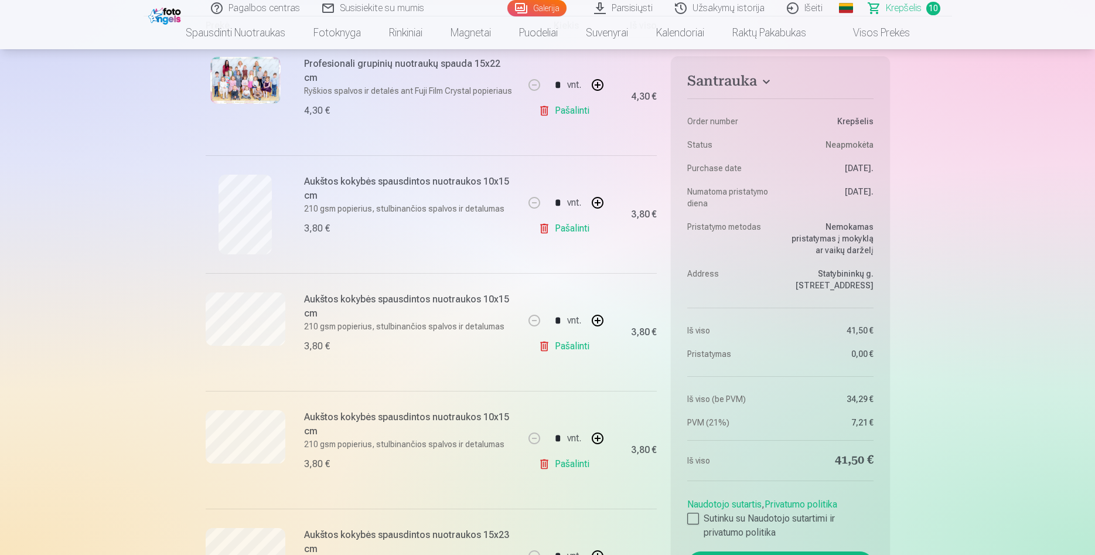
scroll to position [0, 0]
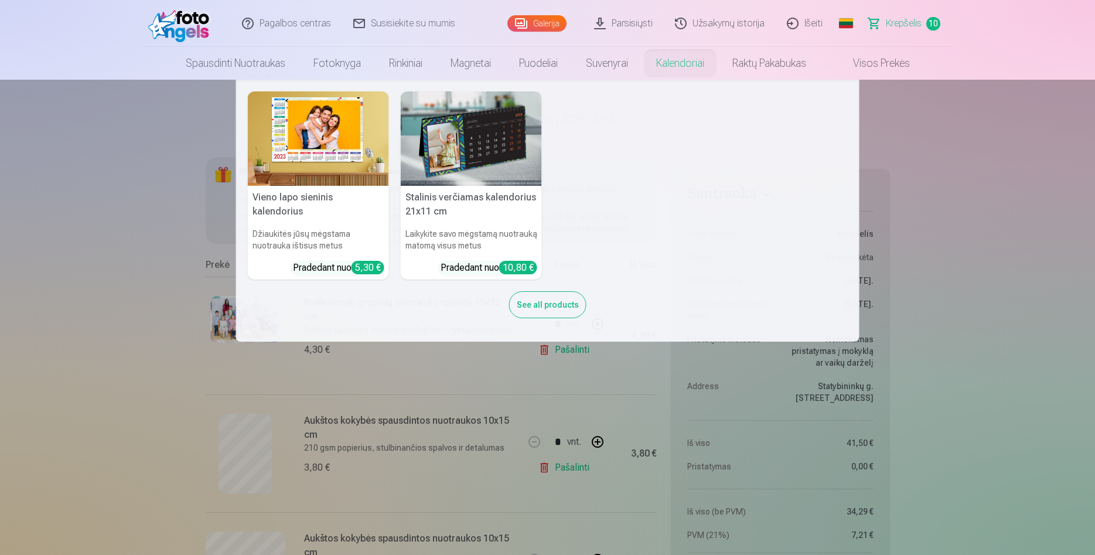
click at [674, 60] on link "Kalendoriai" at bounding box center [680, 63] width 76 height 33
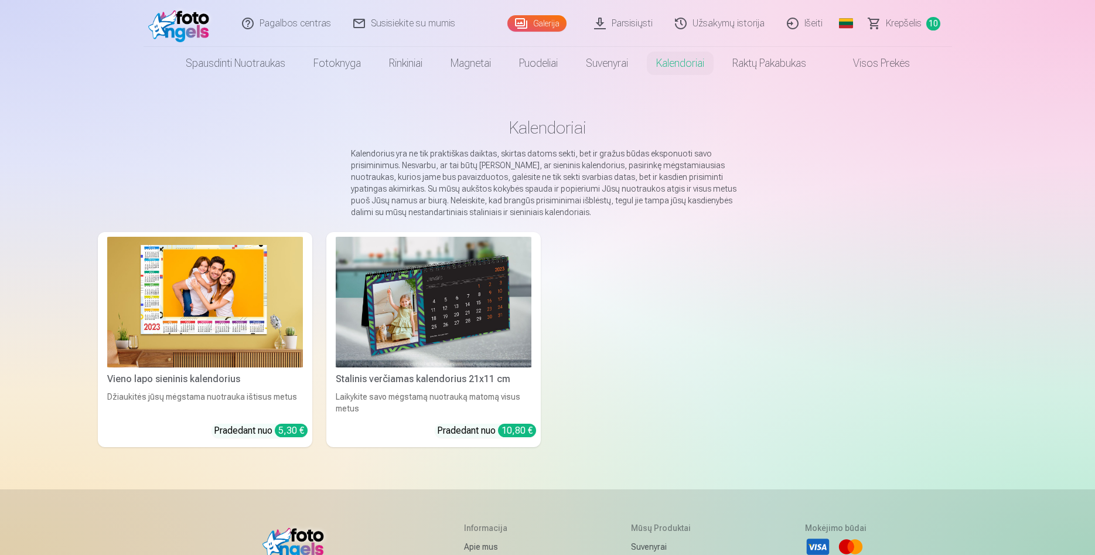
click at [258, 299] on img at bounding box center [205, 302] width 196 height 131
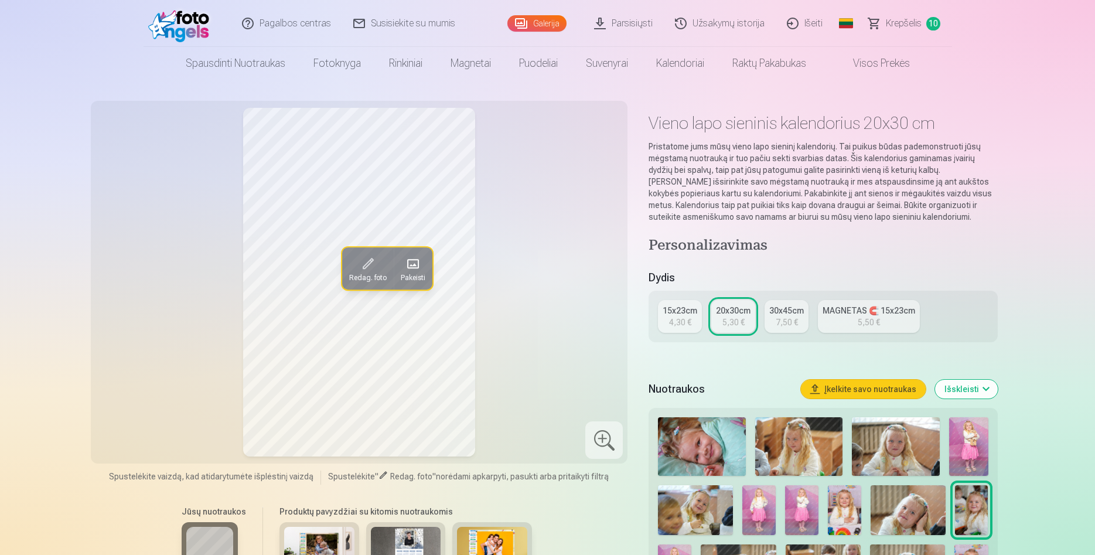
click at [809, 468] on img at bounding box center [800, 446] width 88 height 59
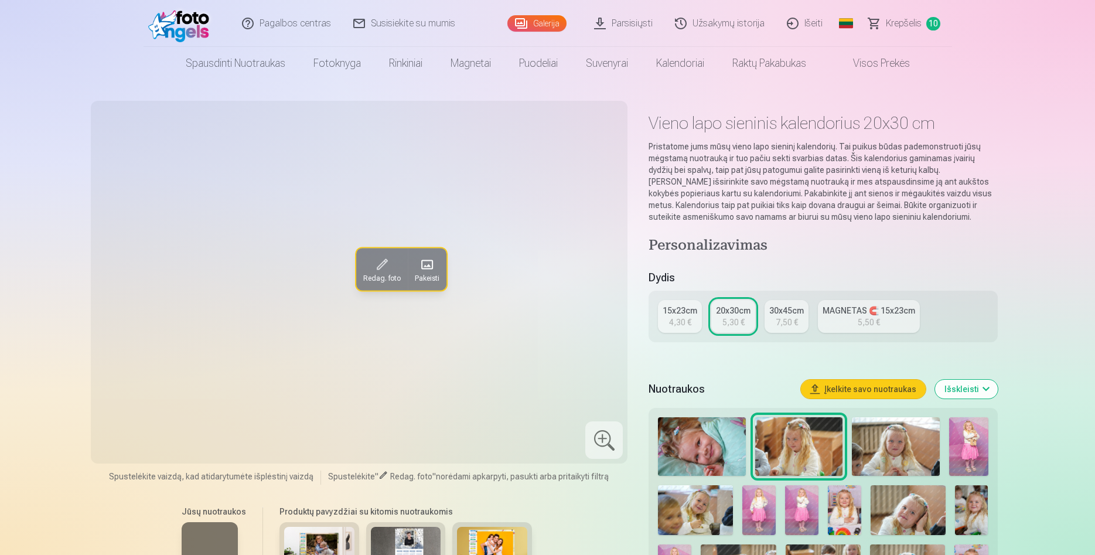
click at [904, 463] on img at bounding box center [896, 446] width 88 height 59
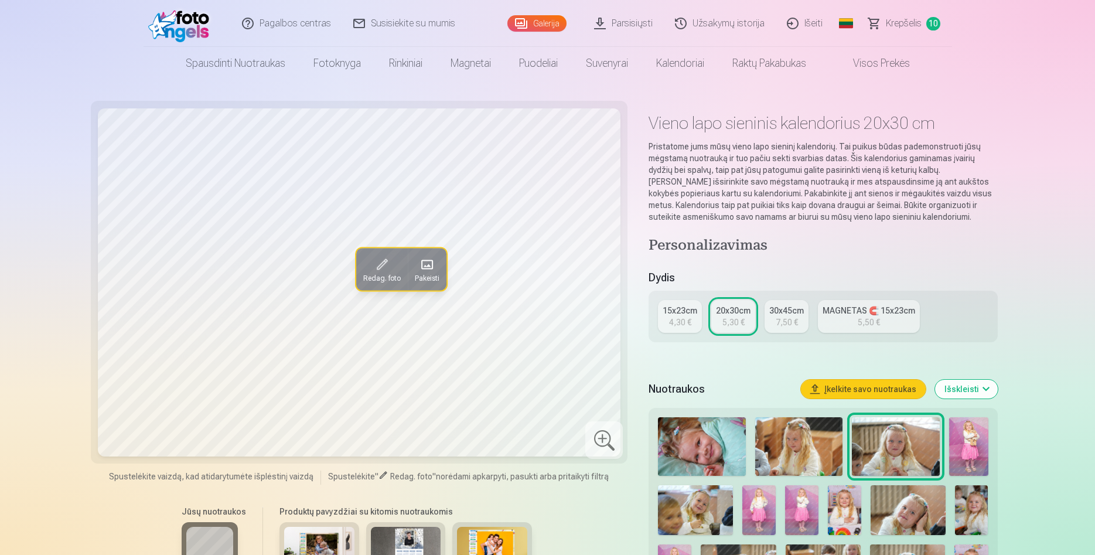
click at [976, 505] on img at bounding box center [971, 510] width 33 height 50
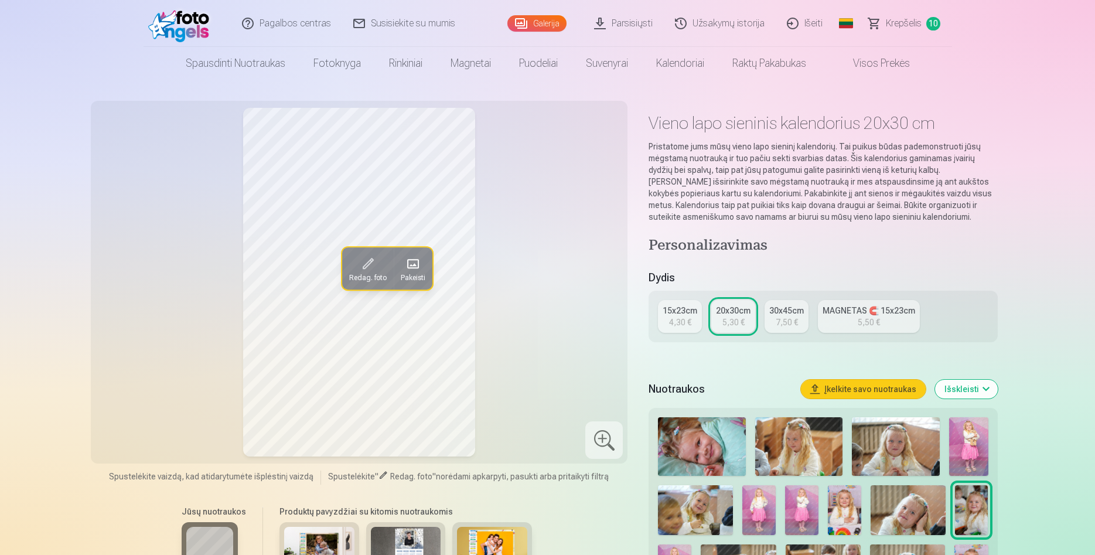
click at [849, 519] on img at bounding box center [844, 510] width 33 height 50
click at [800, 516] on img at bounding box center [801, 510] width 33 height 50
click at [757, 513] on img at bounding box center [759, 510] width 33 height 50
click at [716, 519] on img at bounding box center [695, 510] width 75 height 50
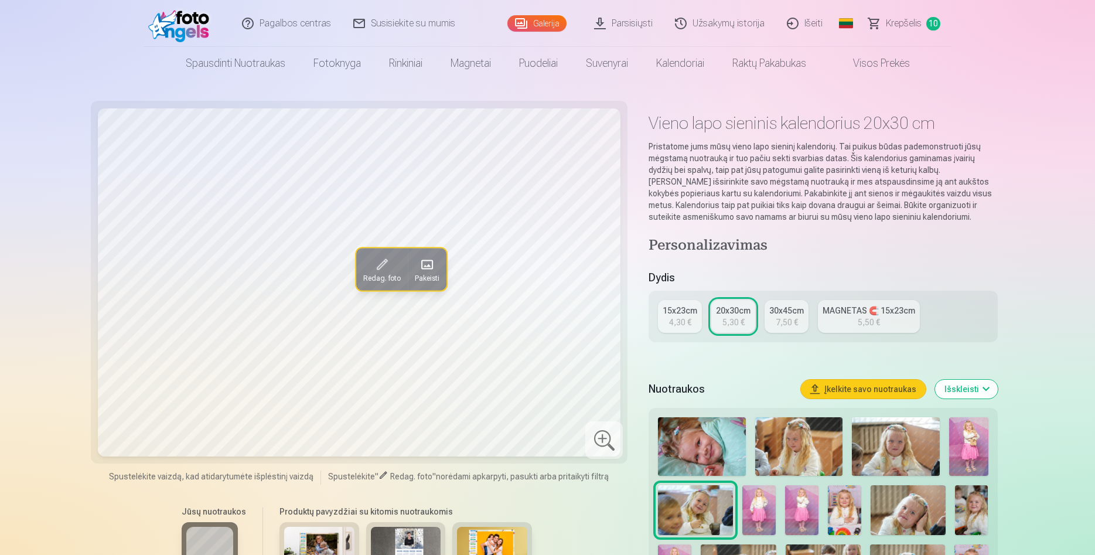
click at [909, 23] on span "Krepšelis" at bounding box center [904, 23] width 36 height 14
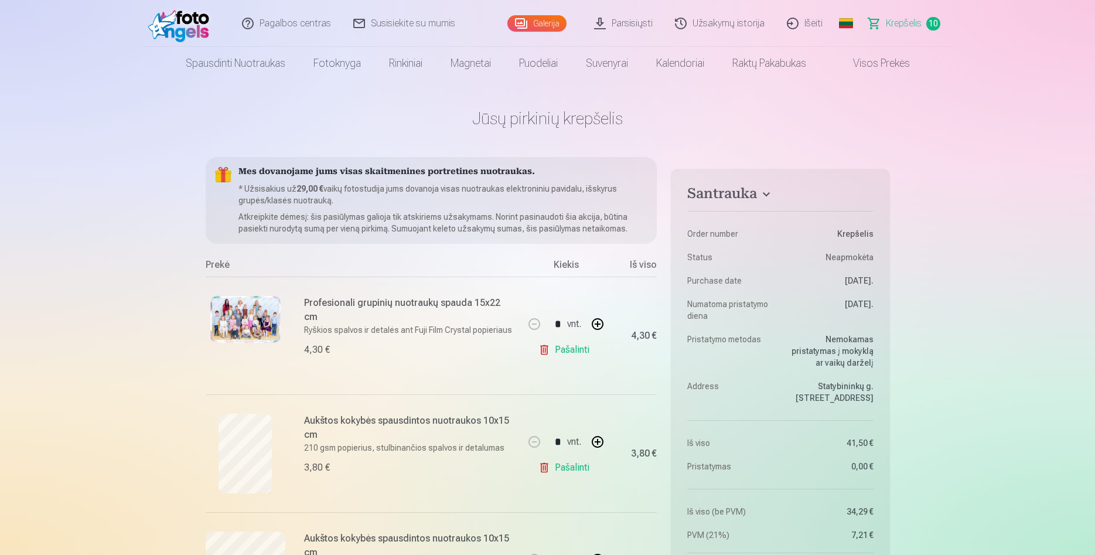
click at [185, 25] on img at bounding box center [181, 24] width 67 height 38
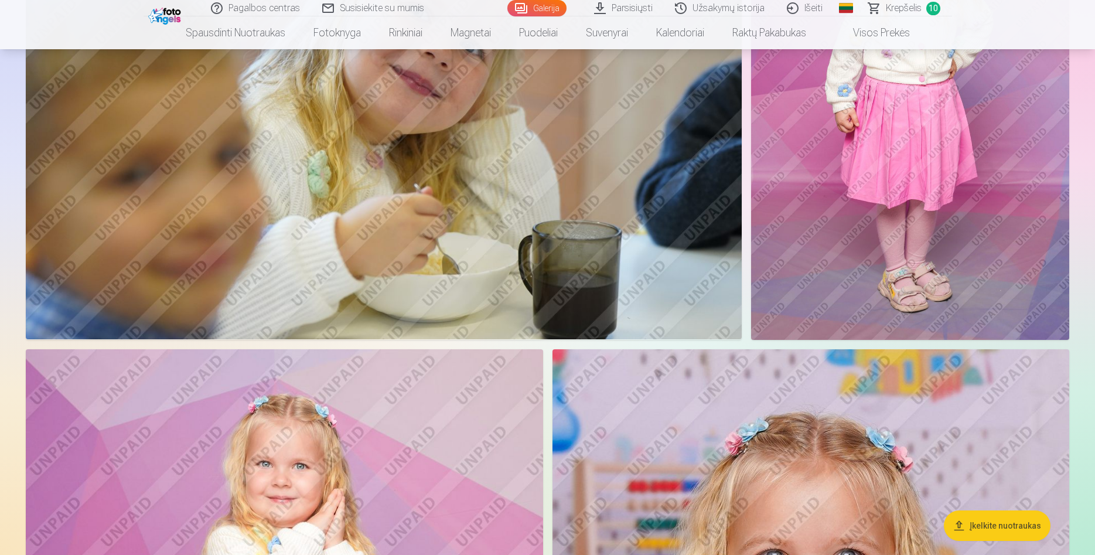
scroll to position [2690, 0]
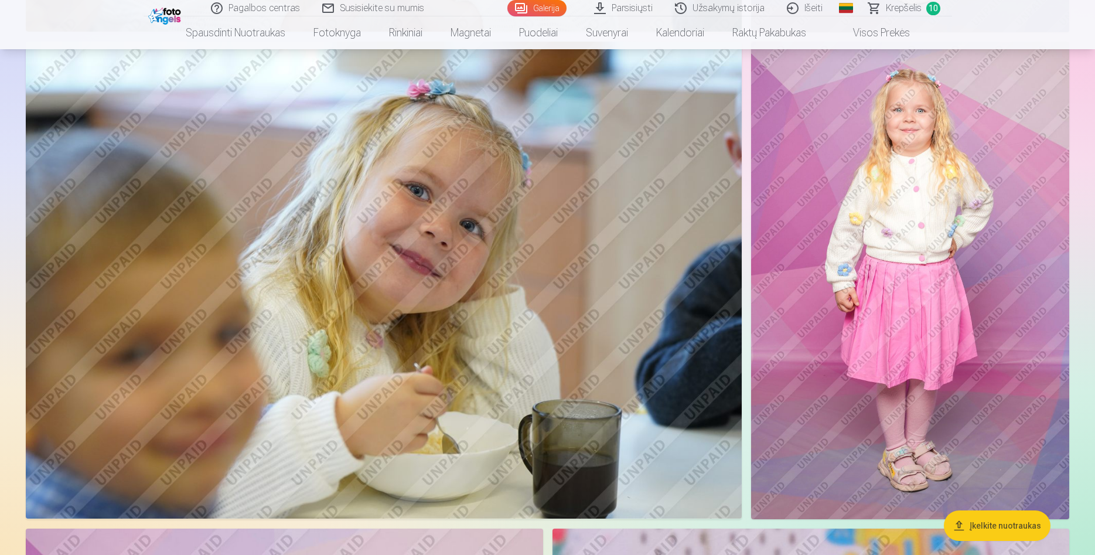
click at [910, 283] on img at bounding box center [910, 281] width 318 height 478
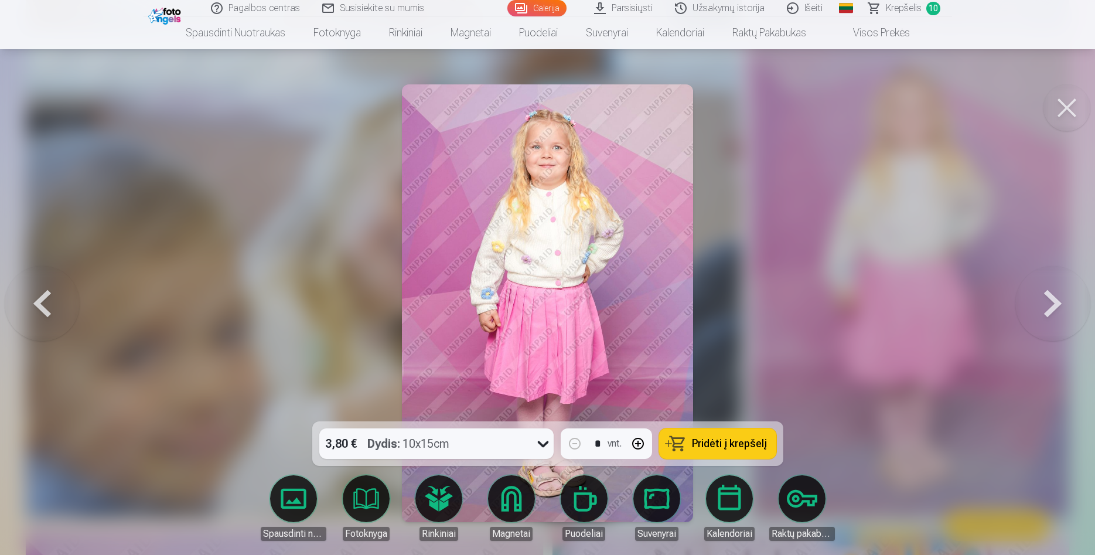
click at [737, 445] on span "Pridėti į krepšelį" at bounding box center [729, 443] width 75 height 11
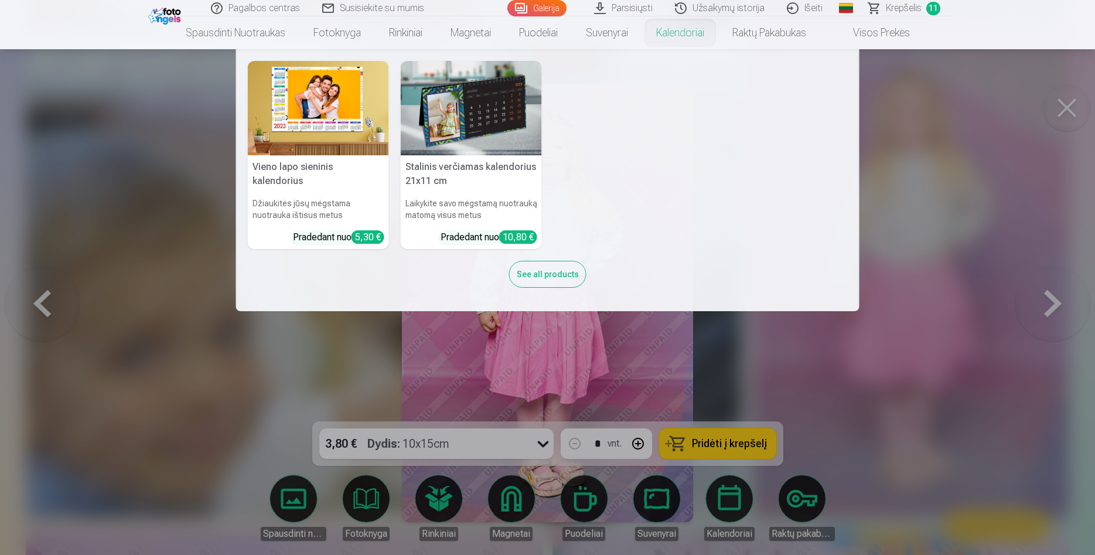
click at [703, 32] on link "Kalendoriai" at bounding box center [680, 32] width 76 height 33
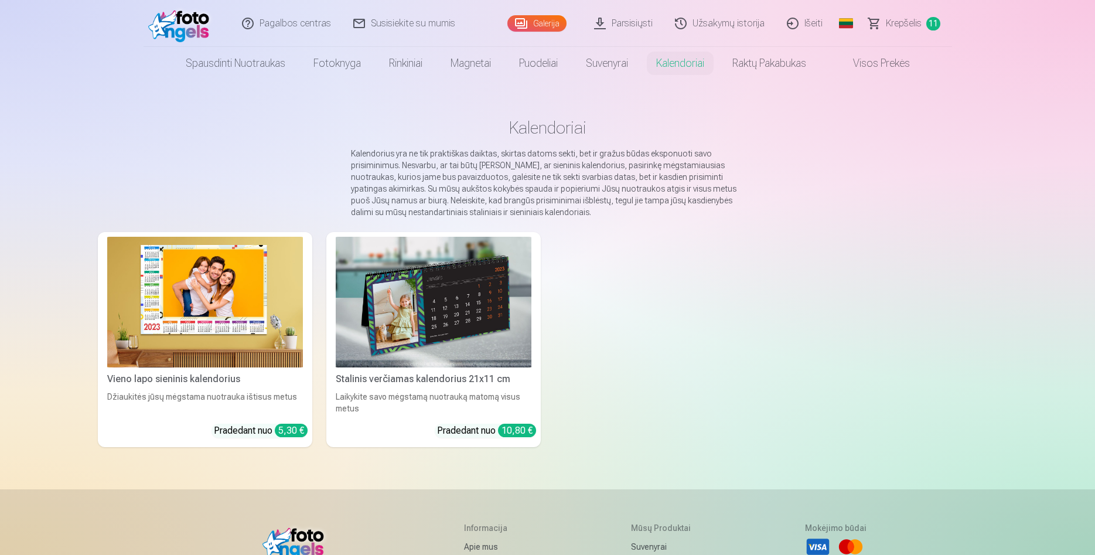
click at [255, 352] on img at bounding box center [205, 302] width 196 height 131
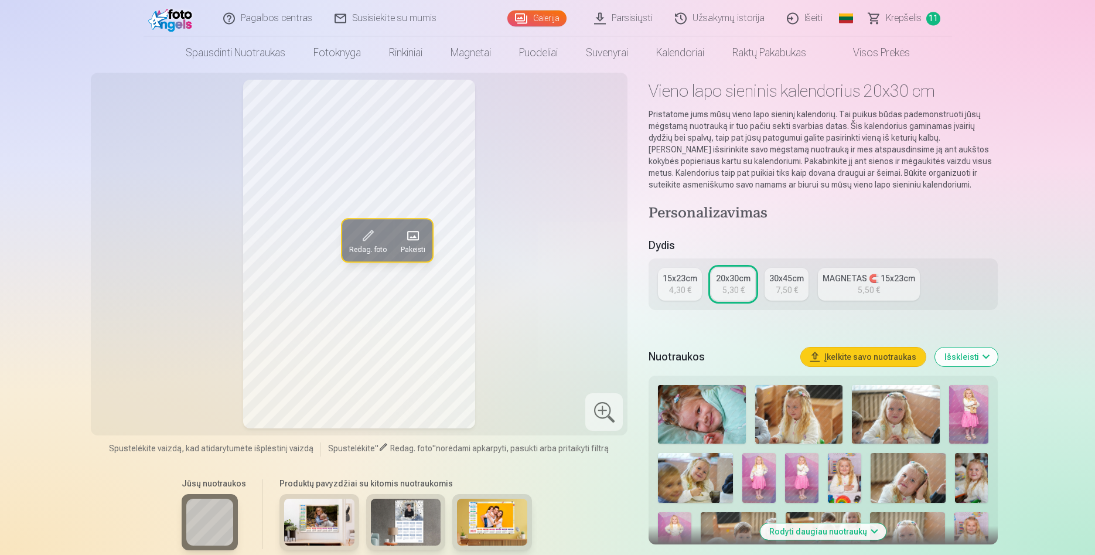
scroll to position [60, 0]
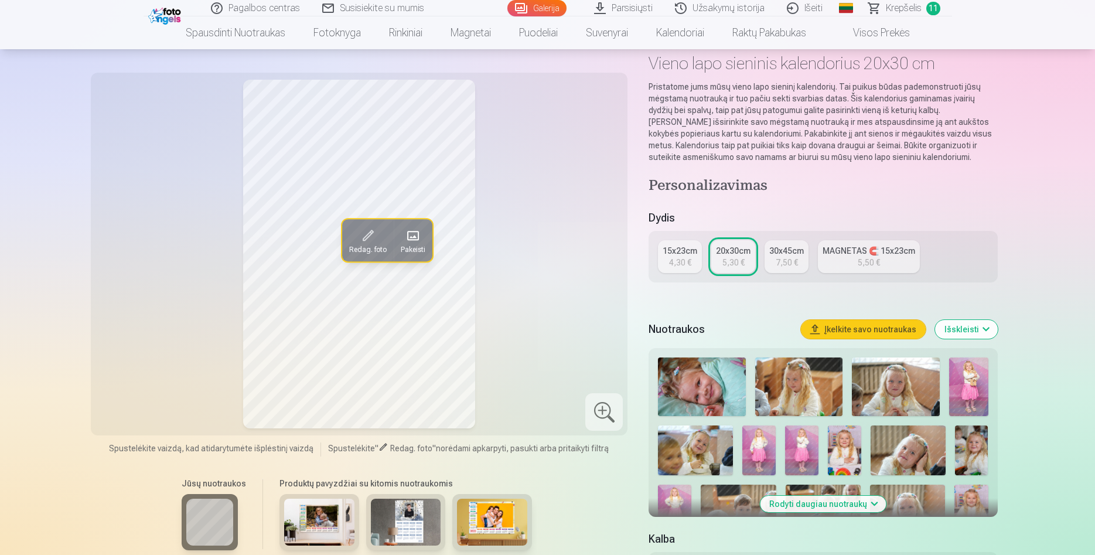
click at [321, 518] on img at bounding box center [319, 522] width 70 height 47
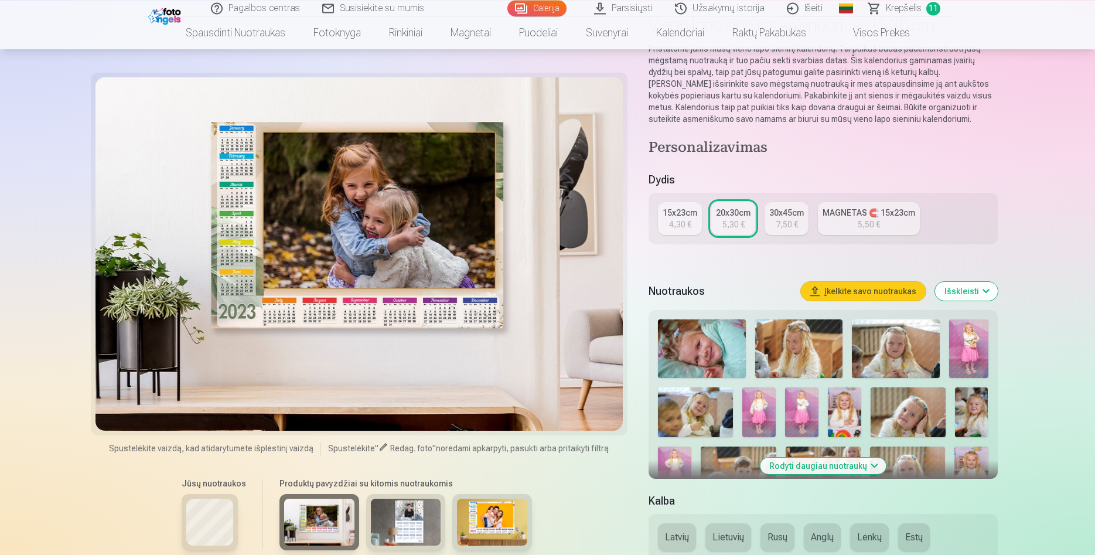
scroll to position [120, 0]
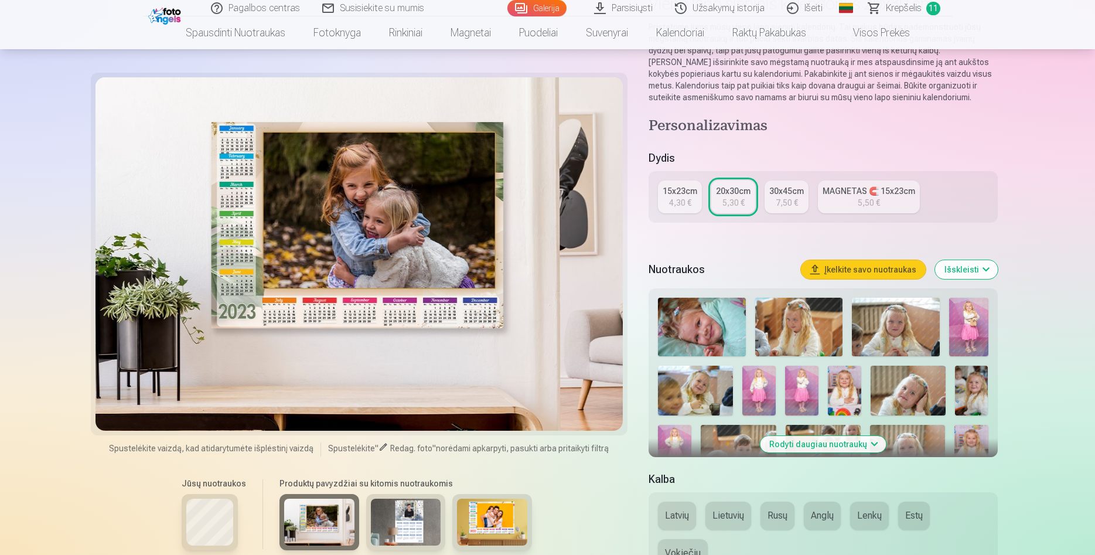
click at [402, 521] on img at bounding box center [406, 522] width 70 height 47
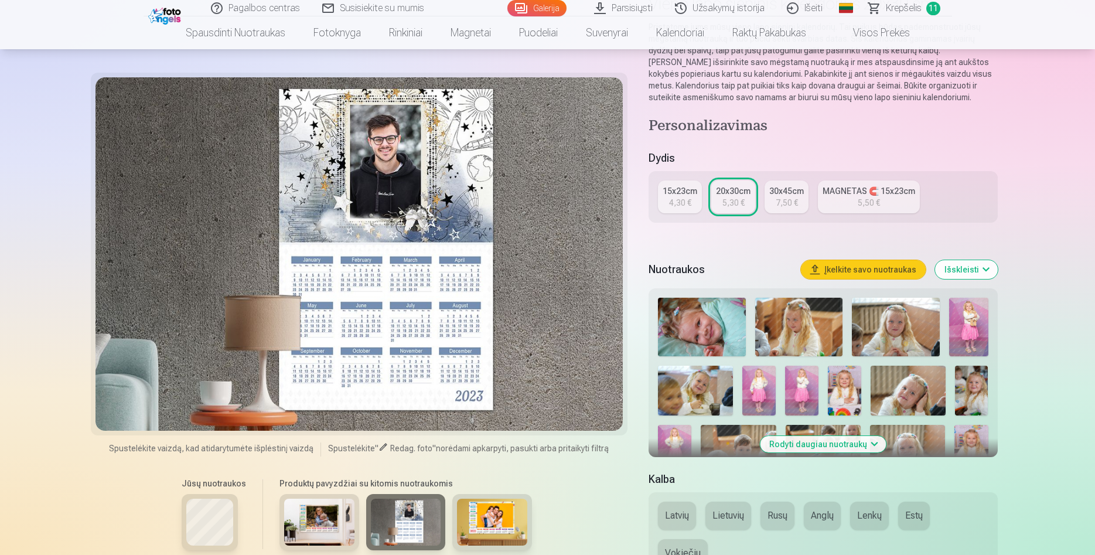
click at [505, 521] on img at bounding box center [492, 522] width 70 height 47
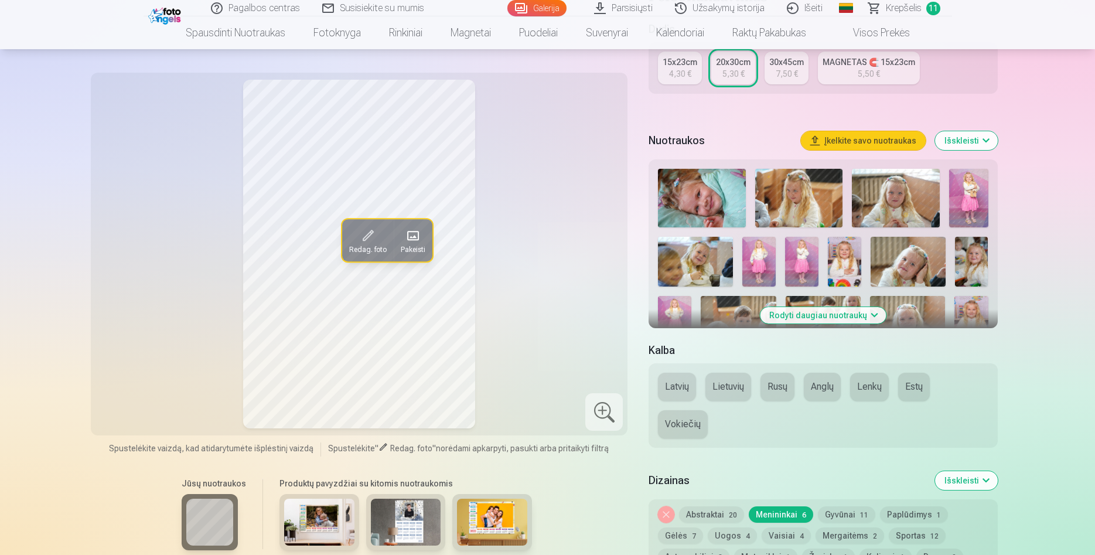
scroll to position [299, 0]
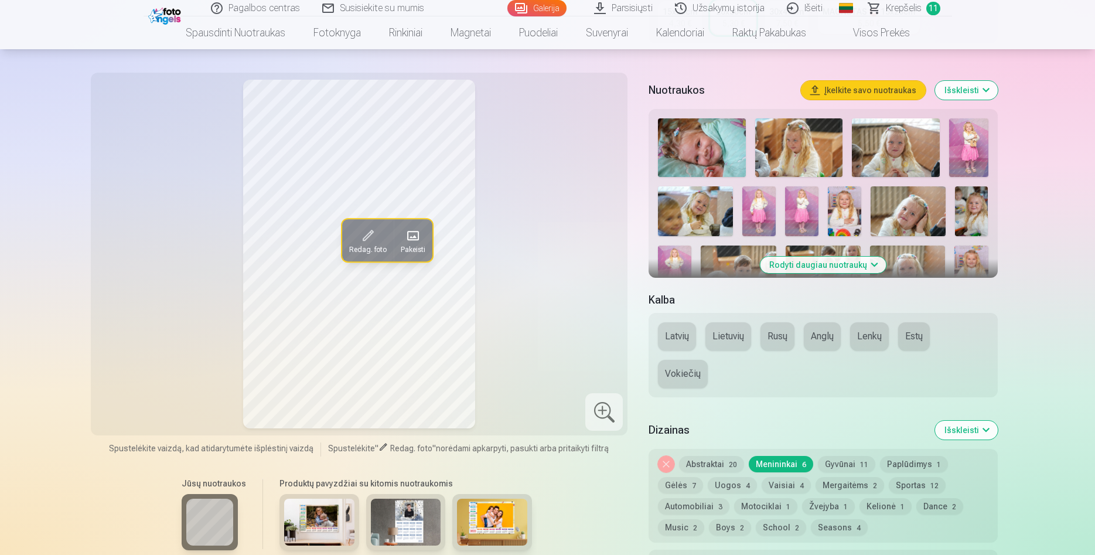
click at [736, 346] on button "Lietuvių" at bounding box center [729, 336] width 46 height 28
click at [342, 535] on img at bounding box center [319, 522] width 70 height 47
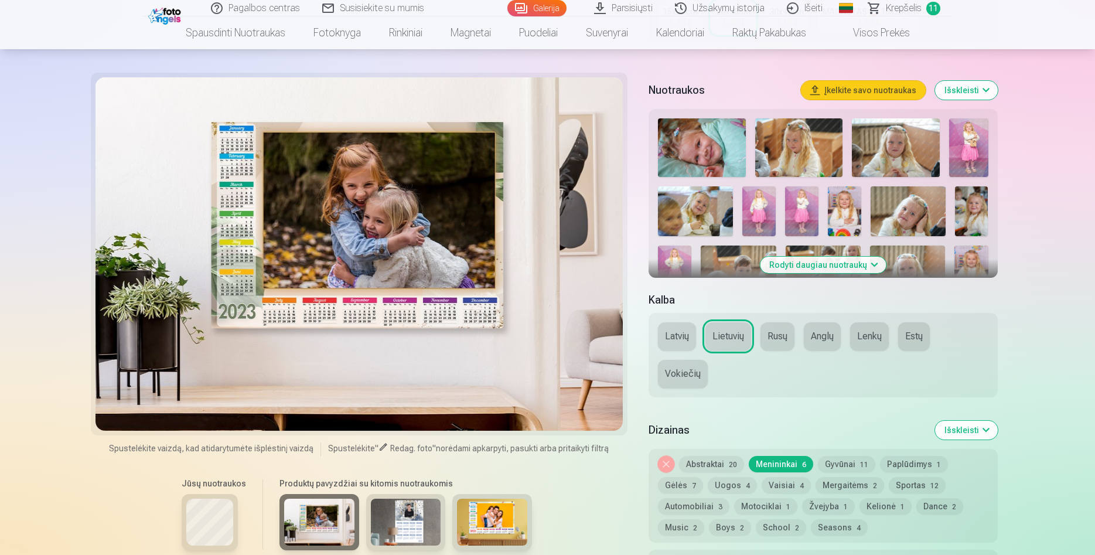
click at [403, 518] on img at bounding box center [406, 522] width 70 height 47
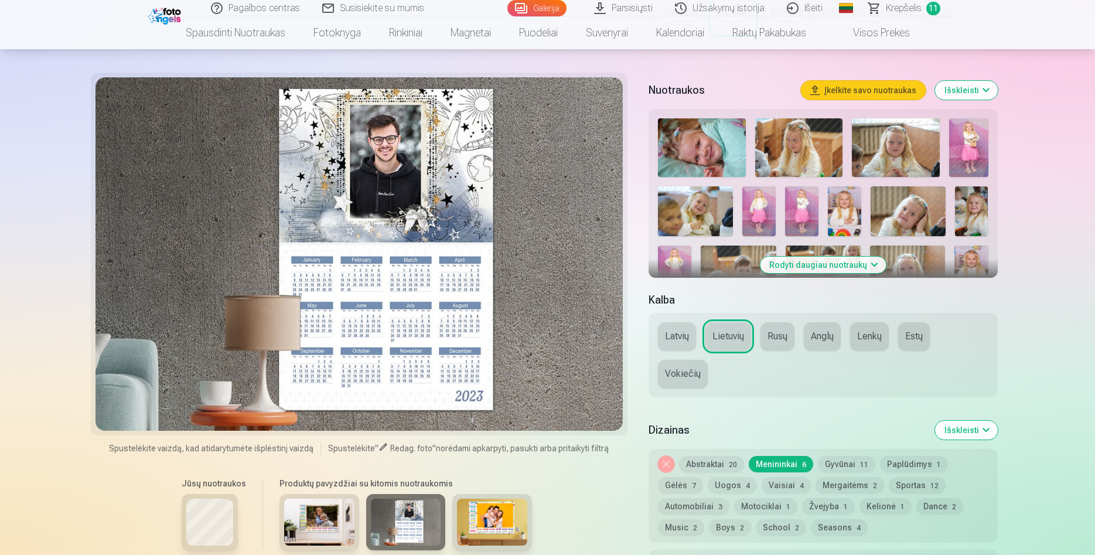
click at [475, 503] on img at bounding box center [492, 522] width 70 height 47
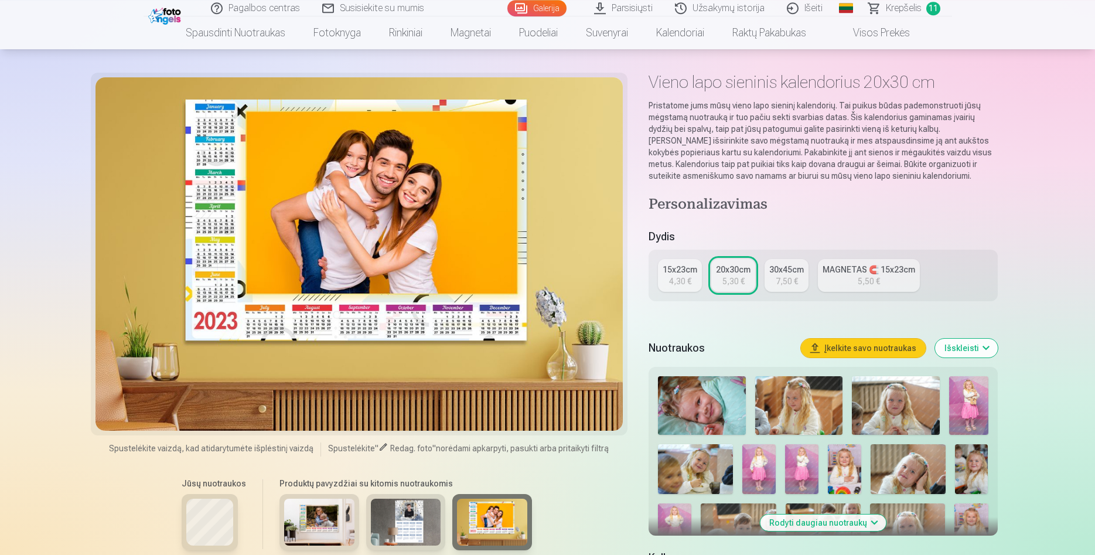
scroll to position [0, 0]
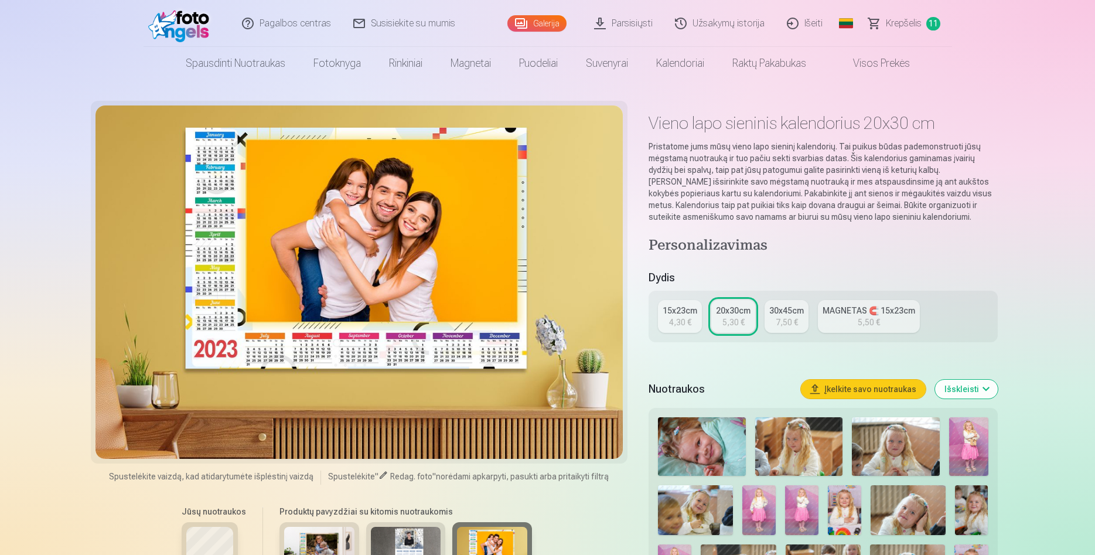
click at [911, 23] on span "Krepšelis" at bounding box center [904, 23] width 36 height 14
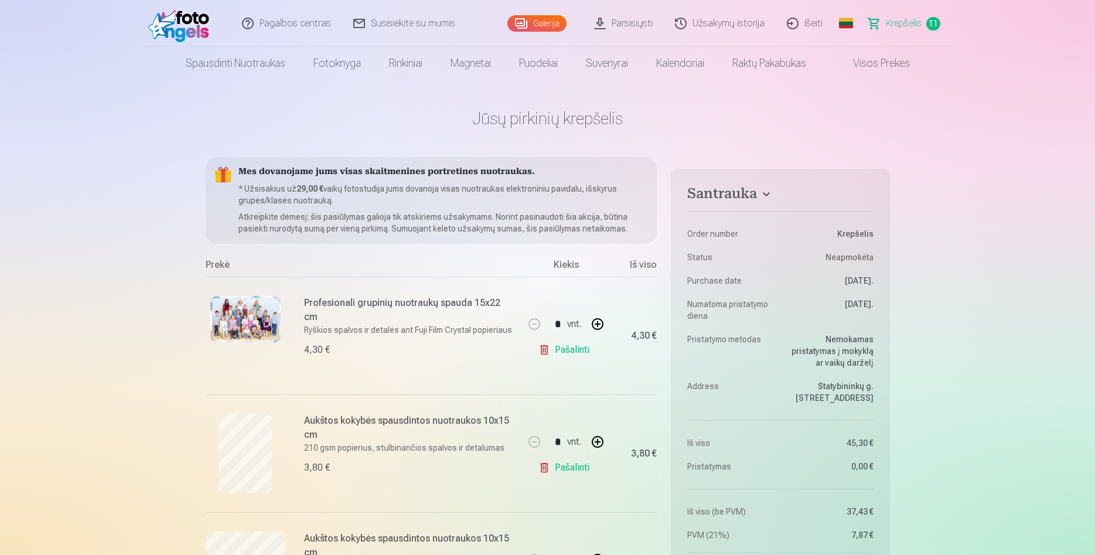
click at [797, 27] on link "Išeiti" at bounding box center [806, 23] width 58 height 47
